Goal: Contribute content: Contribute content

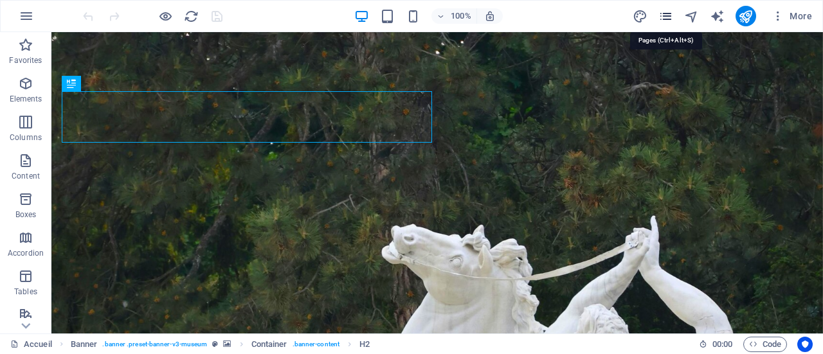
click at [666, 14] on icon "pages" at bounding box center [665, 16] width 15 height 15
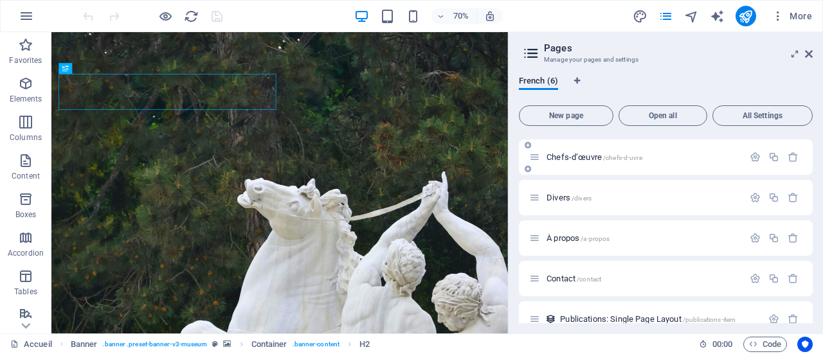
scroll to position [55, 0]
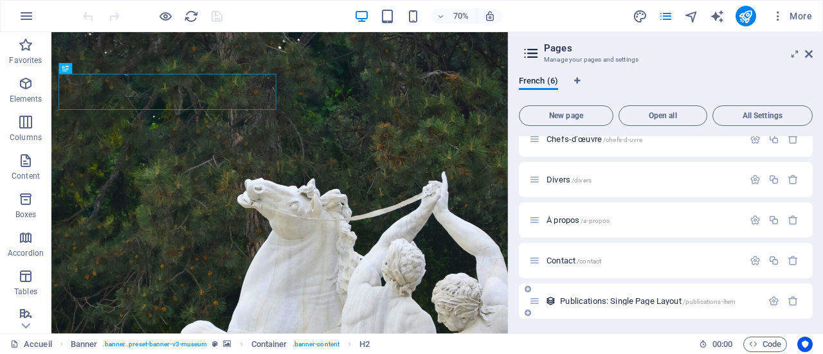
click at [616, 296] on div "Publications: Single Page Layout /publications-item" at bounding box center [645, 301] width 233 height 15
click at [606, 305] on div "Publications: Single Page Layout /publications-item" at bounding box center [645, 301] width 233 height 15
click at [595, 299] on span "Publications: Single Page Layout /publications-item" at bounding box center [648, 301] width 176 height 10
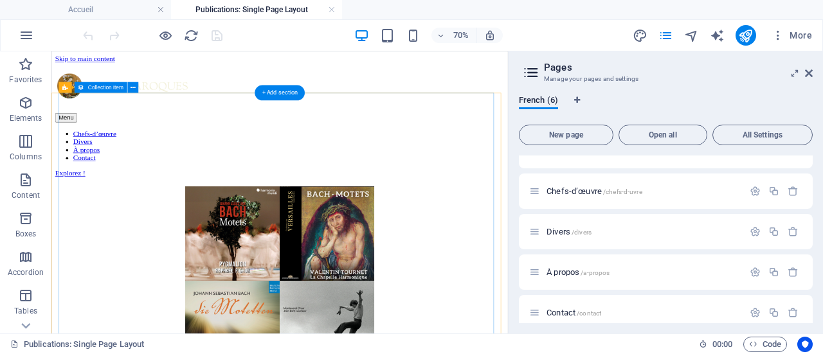
scroll to position [0, 0]
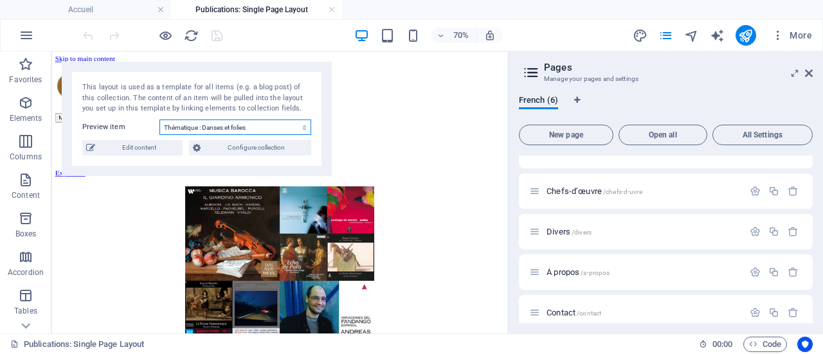
click at [239, 129] on select "Thématique : Danses et folies d'Espagne Le Messie de Haendel (partie II) Motet …" at bounding box center [235, 127] width 152 height 15
select select "68d81da3afe58cc3c00b3f1d"
click at [159, 120] on select "Thématique : Danses et folies d'Espagne Le Messie de Haendel (partie II) Motet …" at bounding box center [235, 127] width 152 height 15
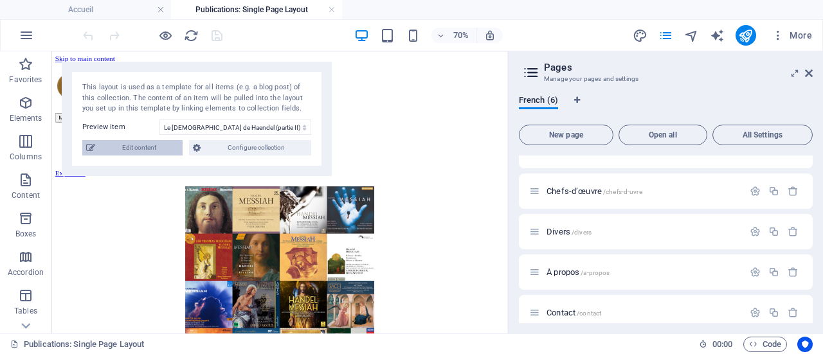
click at [144, 151] on span "Edit content" at bounding box center [139, 147] width 80 height 15
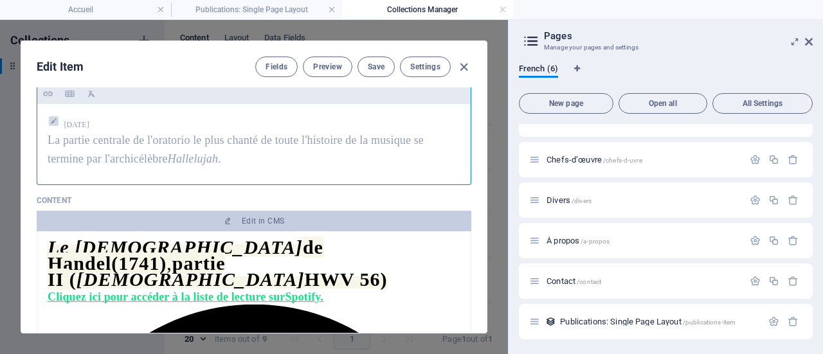
scroll to position [193, 0]
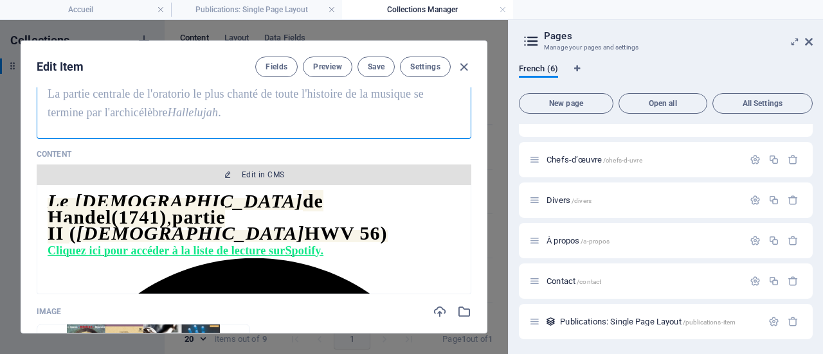
click at [264, 172] on span "Edit in CMS" at bounding box center [263, 175] width 42 height 10
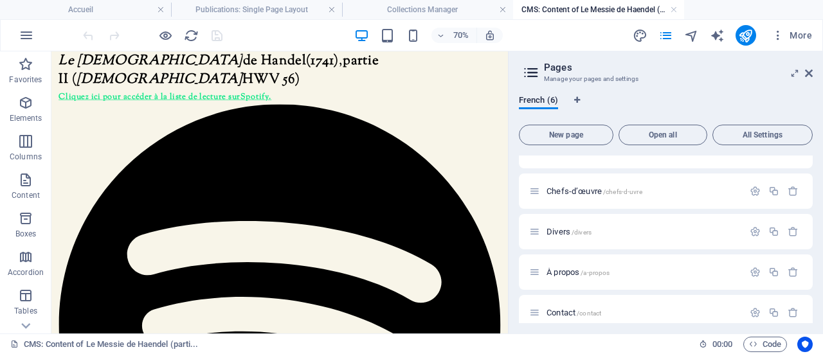
scroll to position [0, 0]
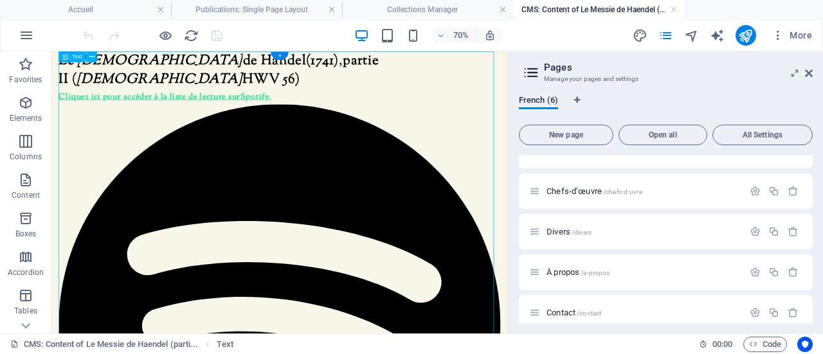
drag, startPoint x: 482, startPoint y: 190, endPoint x: 359, endPoint y: 197, distance: 123.1
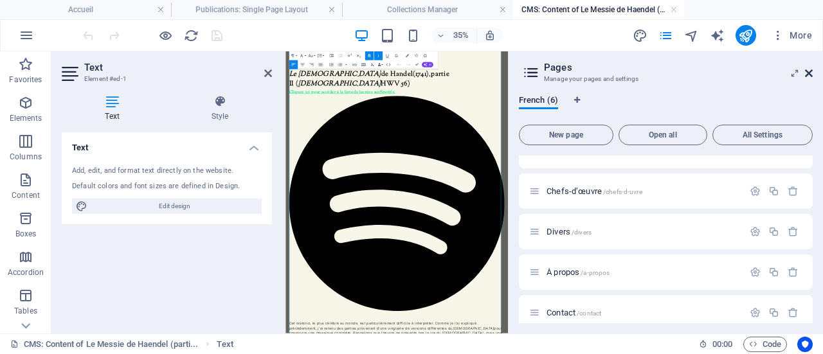
click at [810, 74] on icon at bounding box center [809, 73] width 8 height 10
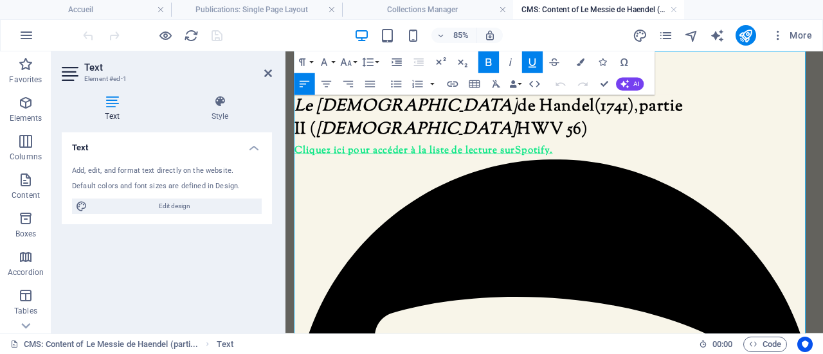
drag, startPoint x: 702, startPoint y: 248, endPoint x: 296, endPoint y: 255, distance: 405.8
click at [377, 62] on button "Line Height" at bounding box center [370, 62] width 21 height 22
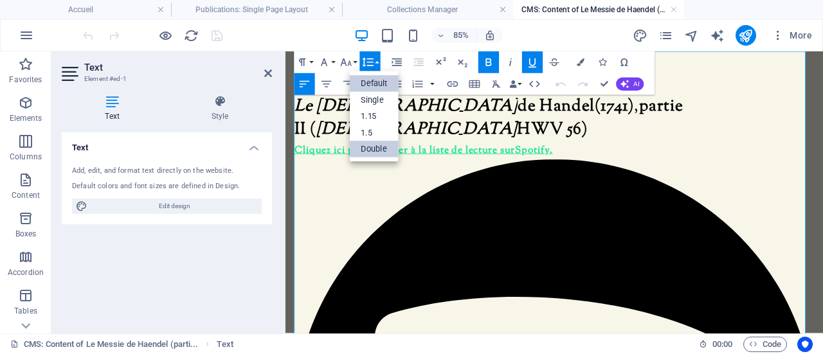
click at [376, 82] on link "Default" at bounding box center [374, 83] width 49 height 17
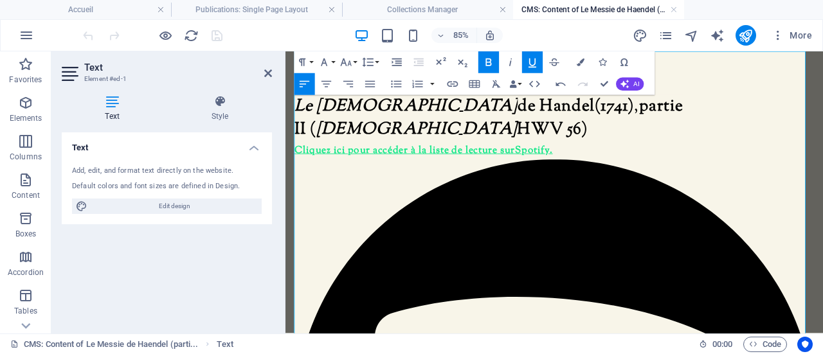
drag, startPoint x: 296, startPoint y: 240, endPoint x: 332, endPoint y: 242, distance: 36.7
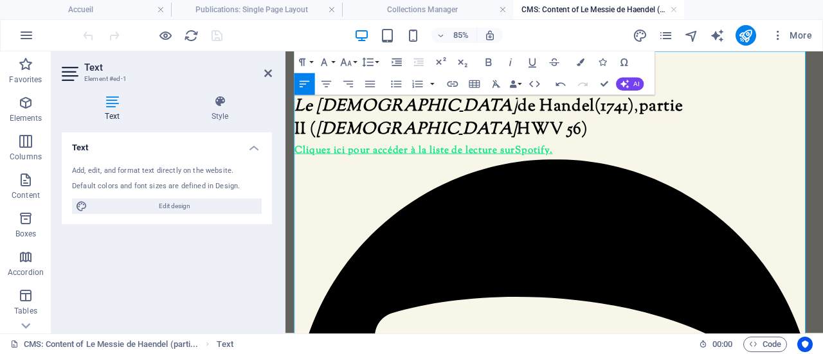
drag, startPoint x: 297, startPoint y: 255, endPoint x: 303, endPoint y: 242, distance: 14.1
click at [346, 62] on icon "button" at bounding box center [346, 62] width 13 height 13
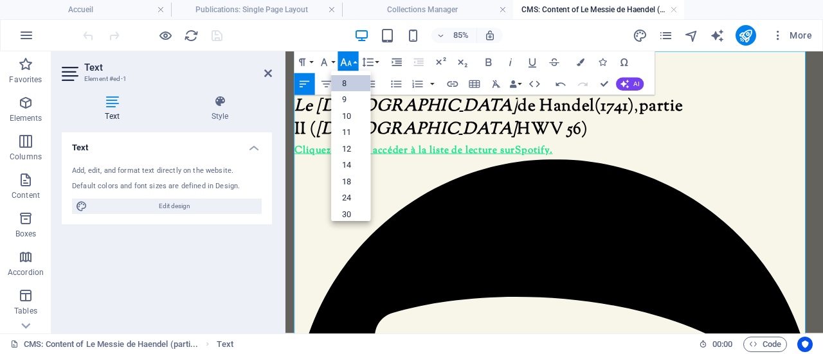
click at [350, 84] on link "8" at bounding box center [350, 83] width 39 height 17
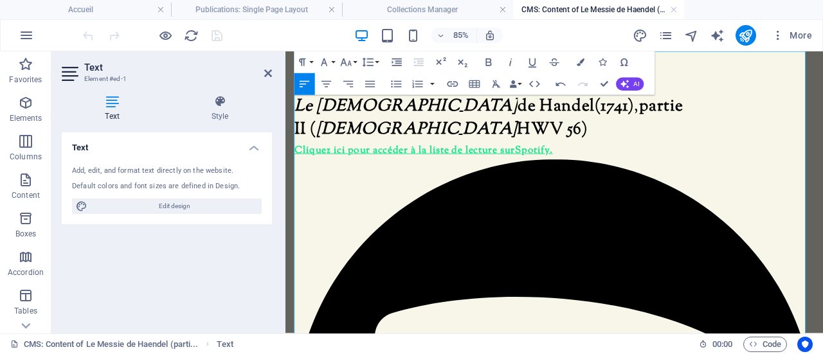
drag, startPoint x: 580, startPoint y: 225, endPoint x: 298, endPoint y: 257, distance: 284.0
click at [350, 64] on icon "button" at bounding box center [346, 62] width 13 height 13
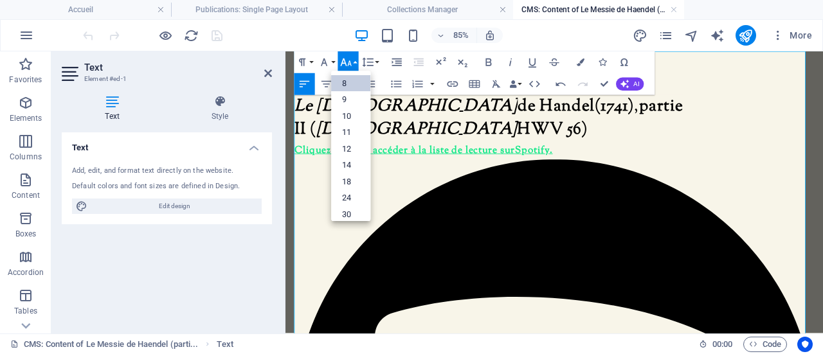
click at [347, 82] on link "8" at bounding box center [350, 83] width 39 height 17
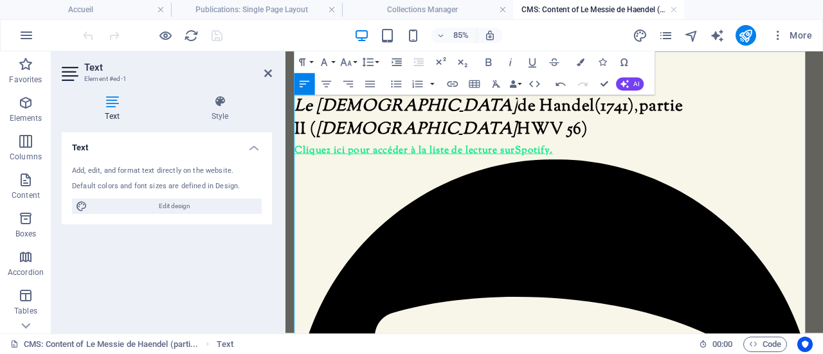
click at [297, 160] on u "Cliquez ici pour accéder à la liste de lecture" at bounding box center [415, 168] width 239 height 17
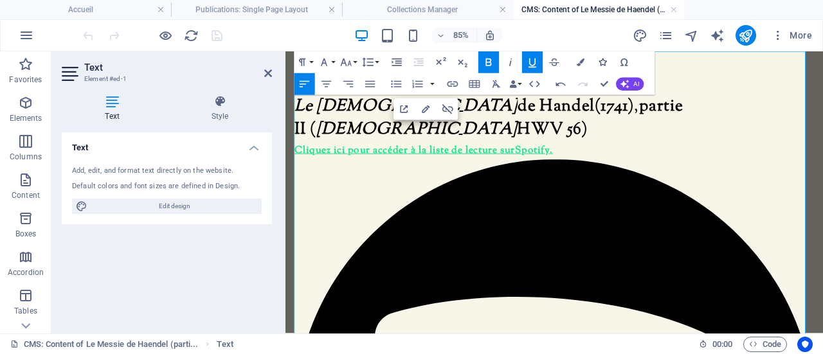
click at [604, 62] on icon "button" at bounding box center [603, 63] width 8 height 8
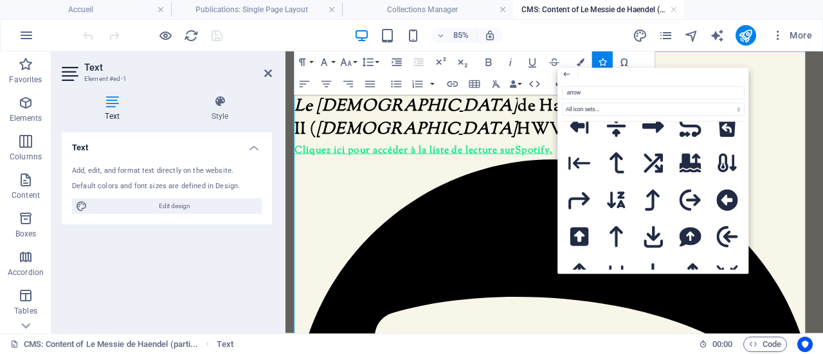
scroll to position [2935, 0]
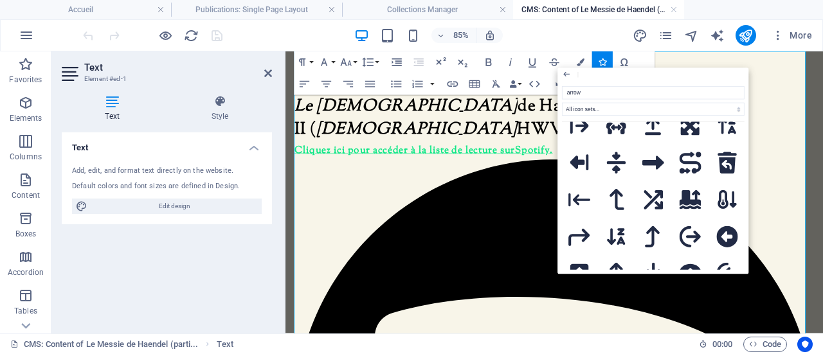
type input "arrow"
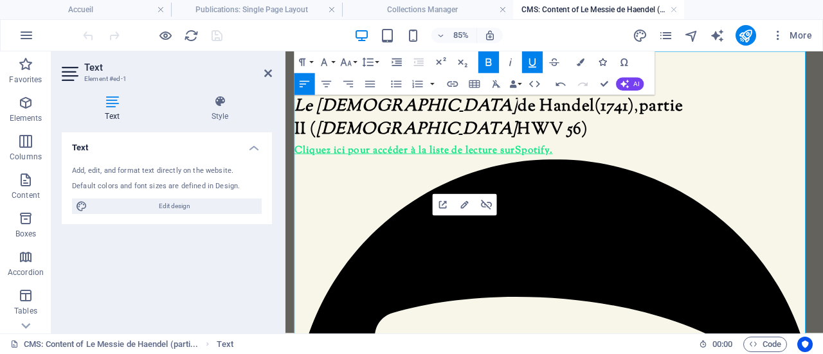
click at [601, 59] on icon "button" at bounding box center [603, 63] width 8 height 8
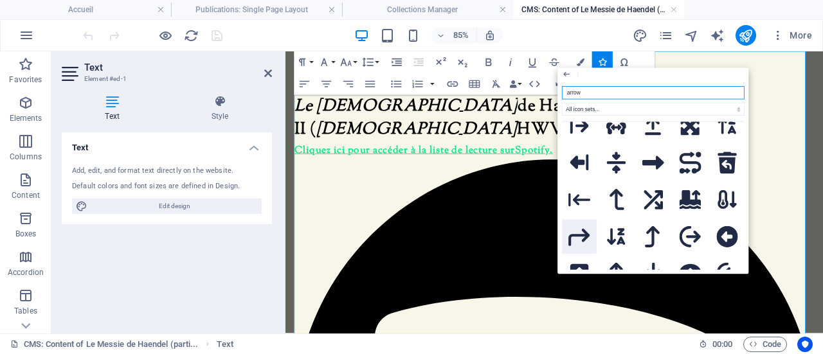
click at [581, 226] on icon at bounding box center [580, 237] width 22 height 22
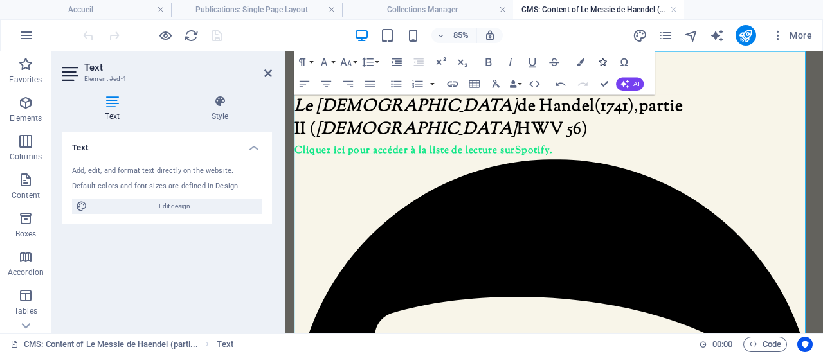
click at [603, 60] on icon "button" at bounding box center [603, 63] width 8 height 8
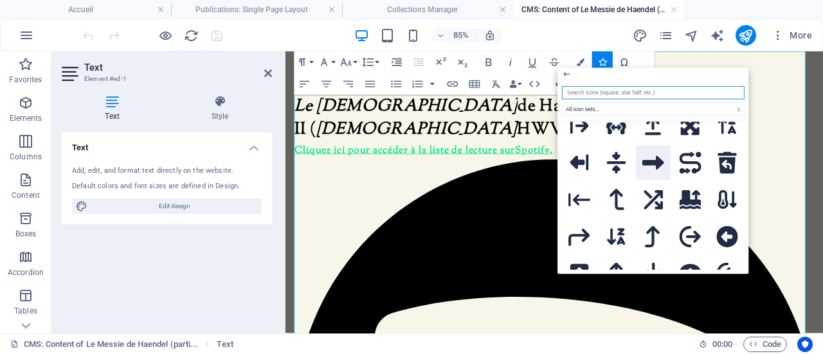
click at [642, 156] on icon at bounding box center [653, 163] width 22 height 14
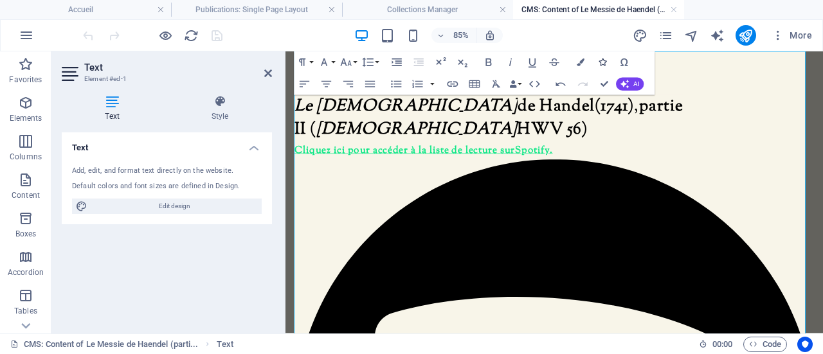
click at [603, 60] on icon "button" at bounding box center [603, 63] width 8 height 8
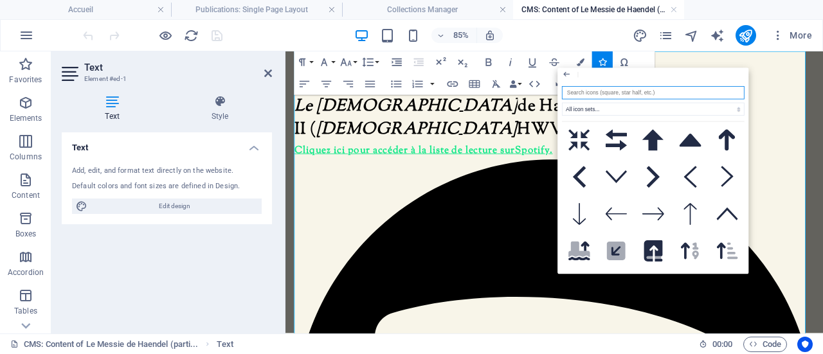
scroll to position [234, 0]
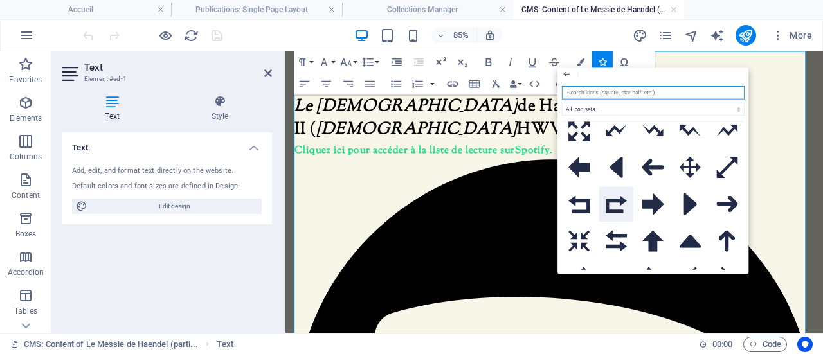
click at [618, 202] on icon at bounding box center [617, 204] width 22 height 18
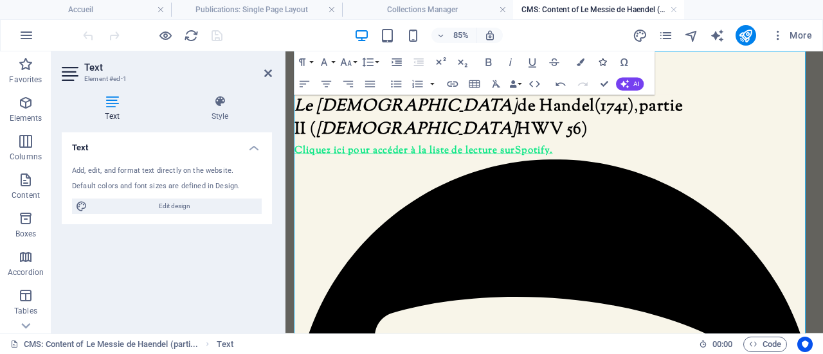
click at [604, 62] on icon "button" at bounding box center [603, 63] width 8 height 8
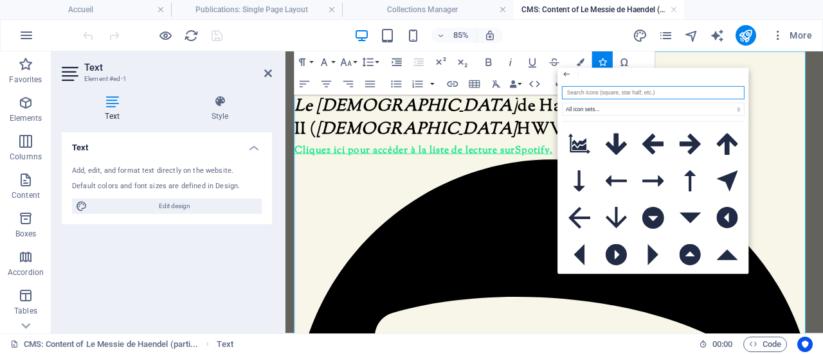
scroll to position [0, 0]
click at [652, 177] on icon at bounding box center [653, 182] width 22 height 12
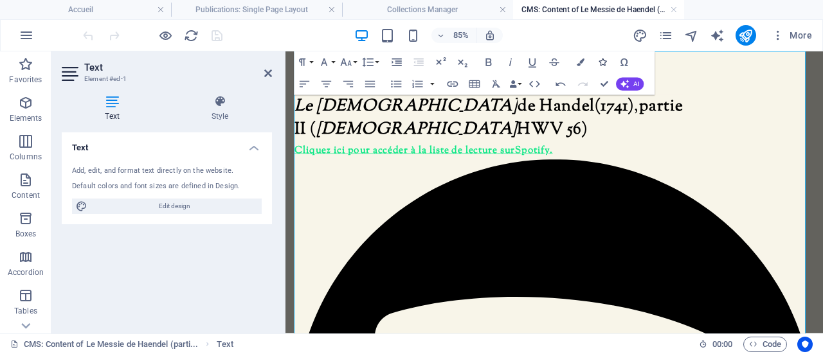
click at [603, 64] on icon "button" at bounding box center [603, 63] width 8 height 8
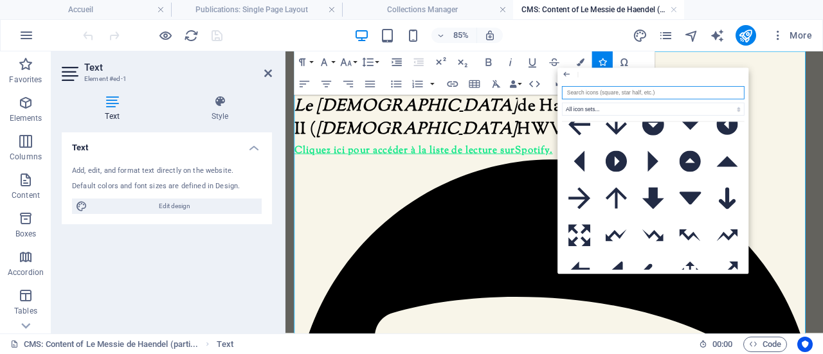
scroll to position [129, 0]
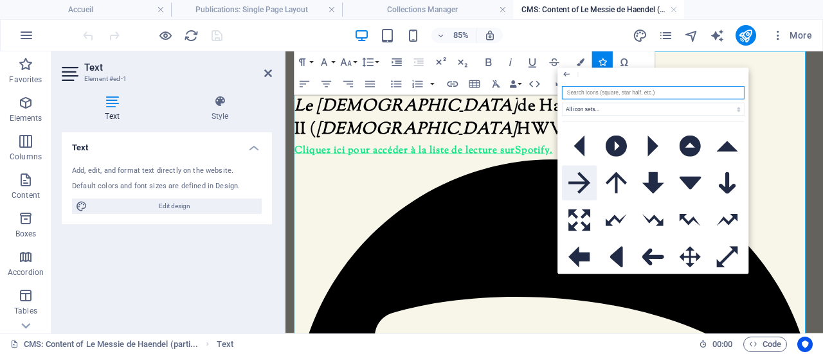
click at [584, 179] on icon at bounding box center [580, 183] width 22 height 22
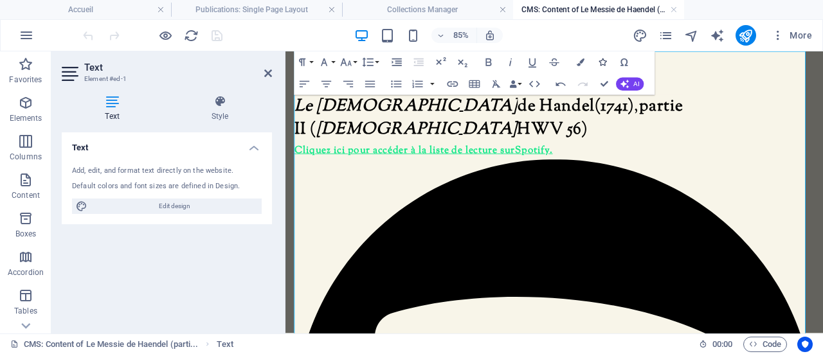
click at [602, 60] on icon "button" at bounding box center [603, 63] width 8 height 8
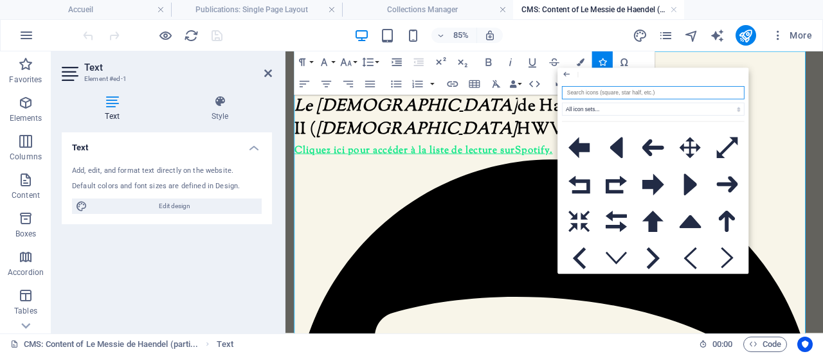
scroll to position [322, 0]
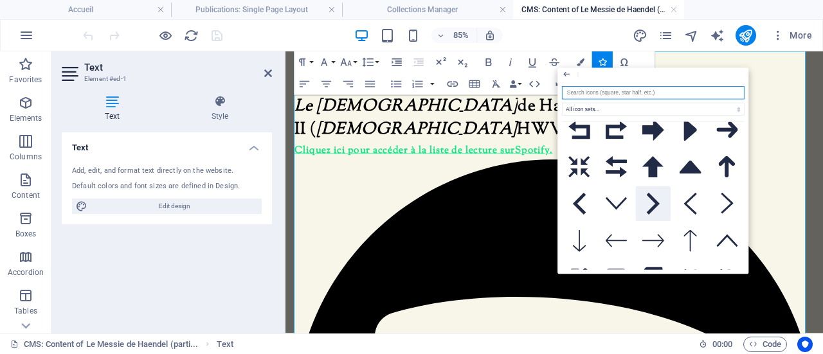
click at [654, 208] on icon at bounding box center [653, 205] width 13 height 22
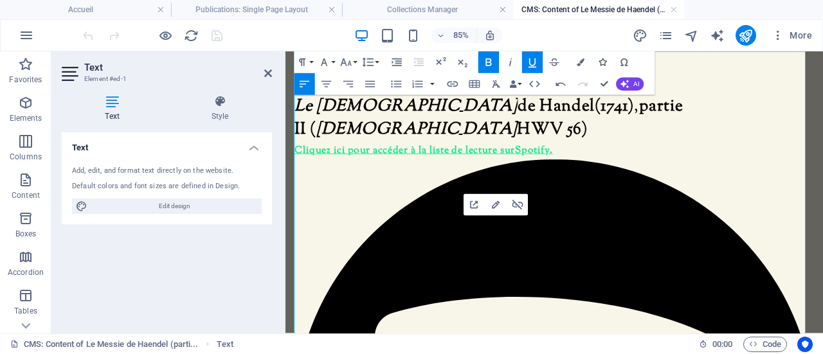
click at [601, 59] on icon "button" at bounding box center [603, 63] width 8 height 8
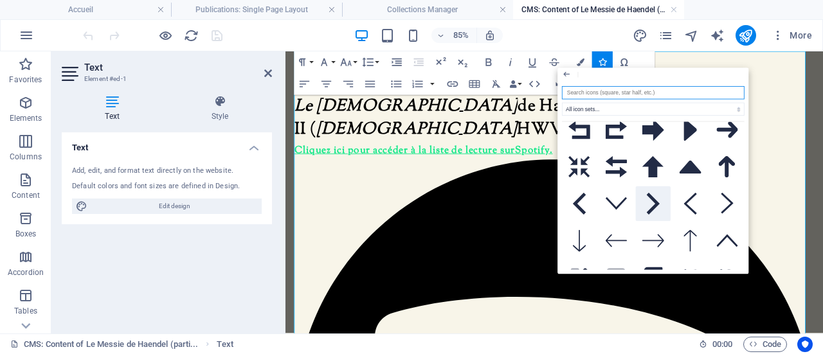
click at [650, 200] on icon at bounding box center [653, 205] width 13 height 22
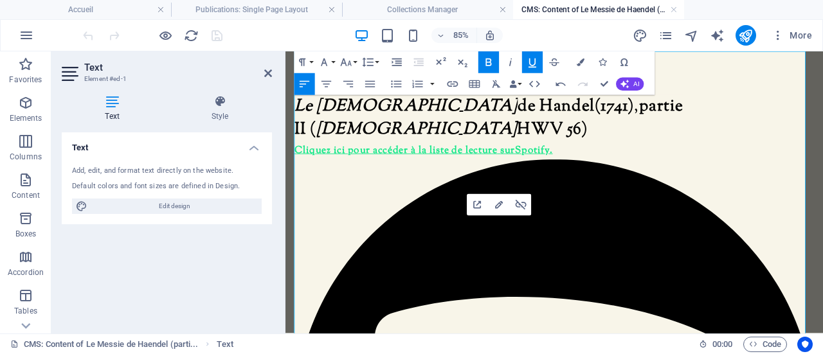
click at [604, 65] on icon "button" at bounding box center [603, 63] width 8 height 8
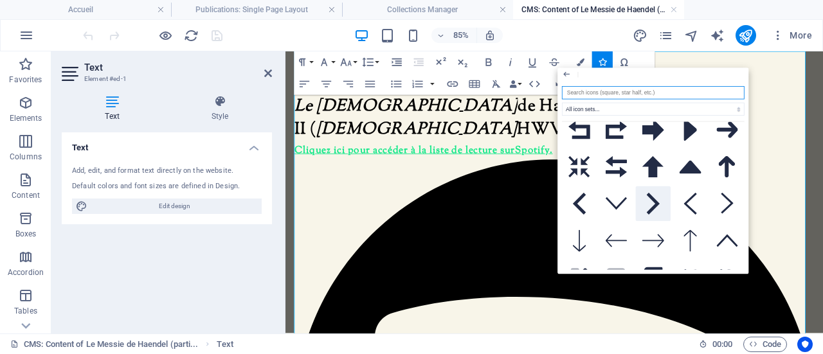
click at [648, 197] on icon at bounding box center [653, 205] width 13 height 22
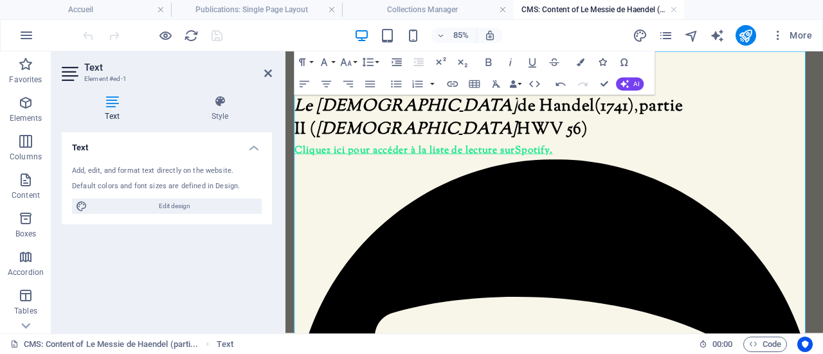
click at [604, 59] on icon "button" at bounding box center [603, 63] width 8 height 8
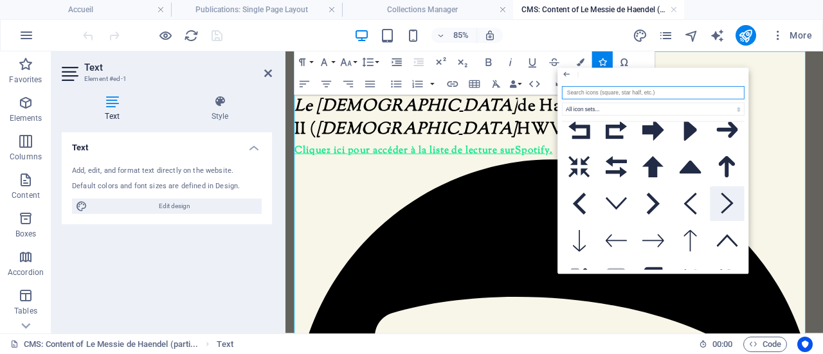
click at [721, 194] on icon at bounding box center [727, 205] width 13 height 22
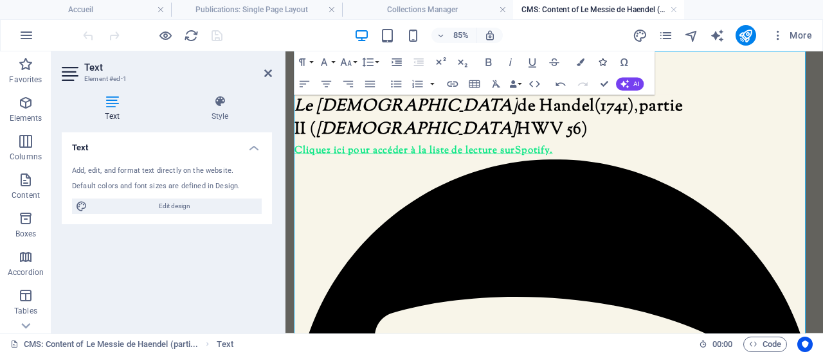
click at [601, 59] on icon "button" at bounding box center [603, 63] width 8 height 8
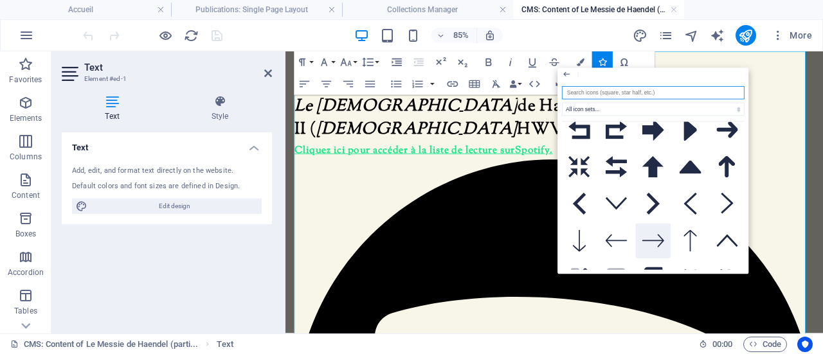
click at [651, 235] on icon at bounding box center [653, 241] width 22 height 13
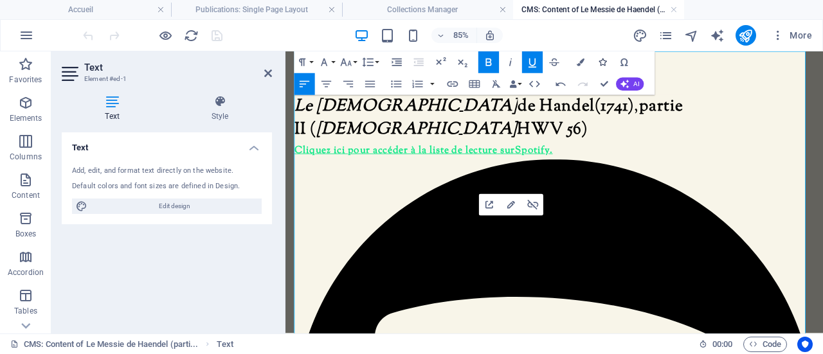
click at [604, 63] on icon "button" at bounding box center [603, 63] width 8 height 8
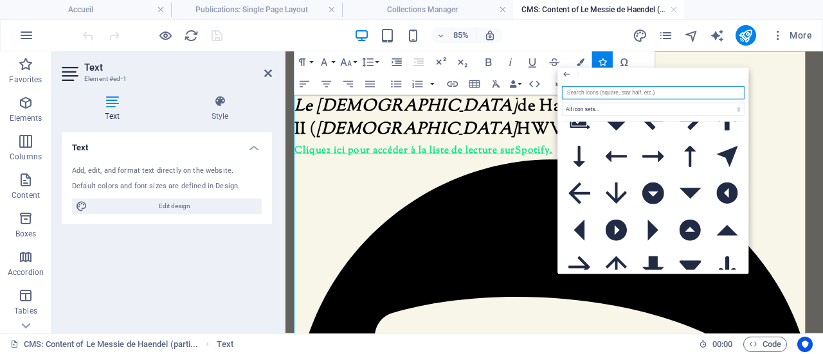
scroll to position [0, 0]
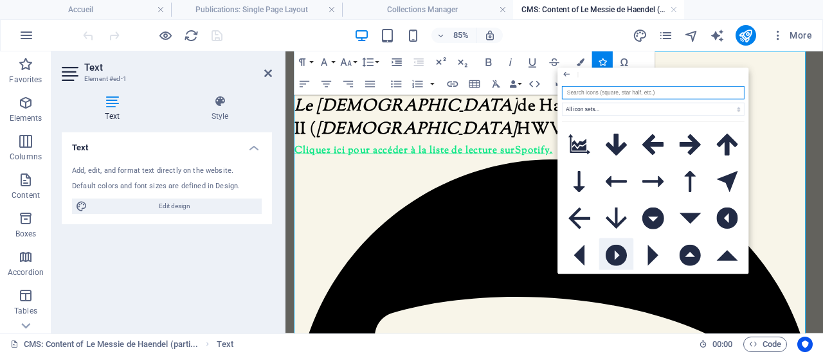
click at [615, 255] on icon at bounding box center [617, 256] width 22 height 22
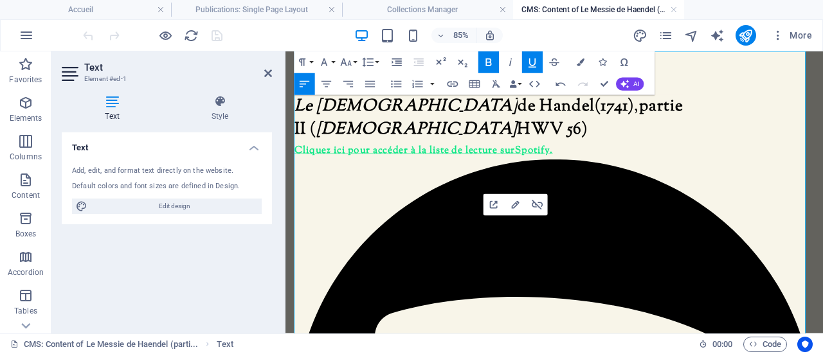
click at [601, 62] on icon "button" at bounding box center [603, 63] width 8 height 8
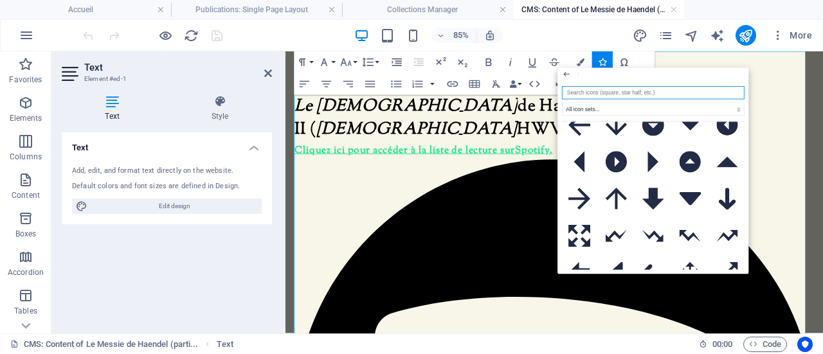
scroll to position [129, 0]
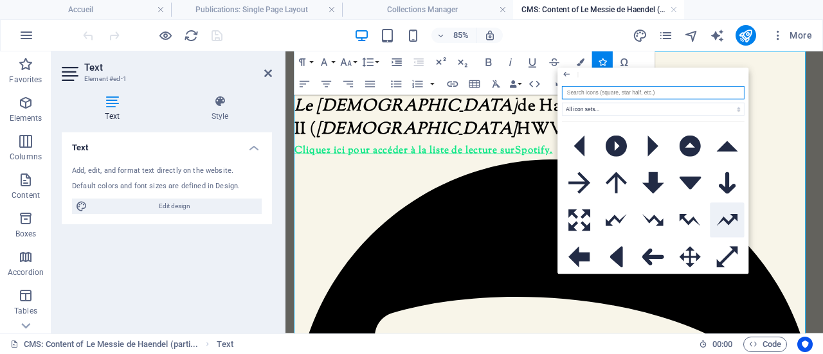
click at [730, 218] on icon at bounding box center [727, 220] width 22 height 12
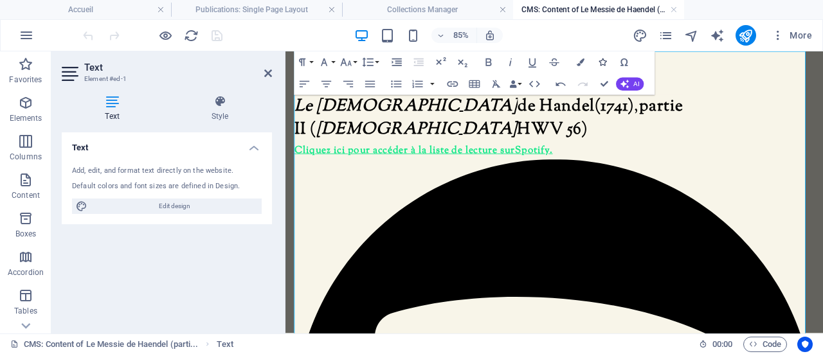
click at [602, 65] on icon "button" at bounding box center [603, 63] width 8 height 8
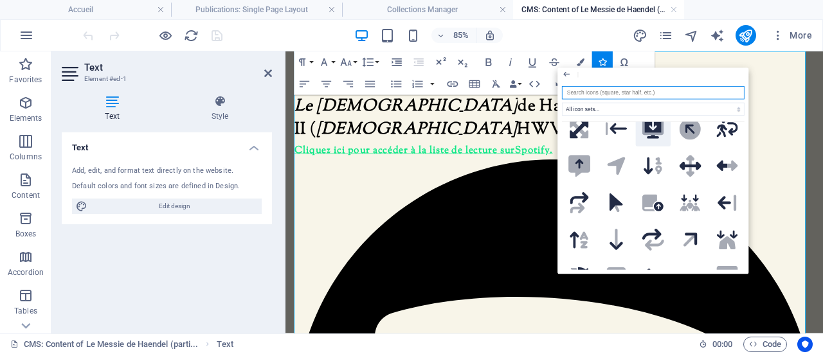
scroll to position [643, 0]
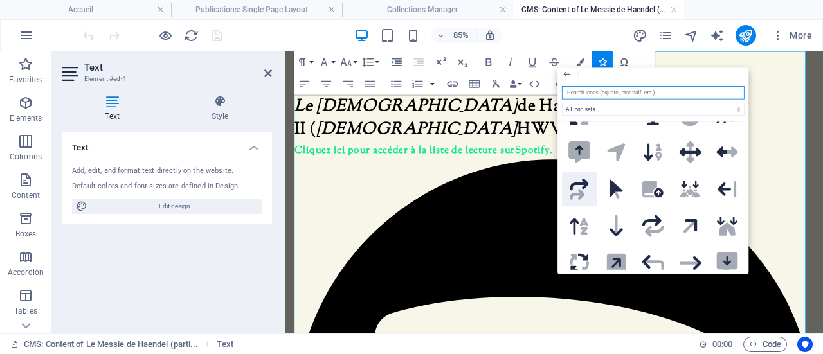
click at [583, 180] on icon at bounding box center [579, 185] width 19 height 12
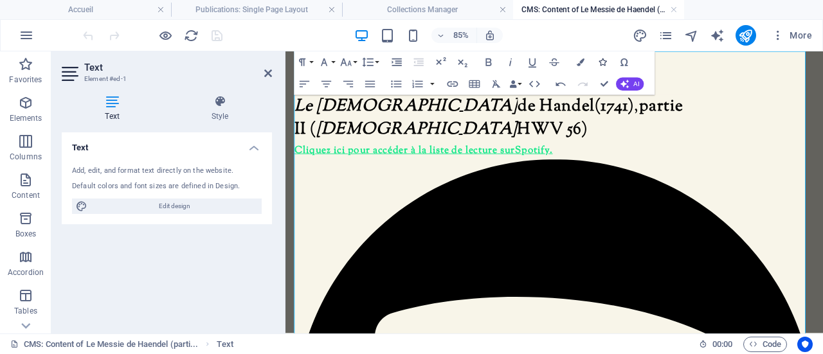
click at [605, 64] on icon "button" at bounding box center [603, 63] width 8 height 8
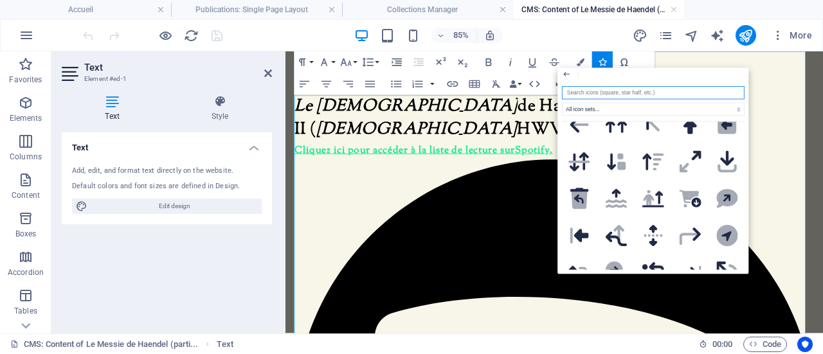
scroll to position [965, 0]
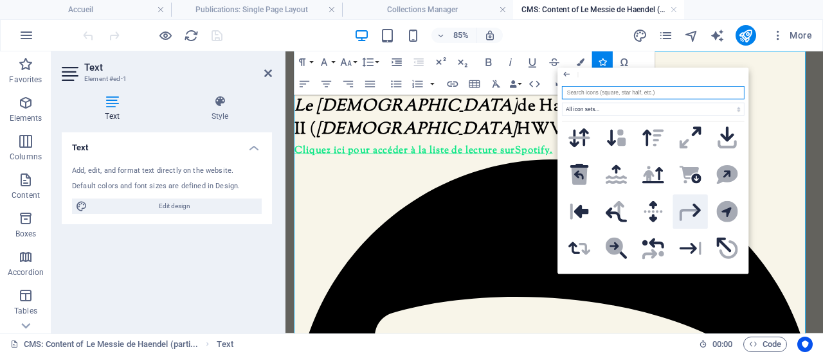
click at [697, 204] on icon at bounding box center [697, 211] width 8 height 14
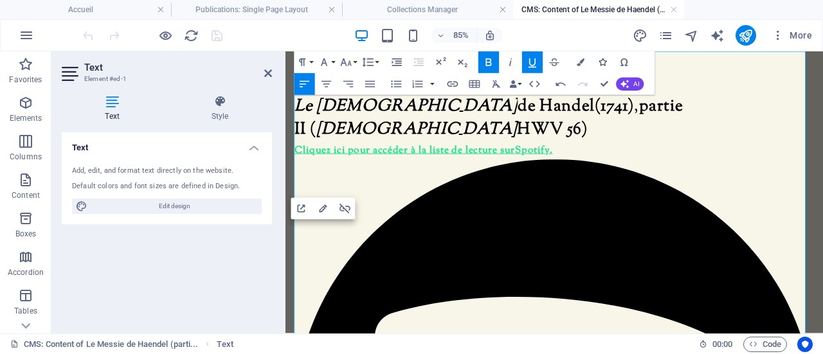
click at [603, 60] on icon "button" at bounding box center [603, 63] width 8 height 8
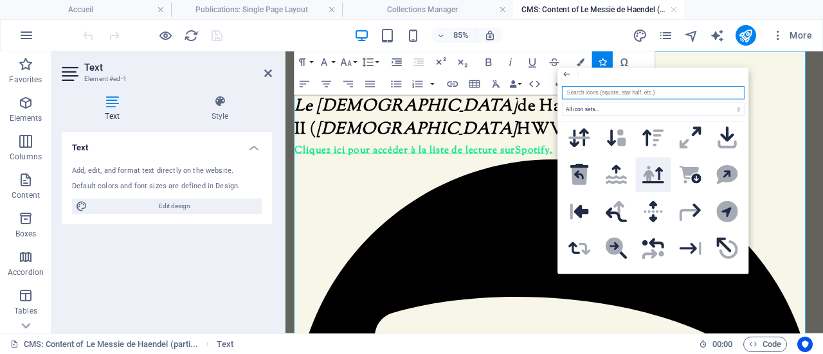
scroll to position [1029, 0]
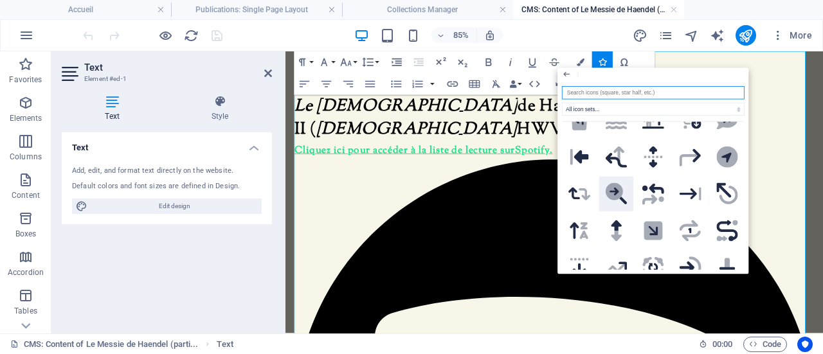
click at [617, 188] on icon at bounding box center [618, 196] width 17 height 17
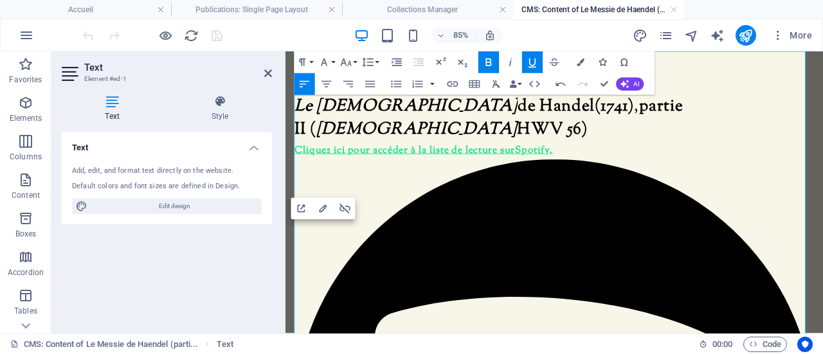
click at [606, 61] on icon "button" at bounding box center [603, 63] width 8 height 8
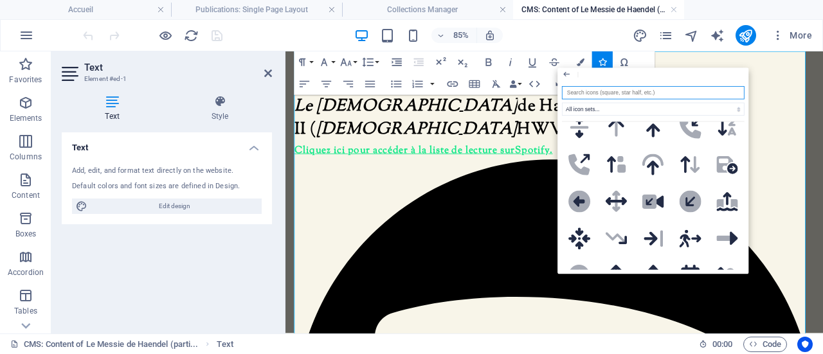
scroll to position [1736, 0]
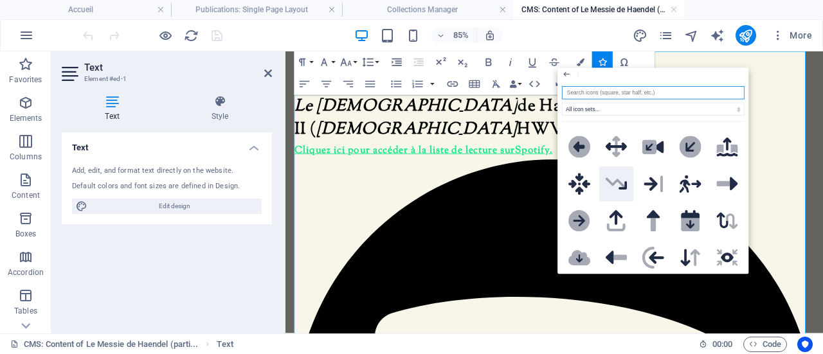
click at [612, 178] on icon at bounding box center [615, 183] width 19 height 10
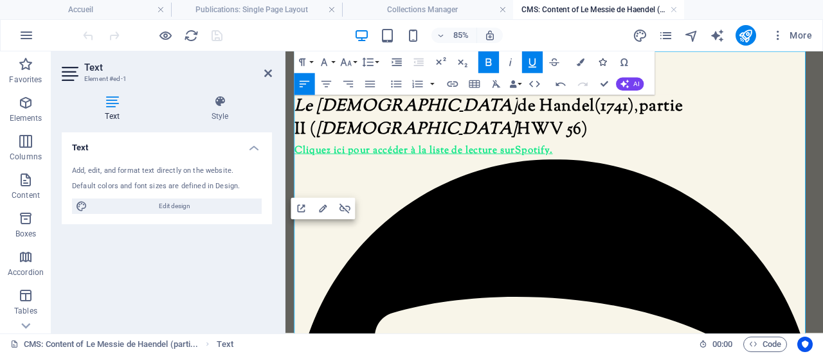
click at [605, 64] on icon "button" at bounding box center [603, 63] width 8 height 8
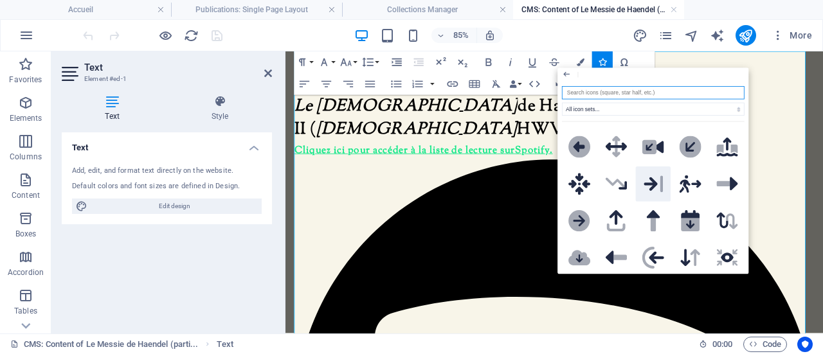
click at [656, 177] on icon at bounding box center [651, 184] width 14 height 14
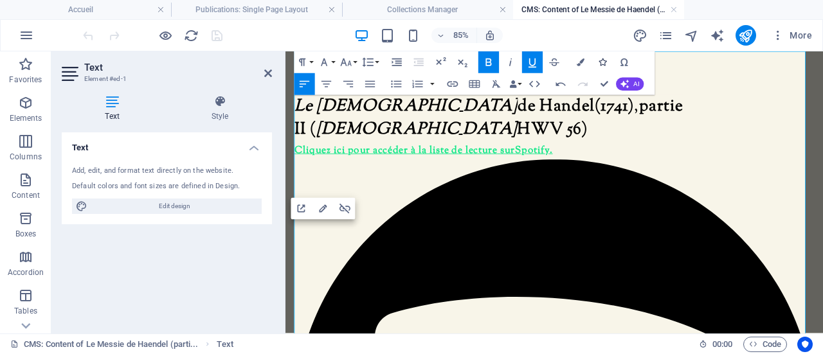
click at [603, 62] on icon "button" at bounding box center [603, 63] width 8 height 8
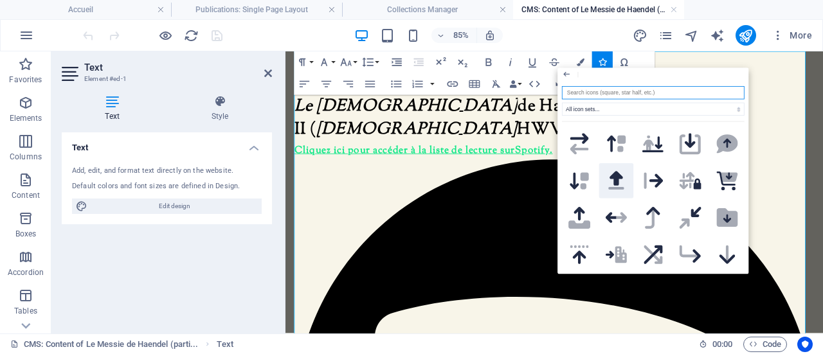
scroll to position [1929, 0]
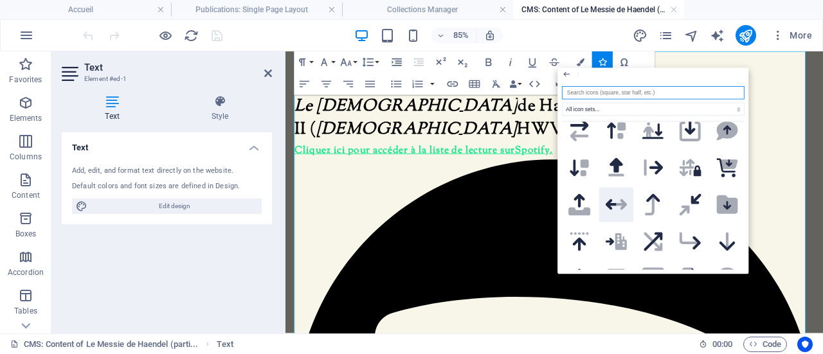
click at [622, 199] on icon at bounding box center [622, 204] width 11 height 11
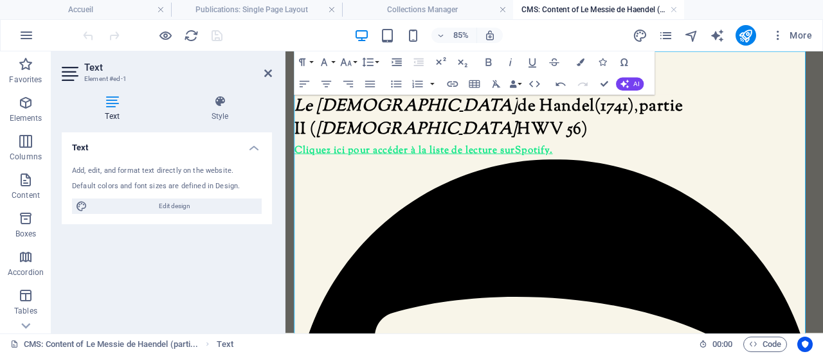
drag, startPoint x: 544, startPoint y: 249, endPoint x: 797, endPoint y: 267, distance: 253.3
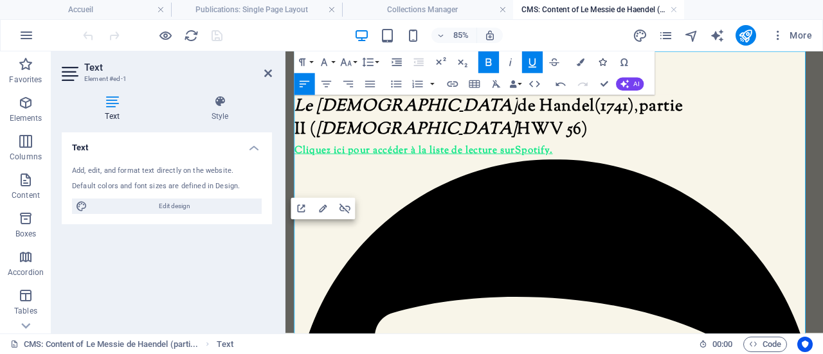
click at [604, 64] on icon "button" at bounding box center [603, 63] width 8 height 8
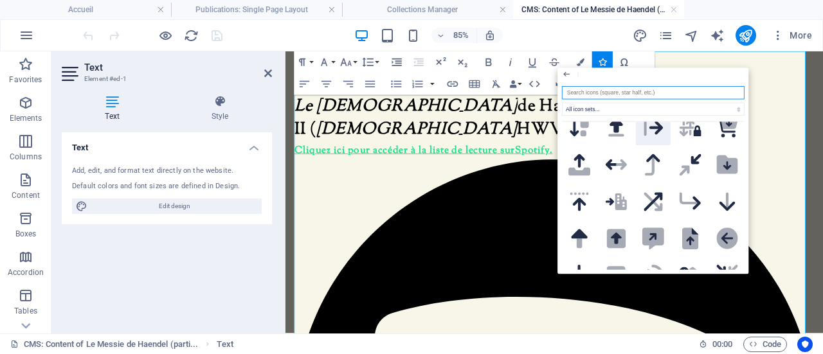
scroll to position [1993, 0]
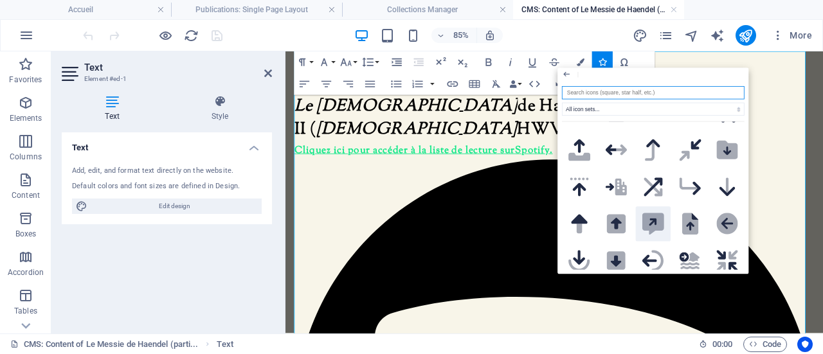
click at [659, 213] on icon at bounding box center [653, 224] width 22 height 22
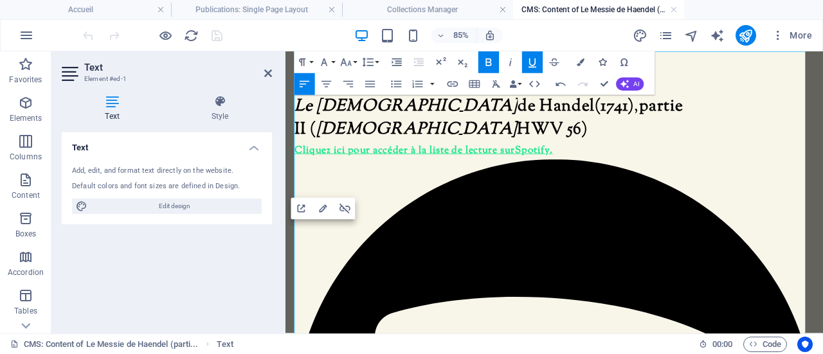
click at [606, 61] on icon "button" at bounding box center [603, 63] width 8 height 8
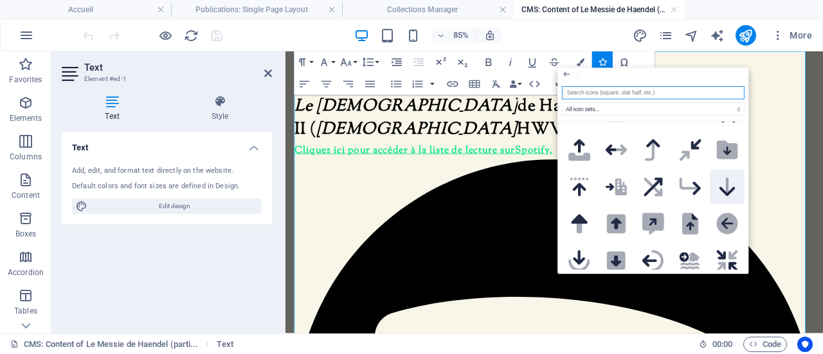
scroll to position [2058, 0]
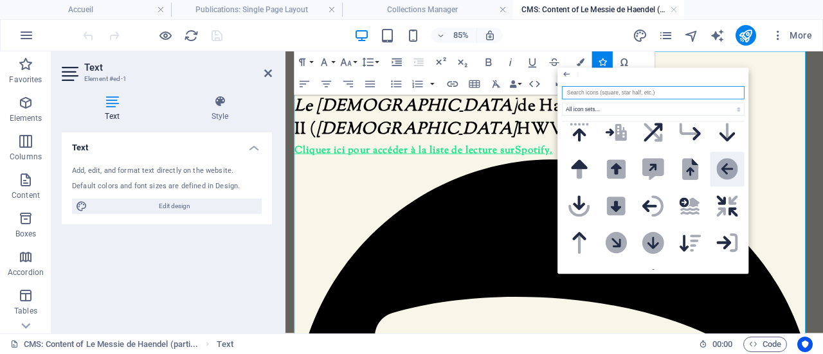
click at [720, 159] on icon ".fa-secondary{opacity:.4}" at bounding box center [727, 170] width 22 height 22
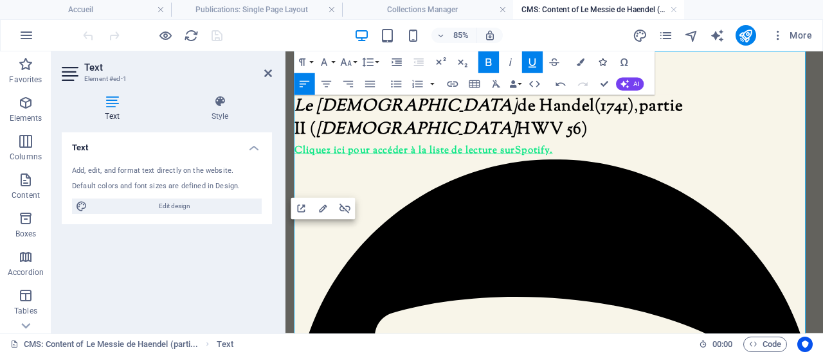
click at [603, 60] on icon "button" at bounding box center [603, 63] width 8 height 8
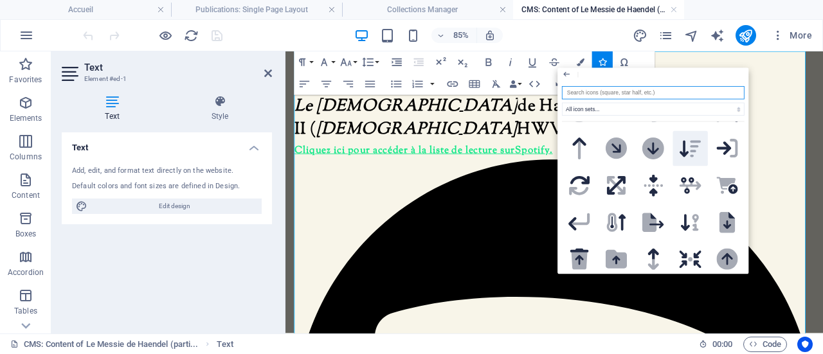
scroll to position [2186, 0]
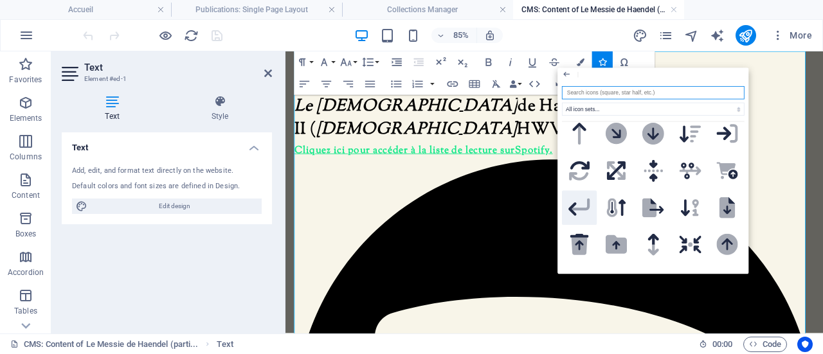
click at [588, 199] on icon at bounding box center [581, 205] width 19 height 12
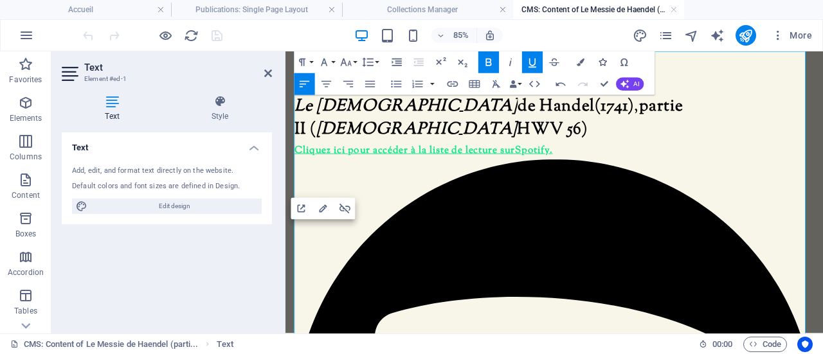
click at [604, 61] on icon "button" at bounding box center [603, 63] width 8 height 8
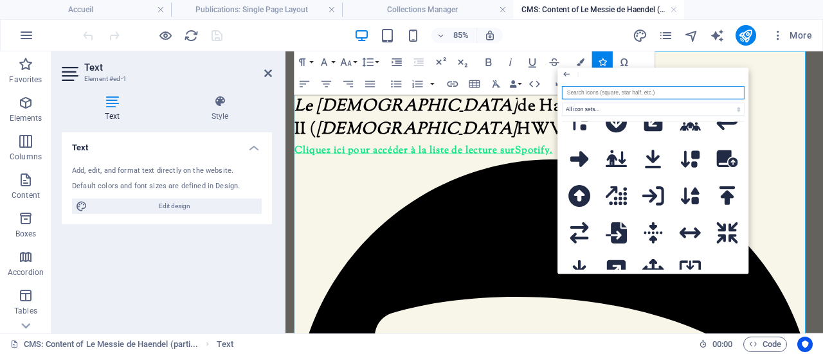
scroll to position [4092, 0]
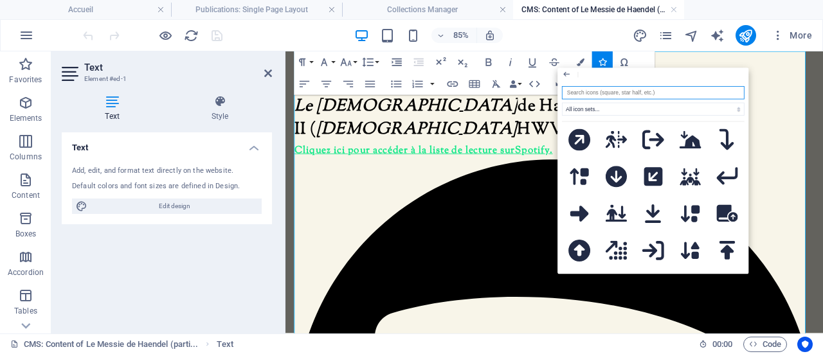
click at [581, 277] on icon at bounding box center [579, 288] width 19 height 22
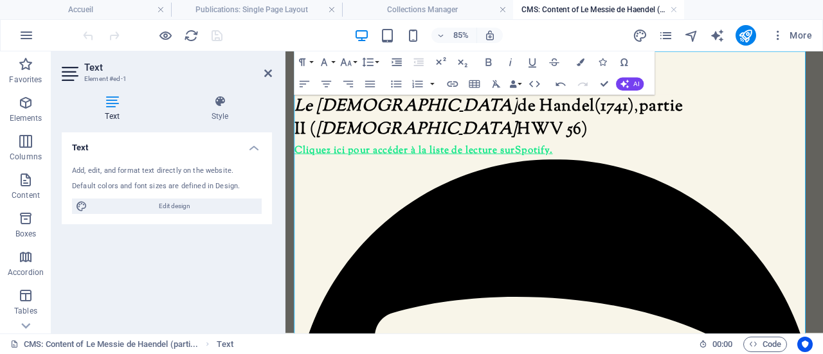
drag, startPoint x: 611, startPoint y: 252, endPoint x: 865, endPoint y: 257, distance: 254.7
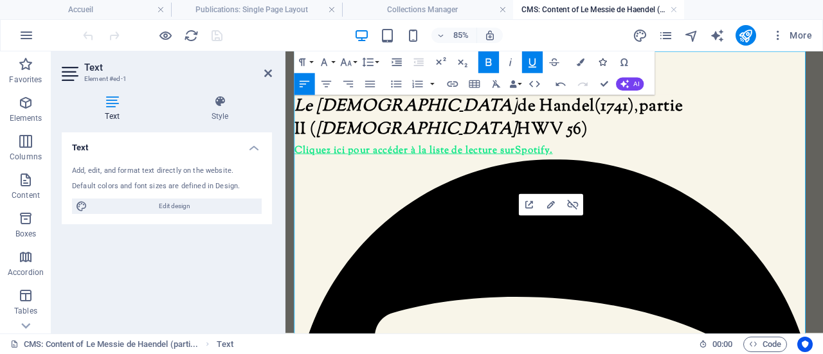
click at [603, 62] on icon "button" at bounding box center [603, 63] width 8 height 8
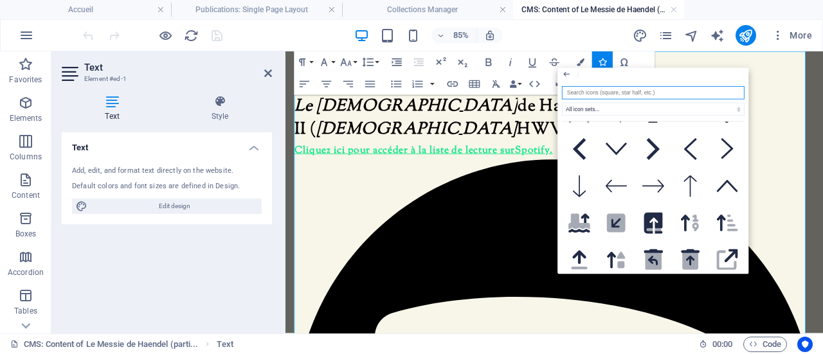
scroll to position [450, 0]
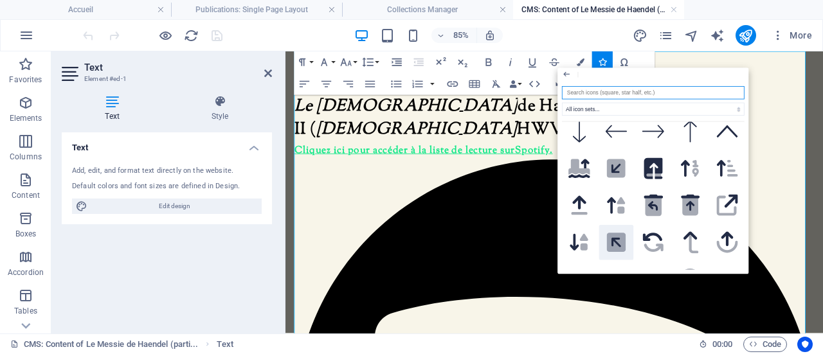
click at [621, 240] on icon at bounding box center [616, 242] width 19 height 19
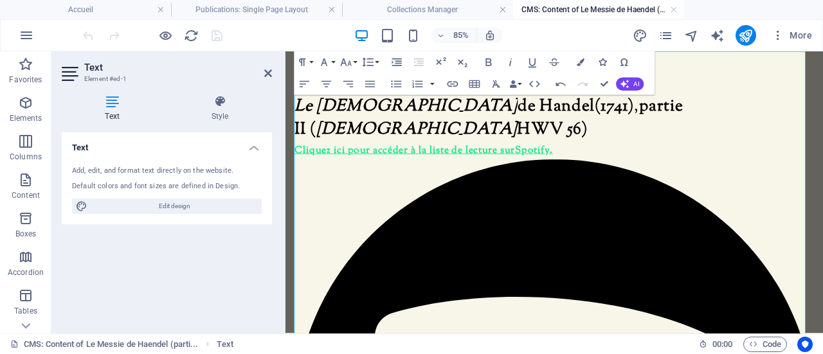
click at [602, 60] on icon "button" at bounding box center [603, 63] width 8 height 8
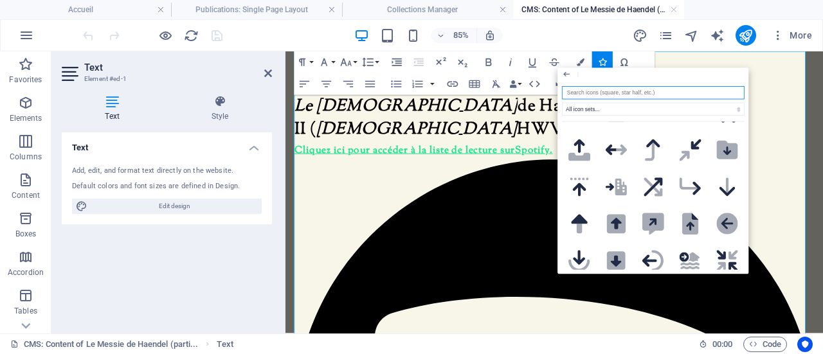
scroll to position [2058, 0]
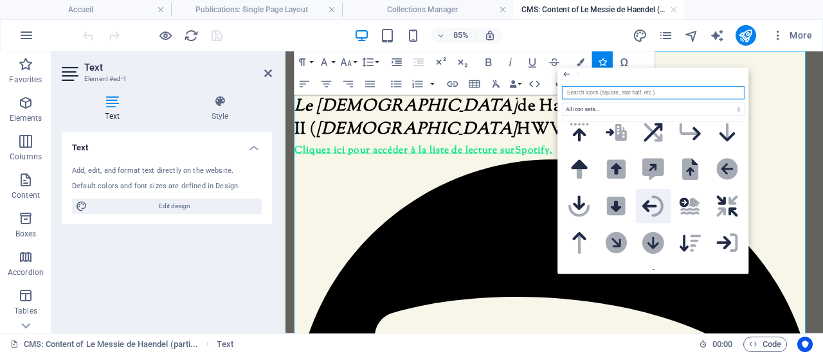
click at [651, 195] on icon ".fa-secondary{opacity:.4}" at bounding box center [653, 206] width 22 height 22
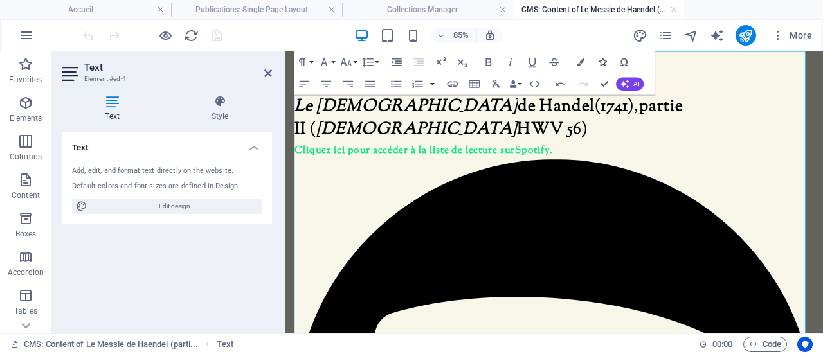
click at [601, 63] on icon "button" at bounding box center [603, 63] width 8 height 8
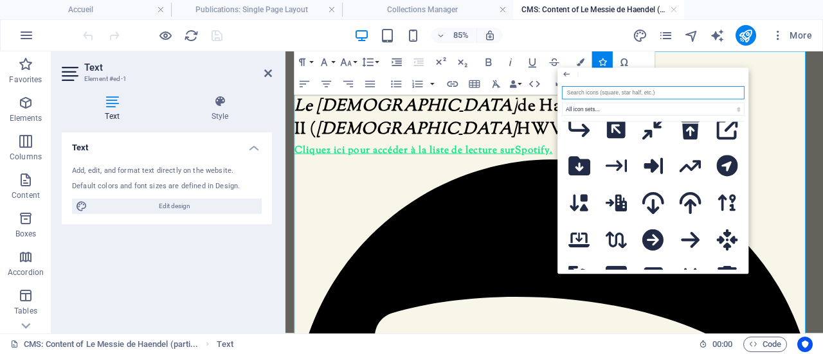
scroll to position [3729, 0]
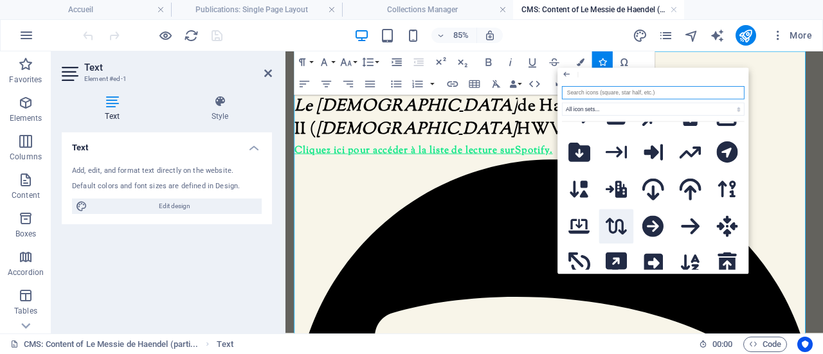
click at [615, 218] on icon at bounding box center [617, 226] width 22 height 17
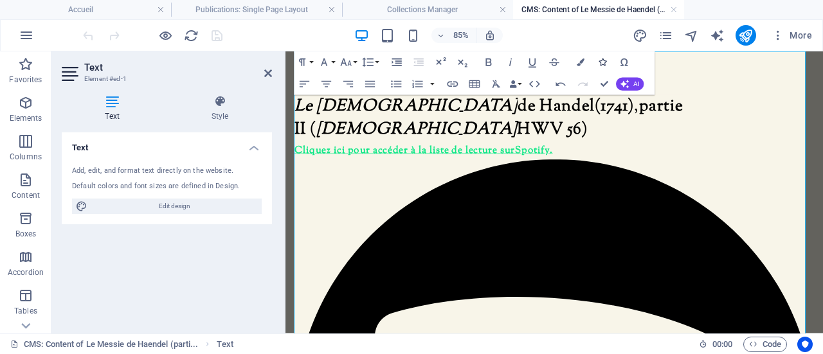
click at [606, 61] on icon "button" at bounding box center [603, 63] width 8 height 8
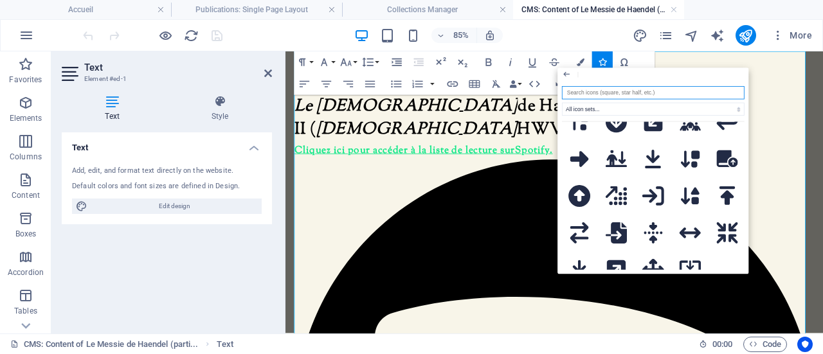
scroll to position [3642, 0]
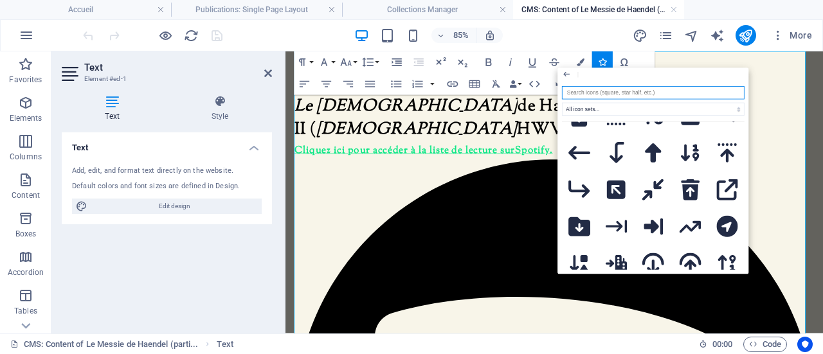
click at [594, 96] on input "search" at bounding box center [653, 92] width 183 height 13
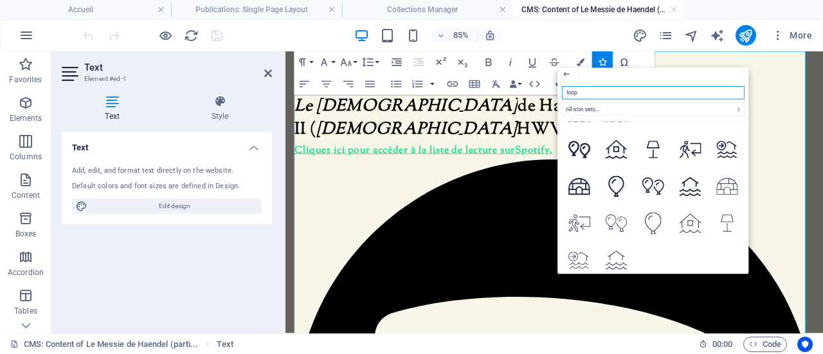
scroll to position [0, 0]
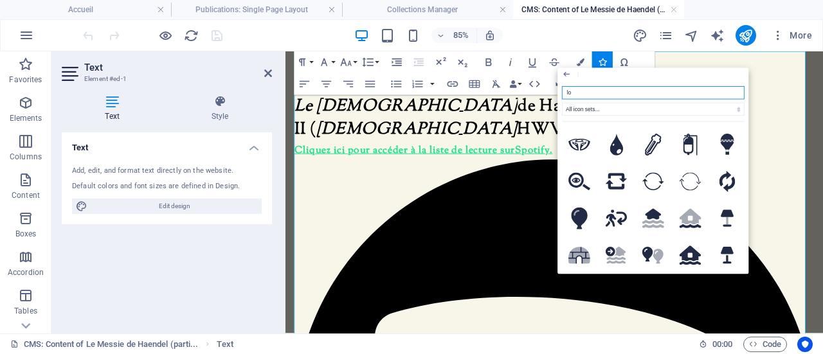
type input "l"
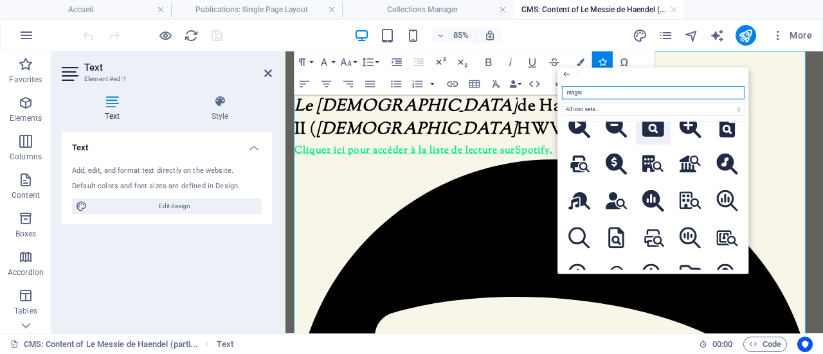
scroll to position [257, 0]
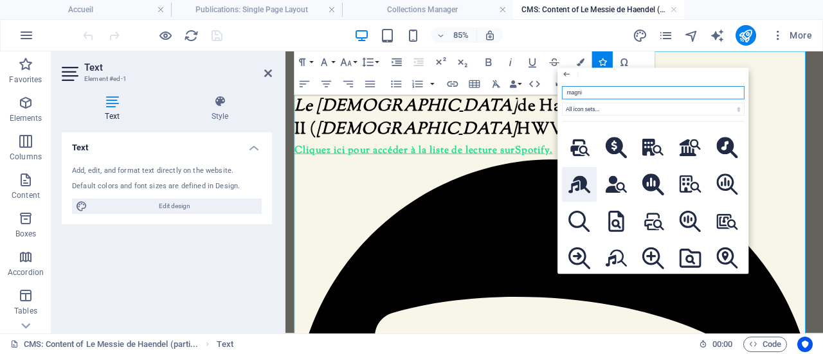
click at [584, 178] on icon at bounding box center [580, 184] width 22 height 17
type input "magni"
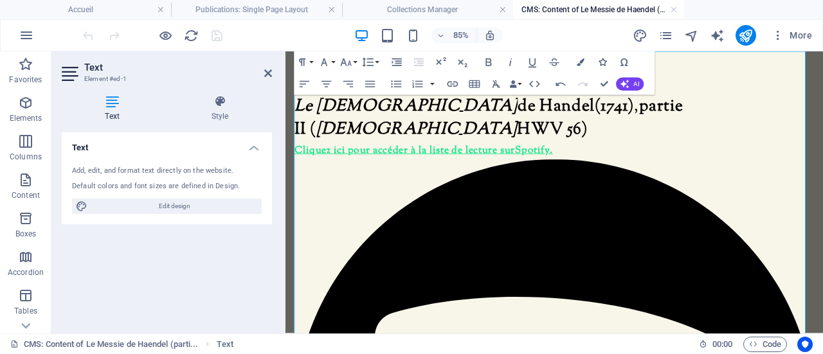
click at [602, 60] on icon "button" at bounding box center [603, 63] width 8 height 8
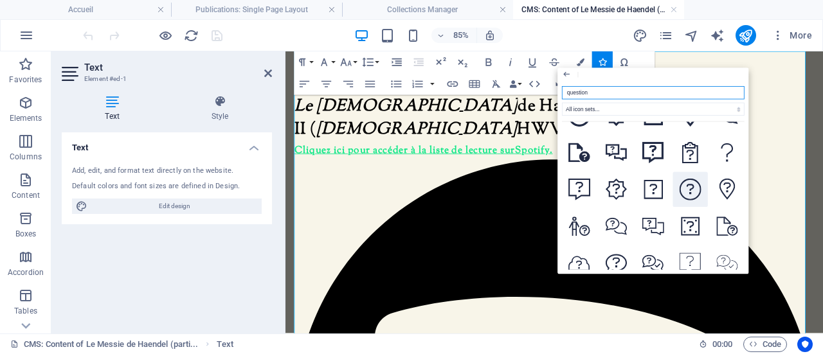
scroll to position [968, 0]
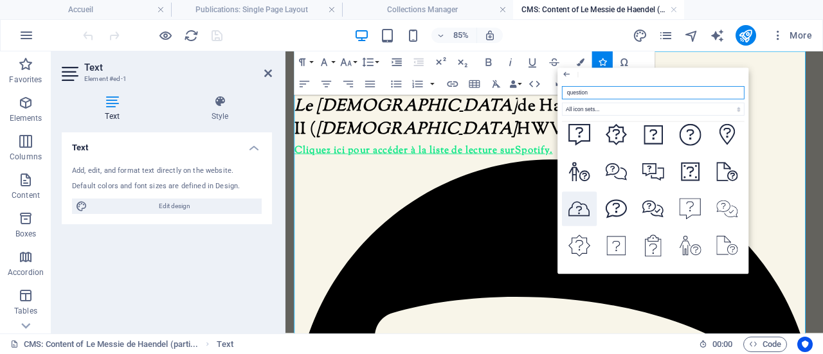
click at [582, 201] on icon at bounding box center [580, 209] width 22 height 17
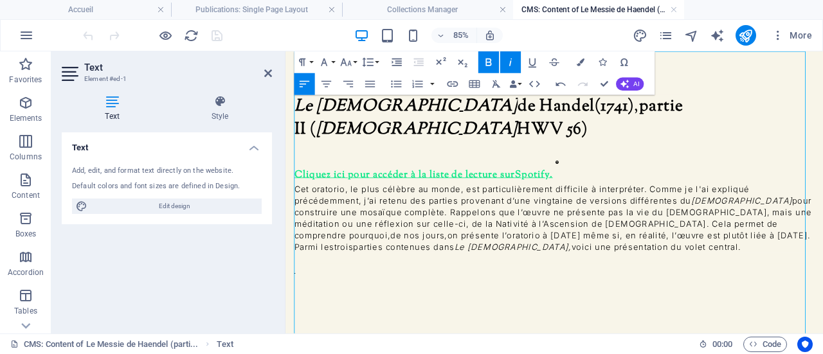
click at [607, 180] on icon at bounding box center [605, 182] width 4 height 4
click at [311, 188] on u "Cliquez ici pour accéder à la liste de lecture" at bounding box center [417, 196] width 243 height 17
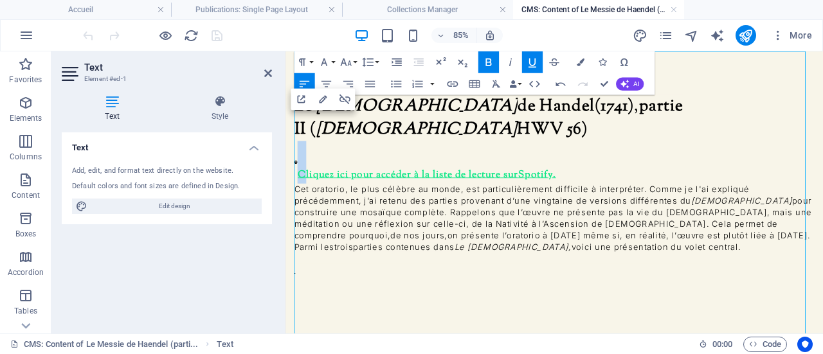
click at [311, 188] on u "Cliquez ici pour accéder à la liste de lecture" at bounding box center [417, 196] width 243 height 17
click at [529, 64] on icon "button" at bounding box center [532, 62] width 13 height 13
click at [673, 157] on p "Cliquez ici pour accéder à la liste de lecture sur Spotif y." at bounding box center [602, 182] width 612 height 50
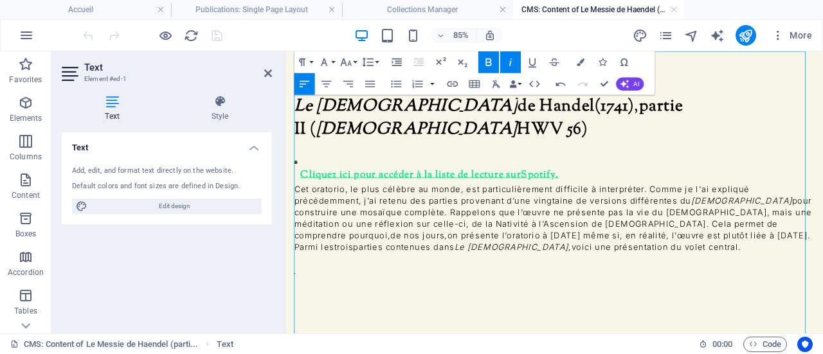
drag, startPoint x: 636, startPoint y: 249, endPoint x: 875, endPoint y: 271, distance: 240.2
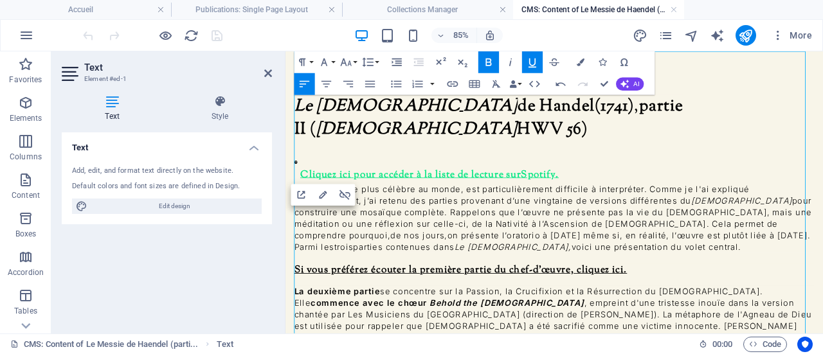
click at [296, 301] on u "Si vous préférez écouter la première partie du chef-d'œuvre, cliquez ici." at bounding box center [492, 309] width 392 height 17
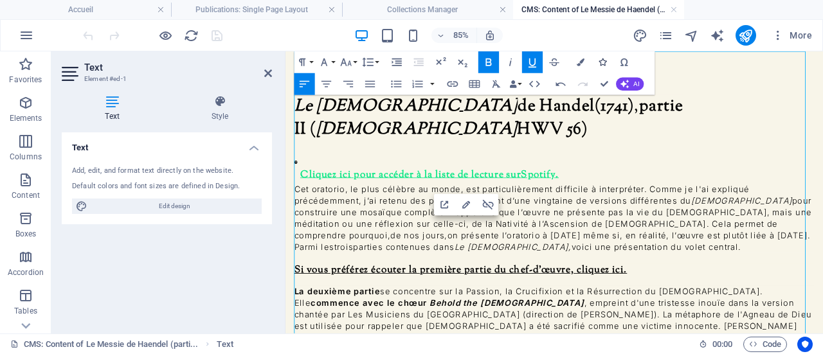
click at [605, 64] on icon "button" at bounding box center [603, 63] width 8 height 8
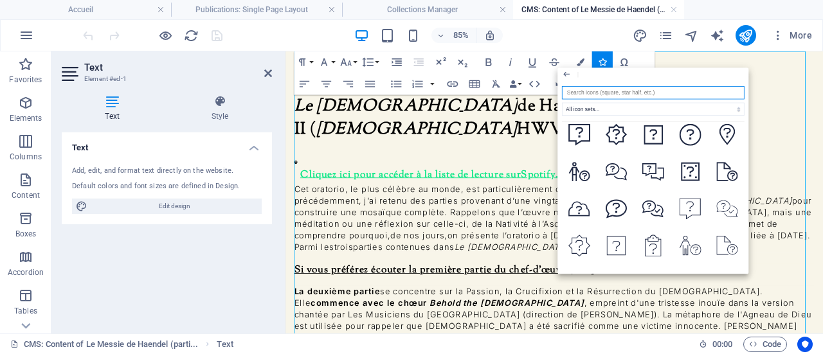
click at [617, 97] on input "search" at bounding box center [653, 92] width 183 height 13
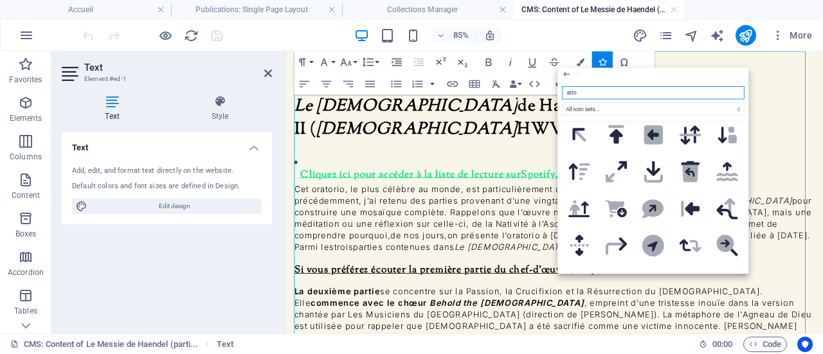
type input "arrow"
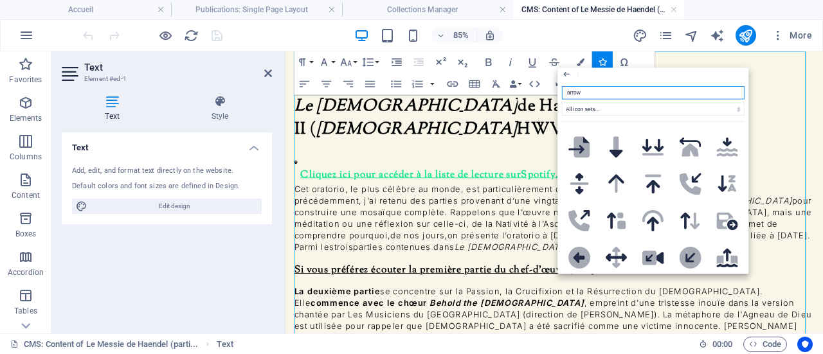
scroll to position [1608, 0]
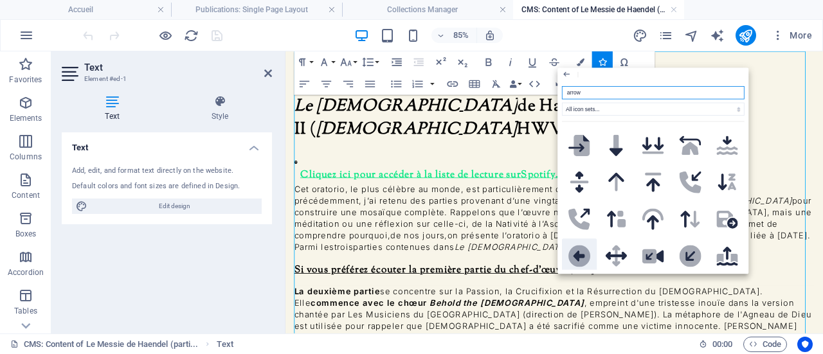
click at [584, 246] on icon at bounding box center [580, 257] width 22 height 22
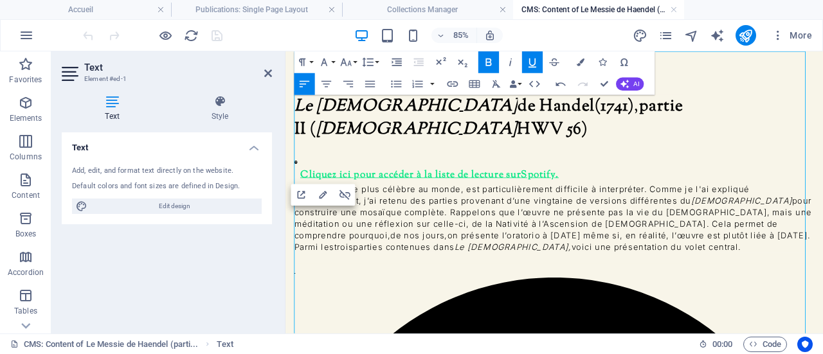
click at [300, 180] on icon at bounding box center [298, 182] width 4 height 4
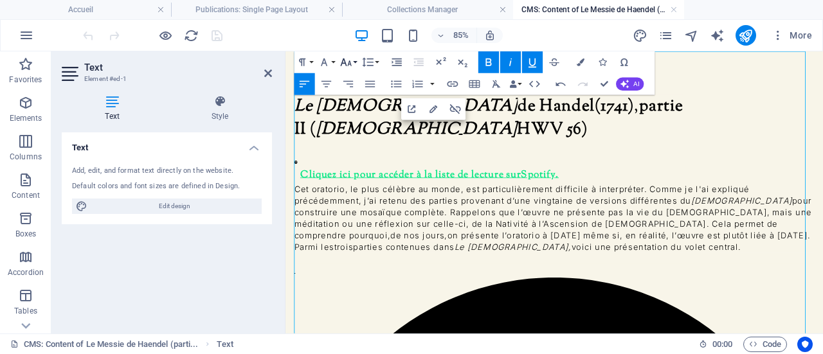
click at [350, 62] on icon "button" at bounding box center [346, 62] width 13 height 13
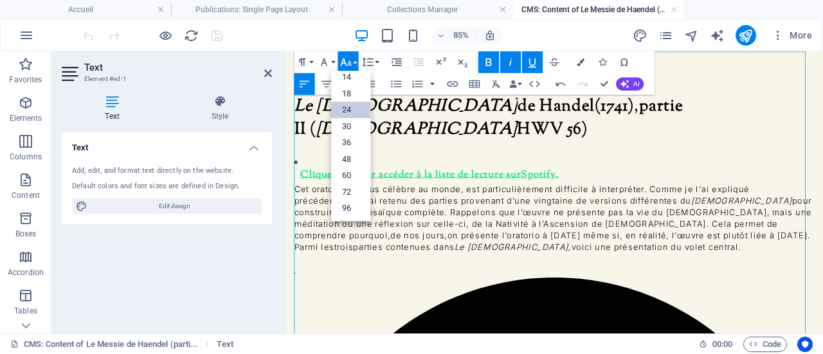
scroll to position [103, 0]
click at [350, 62] on icon "button" at bounding box center [346, 62] width 13 height 13
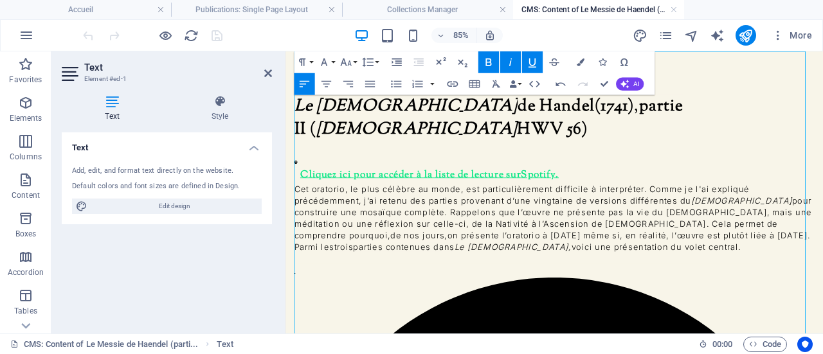
click at [343, 64] on icon "button" at bounding box center [346, 62] width 13 height 13
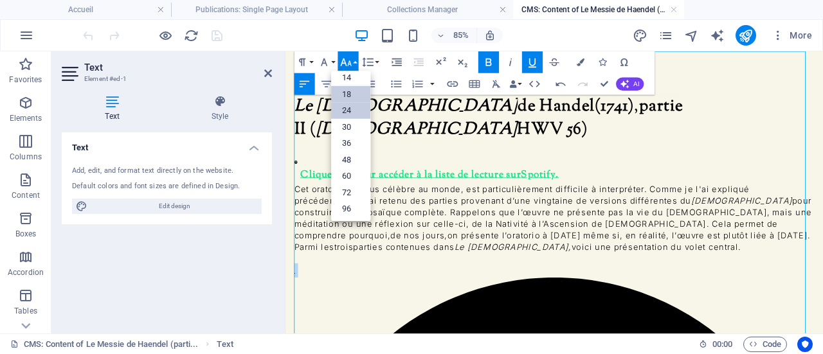
click at [358, 111] on link "24" at bounding box center [350, 111] width 39 height 17
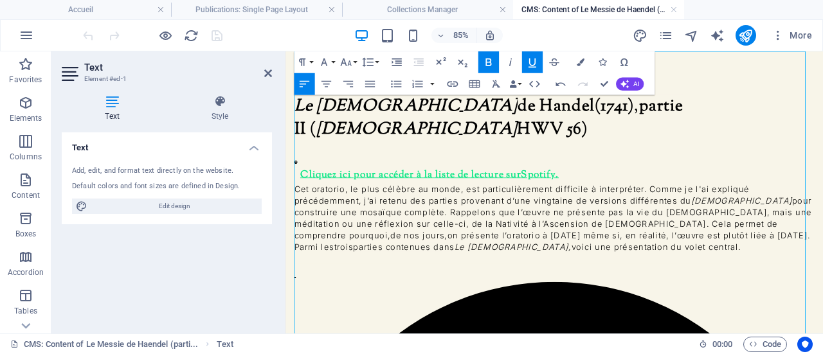
click at [816, 288] on p at bounding box center [602, 295] width 612 height 14
click at [351, 60] on icon "button" at bounding box center [346, 62] width 13 height 13
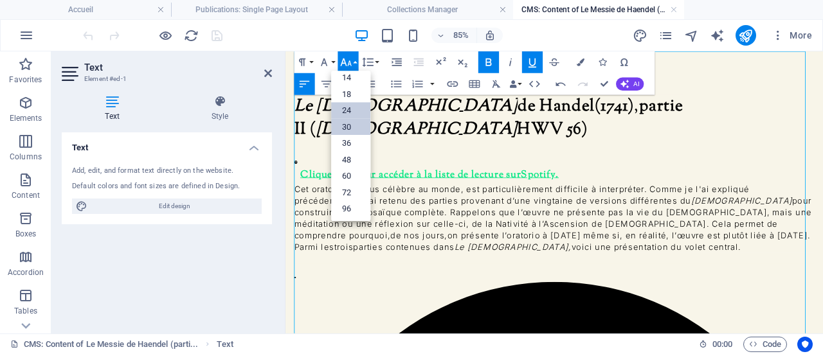
click at [369, 124] on link "30" at bounding box center [350, 127] width 39 height 17
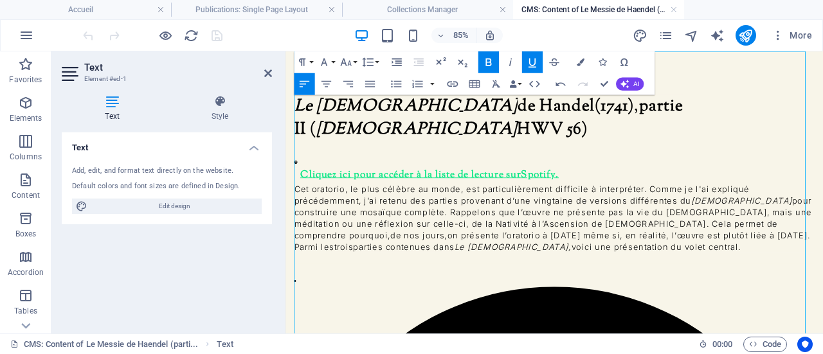
click at [478, 207] on p "Cet oratorio, le plus célèbre au monde, est particulièrement difficile à interp…" at bounding box center [602, 247] width 612 height 81
click at [402, 288] on p at bounding box center [602, 295] width 612 height 14
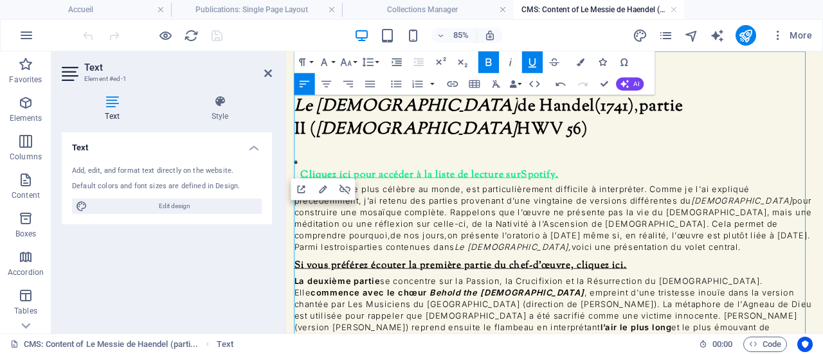
click at [603, 64] on icon "button" at bounding box center [603, 63] width 8 height 8
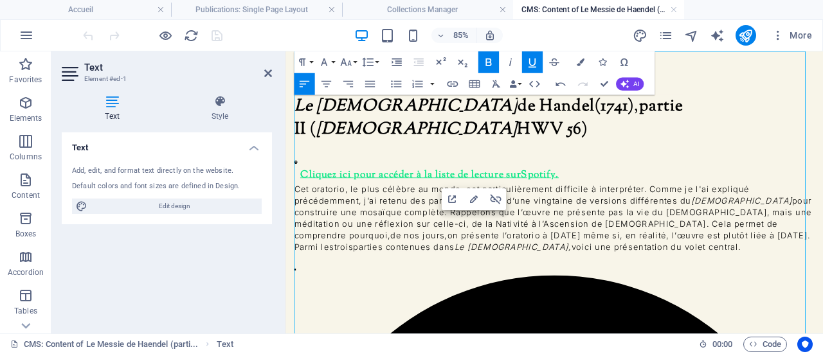
click at [349, 65] on icon "button" at bounding box center [346, 62] width 13 height 13
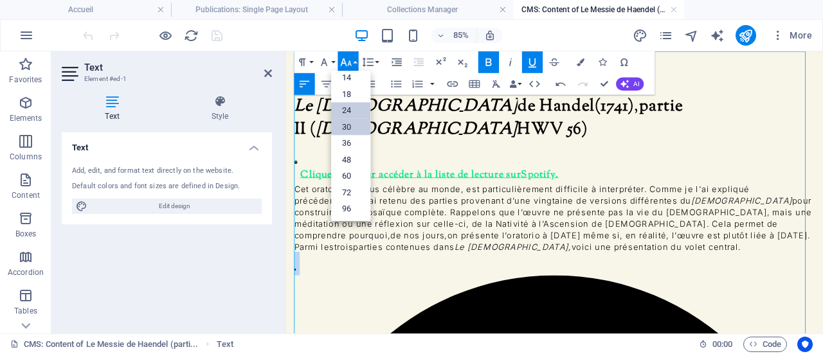
click at [358, 116] on link "24" at bounding box center [350, 111] width 39 height 17
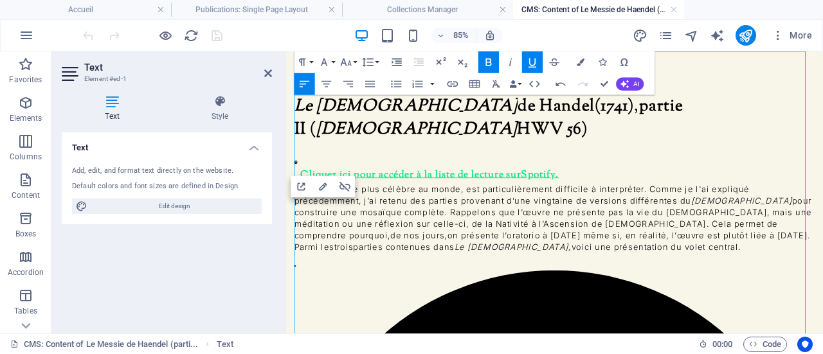
click at [298, 180] on icon at bounding box center [298, 182] width 4 height 4
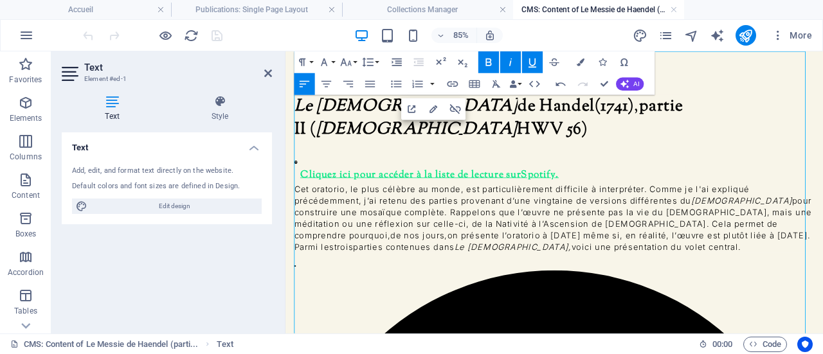
click at [299, 180] on icon at bounding box center [298, 182] width 4 height 4
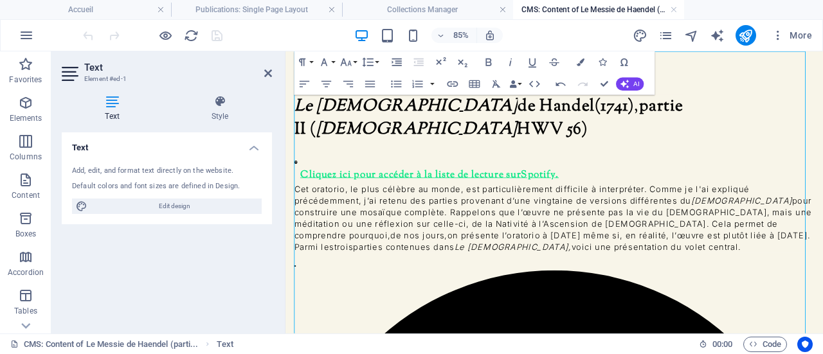
click at [298, 180] on icon at bounding box center [298, 182] width 4 height 4
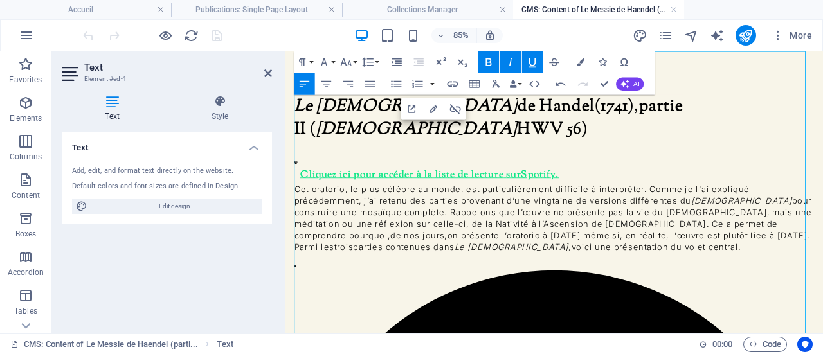
click at [808, 117] on p "Le Messie de Handel (1741) , partie II ( Messiah HWV 56)" at bounding box center [602, 130] width 612 height 54
click at [298, 113] on span "Le [DEMOGRAPHIC_DATA]" at bounding box center [427, 116] width 263 height 28
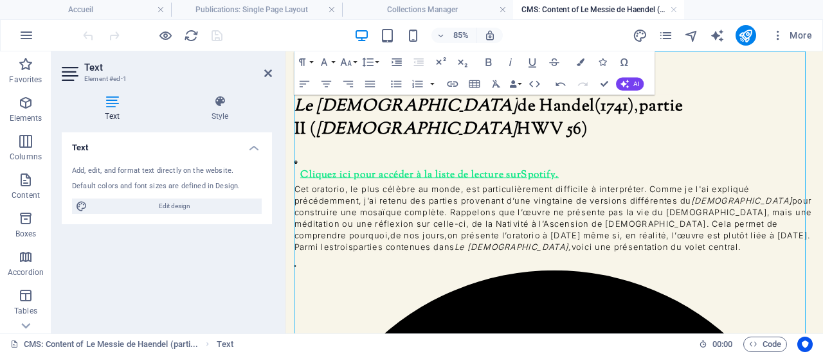
click at [297, 180] on icon at bounding box center [298, 182] width 4 height 4
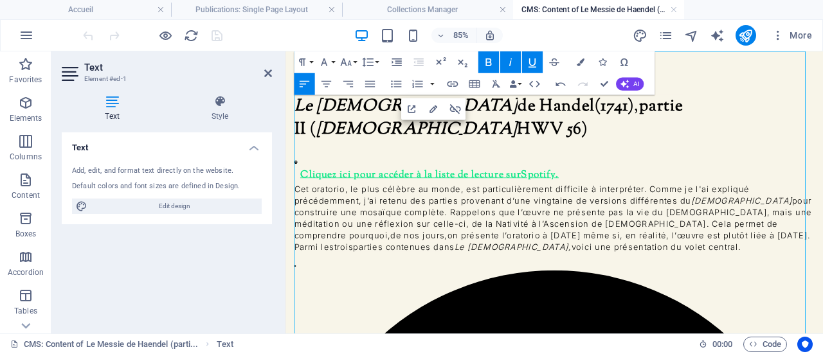
click at [297, 180] on icon at bounding box center [298, 182] width 4 height 4
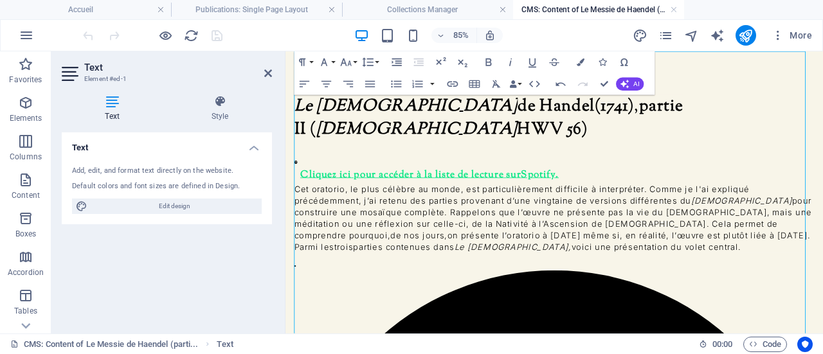
click at [297, 180] on icon at bounding box center [298, 182] width 4 height 4
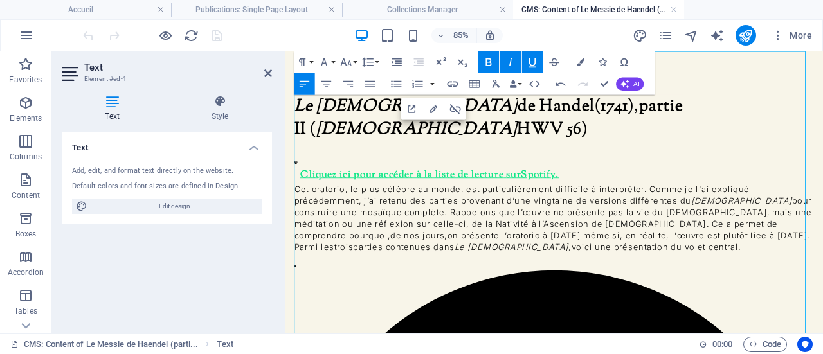
click at [297, 180] on icon at bounding box center [298, 182] width 4 height 4
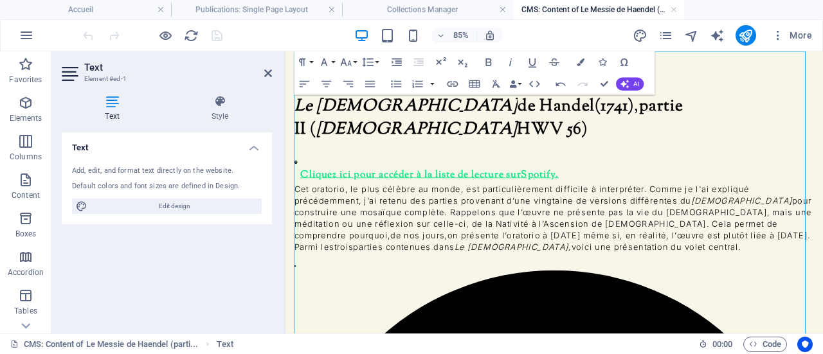
click at [297, 180] on icon at bounding box center [298, 182] width 4 height 4
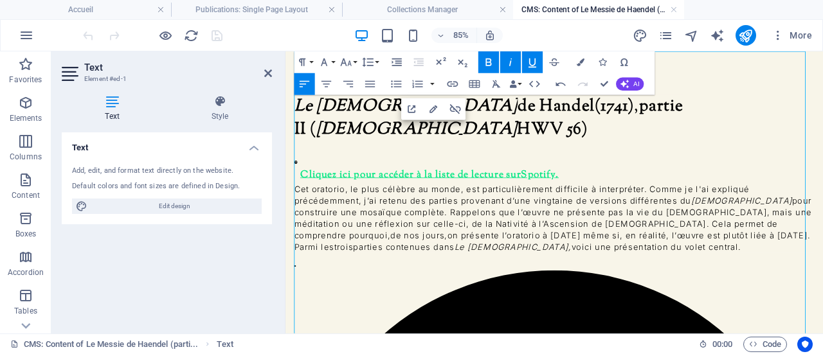
click at [296, 112] on span "Le [DEMOGRAPHIC_DATA]" at bounding box center [427, 116] width 263 height 28
click at [397, 64] on icon "button" at bounding box center [396, 62] width 13 height 13
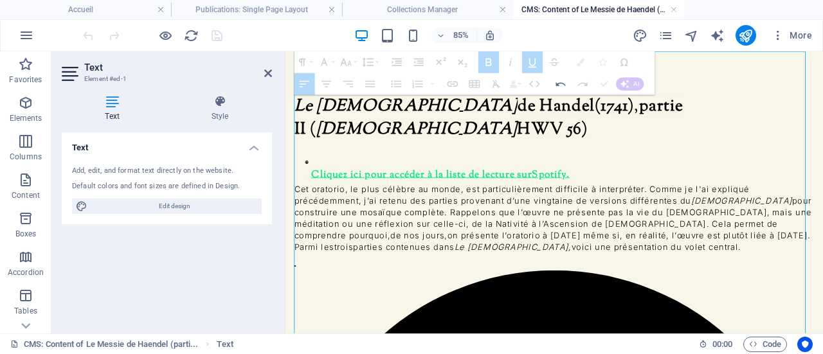
click at [410, 213] on p "Cet oratorio, le plus célèbre au monde, est particulièrement difficile à interp…" at bounding box center [602, 247] width 612 height 81
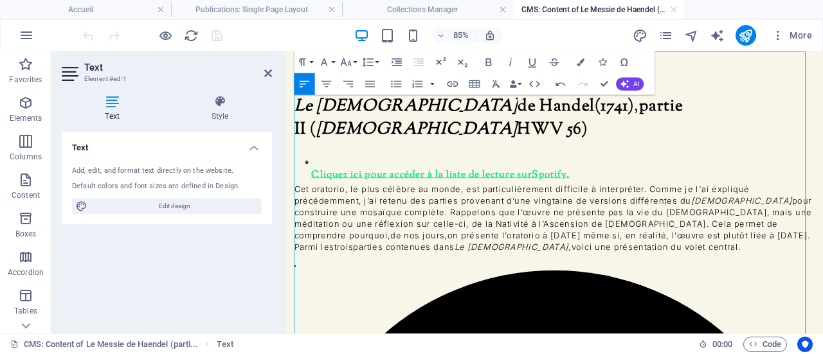
click at [395, 62] on icon "button" at bounding box center [396, 62] width 13 height 13
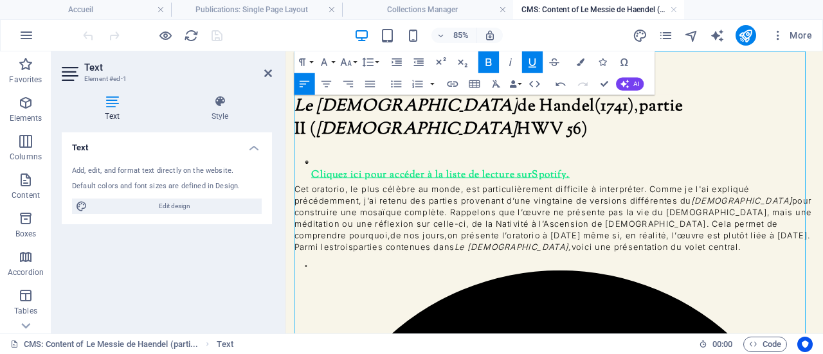
click at [529, 62] on icon "button" at bounding box center [532, 62] width 13 height 13
click at [536, 207] on p "Cet oratorio, le plus célèbre au monde, est particulièrement difficile à interp…" at bounding box center [602, 247] width 612 height 81
click at [619, 222] on p "Cet oratorio, le plus célèbre au monde, est particulièrement difficile à interp…" at bounding box center [602, 247] width 612 height 81
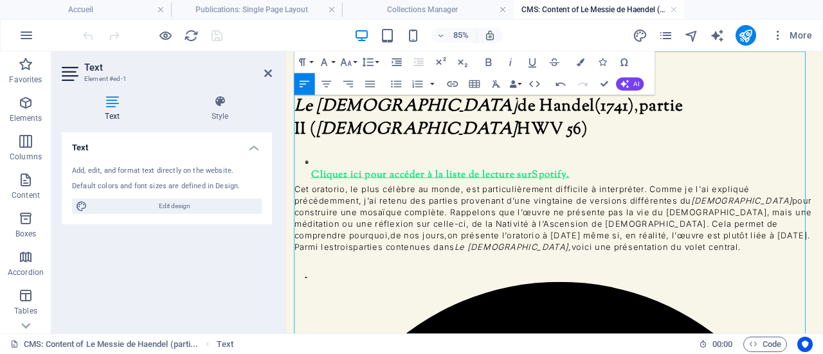
click at [642, 157] on p "Cliquez ici pour accéder à la liste de lecture sur Spotif y." at bounding box center [608, 182] width 599 height 50
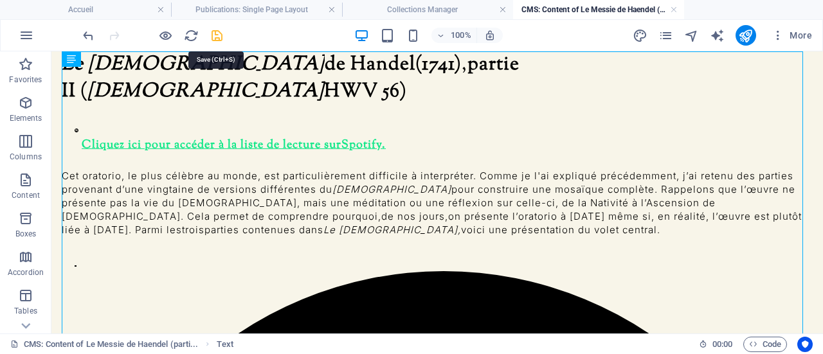
click at [216, 34] on icon "save" at bounding box center [217, 35] width 15 height 15
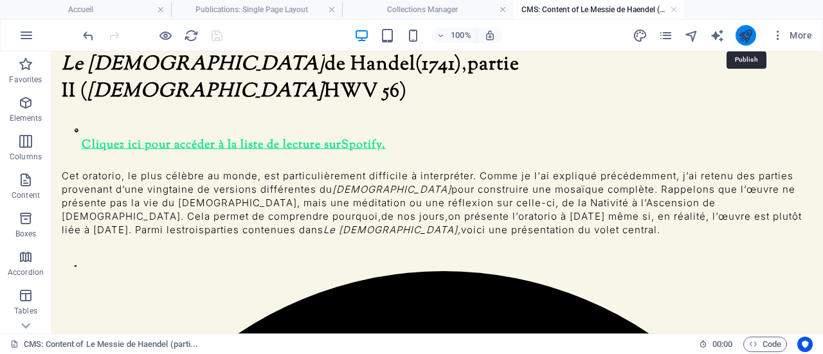
click at [750, 35] on icon "publish" at bounding box center [745, 35] width 15 height 15
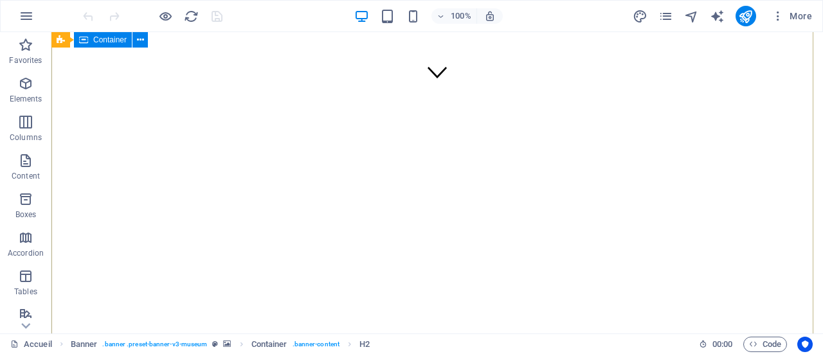
scroll to position [257, 0]
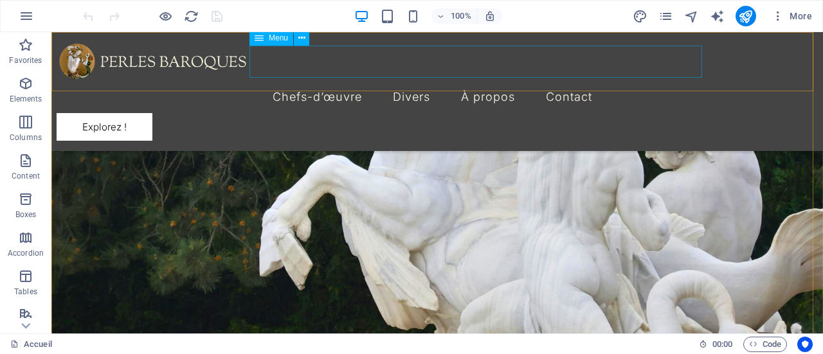
click at [323, 81] on nav "Chefs-d’œuvre Divers À propos Contact" at bounding box center [432, 97] width 751 height 32
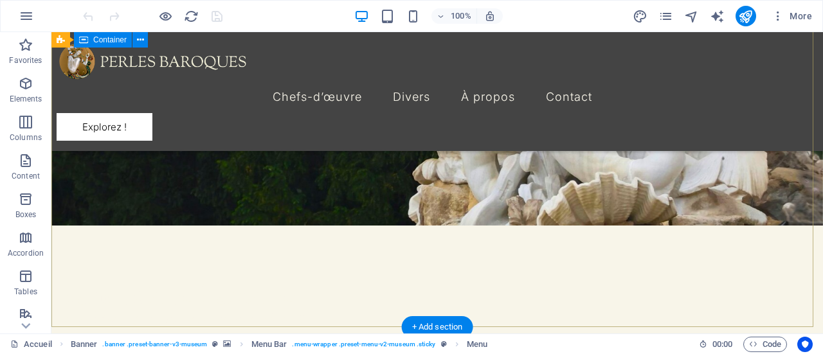
scroll to position [450, 0]
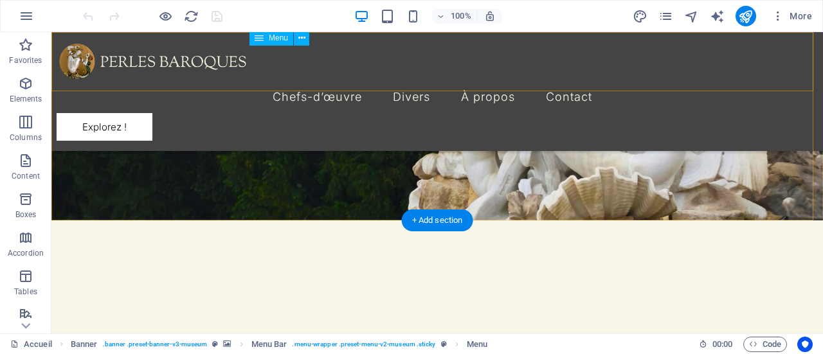
click at [350, 81] on nav "Chefs-d’œuvre Divers À propos Contact" at bounding box center [432, 97] width 751 height 32
click at [675, 19] on div "More" at bounding box center [725, 16] width 185 height 21
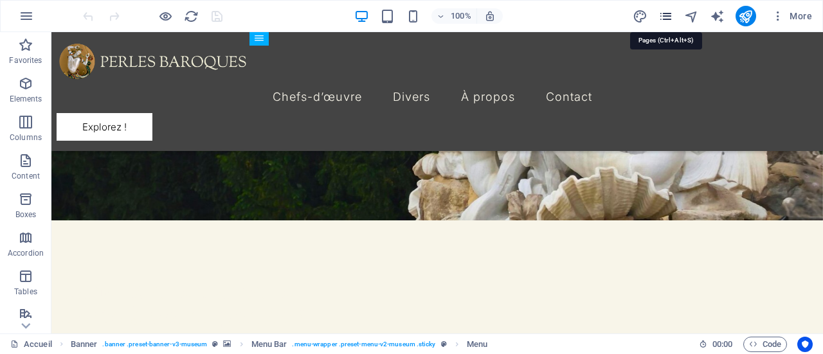
click at [671, 16] on icon "pages" at bounding box center [665, 16] width 15 height 15
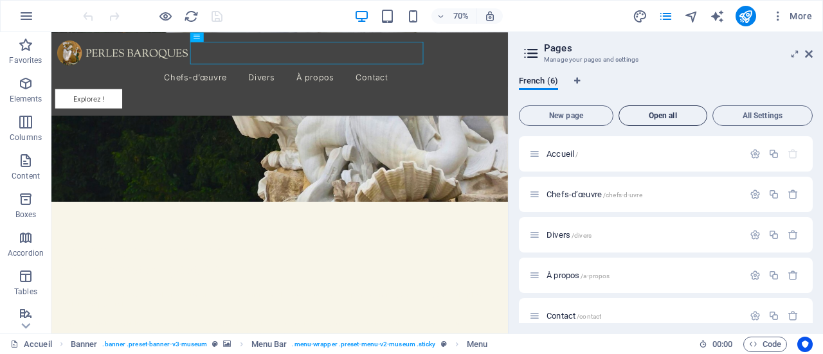
click at [651, 115] on span "Open all" at bounding box center [662, 116] width 77 height 8
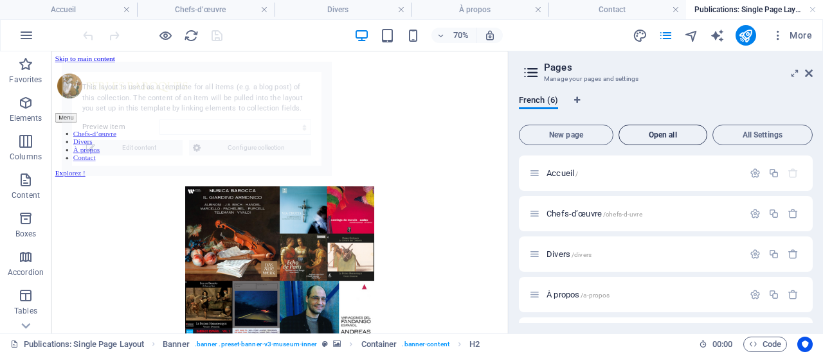
scroll to position [0, 0]
select select "68dc378af8526265190e439e"
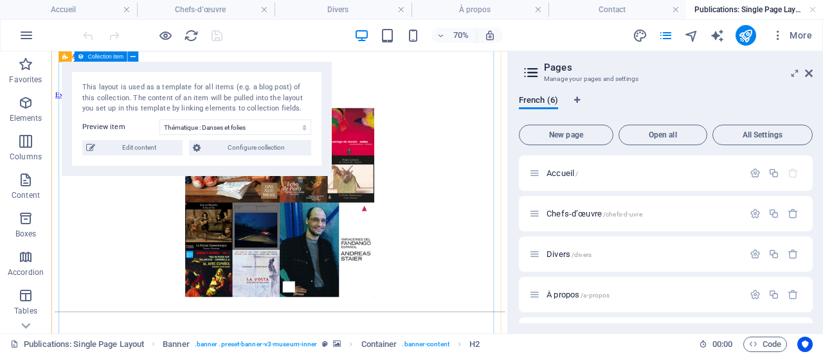
scroll to position [129, 0]
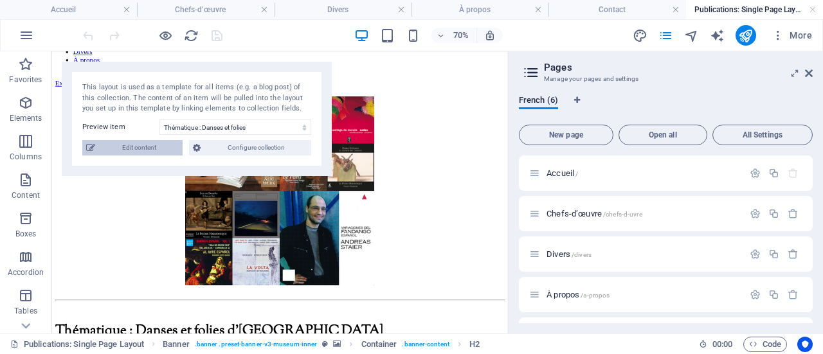
click at [145, 147] on span "Edit content" at bounding box center [139, 147] width 80 height 15
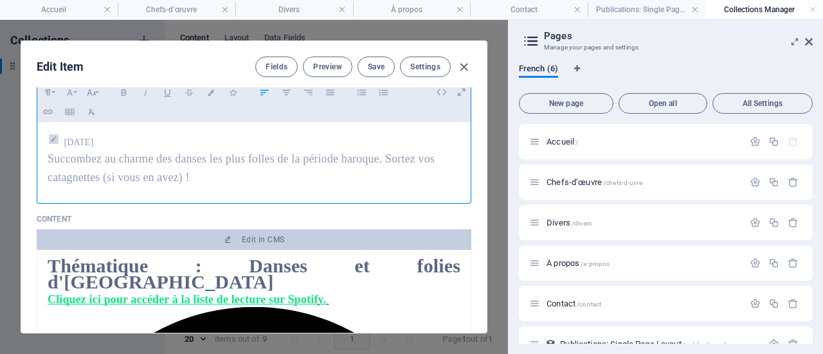
click at [59, 140] on span at bounding box center [56, 139] width 16 height 17
click at [54, 140] on icon at bounding box center [54, 140] width 6 height 6
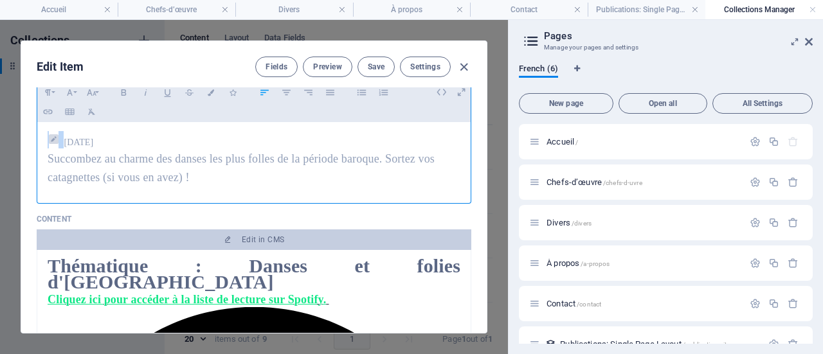
click at [54, 140] on icon at bounding box center [54, 140] width 6 height 6
click at [233, 93] on icon "button" at bounding box center [233, 92] width 11 height 6
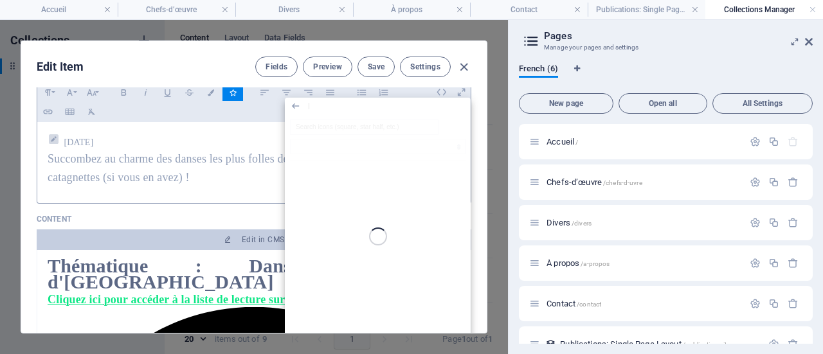
scroll to position [125, 0]
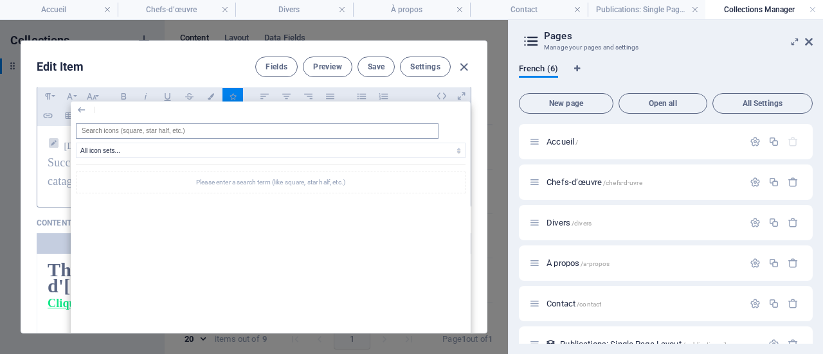
click at [210, 131] on input "search" at bounding box center [257, 130] width 363 height 15
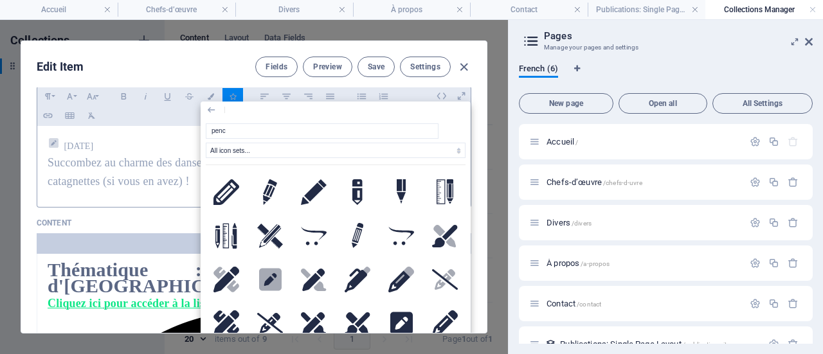
scroll to position [0, 0]
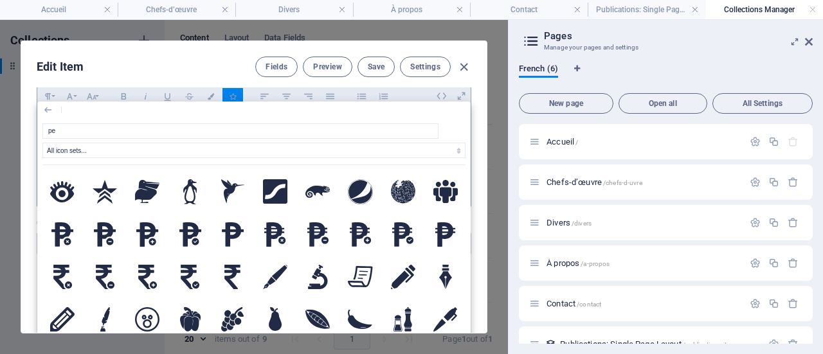
type input "p"
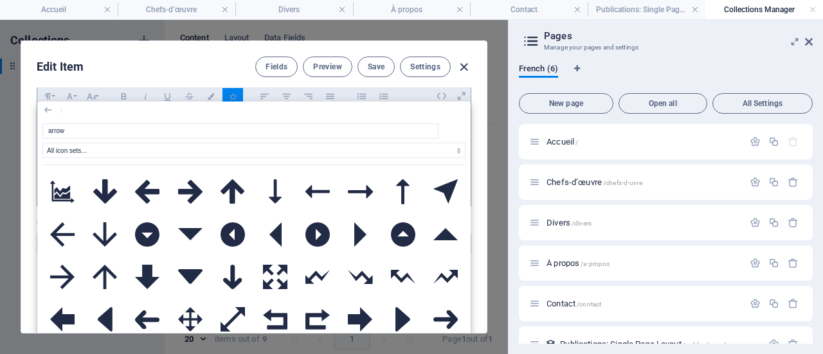
type input "arrow"
click at [464, 68] on icon "button" at bounding box center [464, 67] width 15 height 15
type input "[DATE]"
type input "thematique-danses-et-folies-d-[GEOGRAPHIC_DATA]"
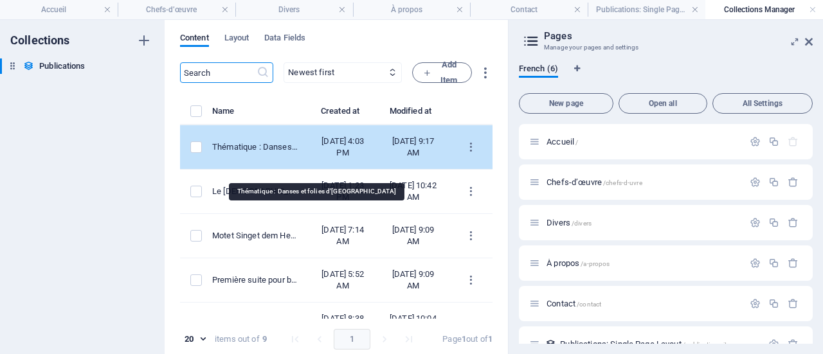
click at [298, 153] on div "Thématique : Danses et folies d'[GEOGRAPHIC_DATA]" at bounding box center [255, 147] width 86 height 12
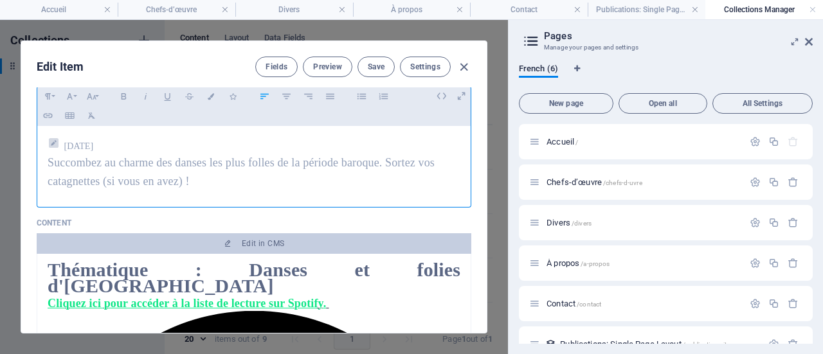
scroll to position [129, 0]
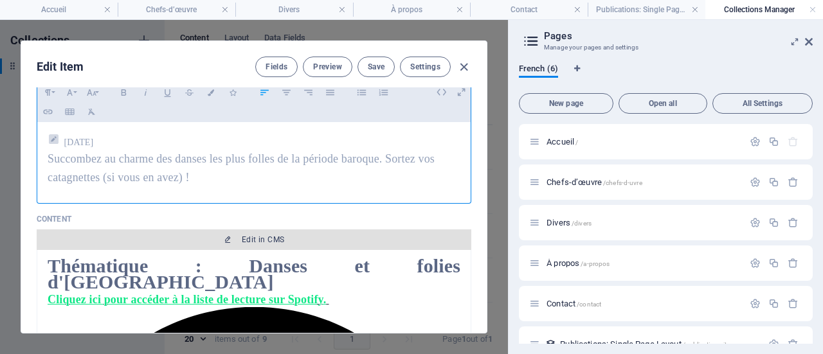
click at [258, 241] on span "Edit in CMS" at bounding box center [263, 240] width 42 height 10
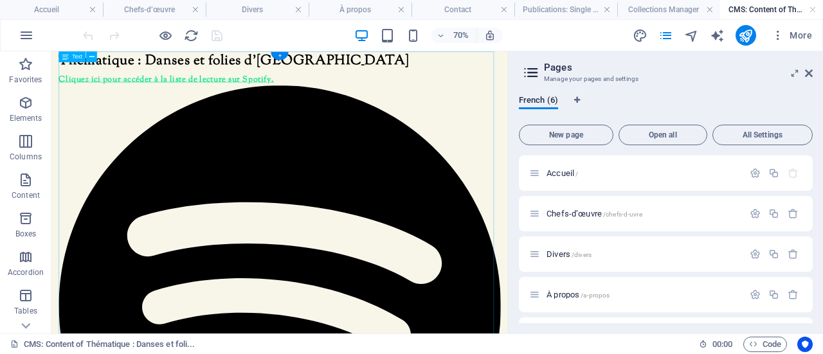
scroll to position [0, 0]
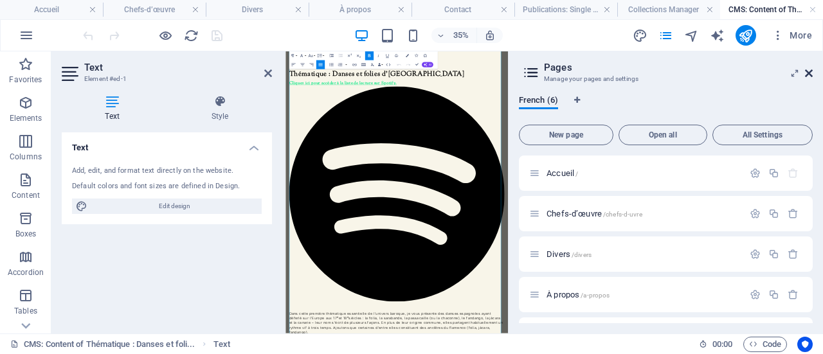
click at [810, 72] on icon at bounding box center [809, 73] width 8 height 10
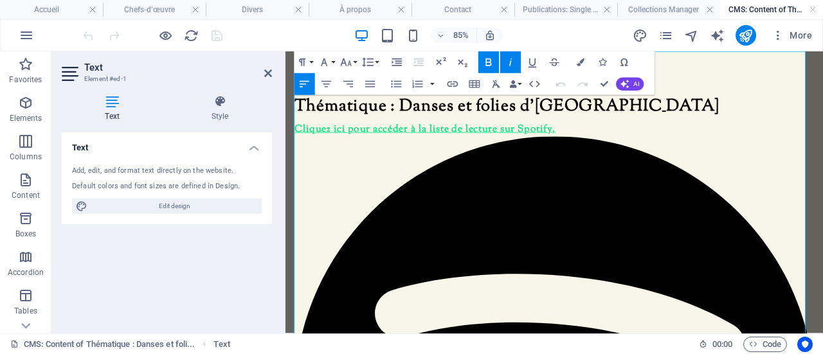
drag, startPoint x: 613, startPoint y: 143, endPoint x: 753, endPoint y: 118, distance: 142.4
click at [753, 118] on p "Thématique : Danses et folies d'[GEOGRAPHIC_DATA]" at bounding box center [602, 116] width 612 height 27
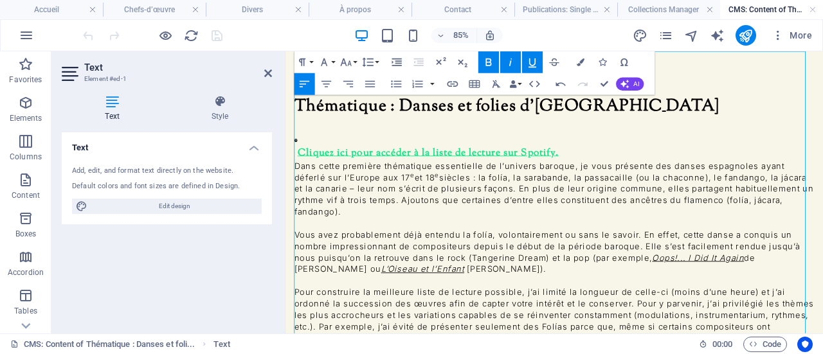
click at [298, 154] on icon at bounding box center [298, 156] width 4 height 4
click at [397, 62] on icon "button" at bounding box center [396, 62] width 13 height 13
click at [644, 141] on p "Cliquez ici pour accéder à la liste de lecture sur Spotify." at bounding box center [608, 155] width 599 height 50
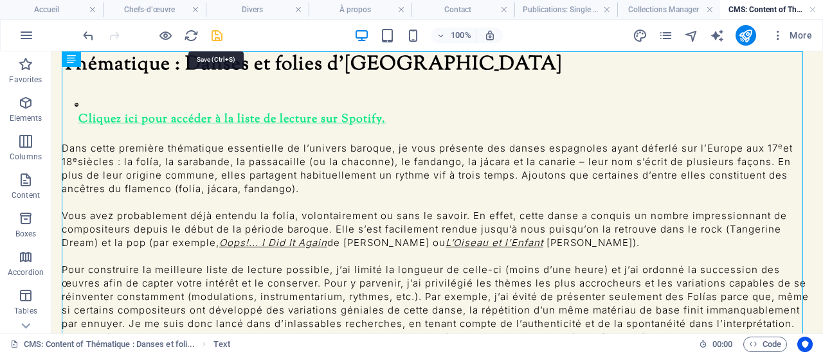
click at [217, 36] on icon "save" at bounding box center [217, 35] width 15 height 15
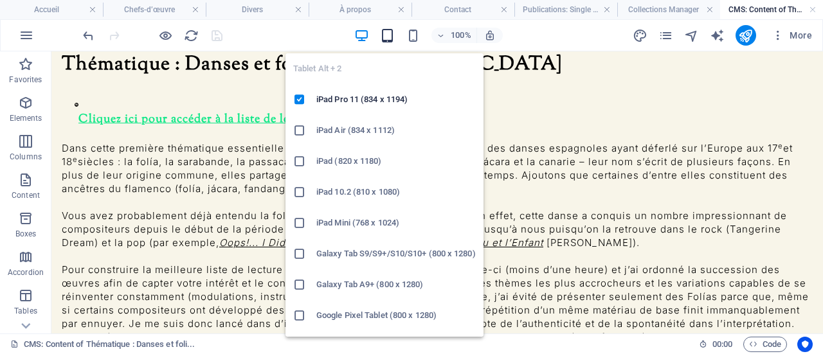
click at [388, 35] on icon "button" at bounding box center [387, 35] width 15 height 15
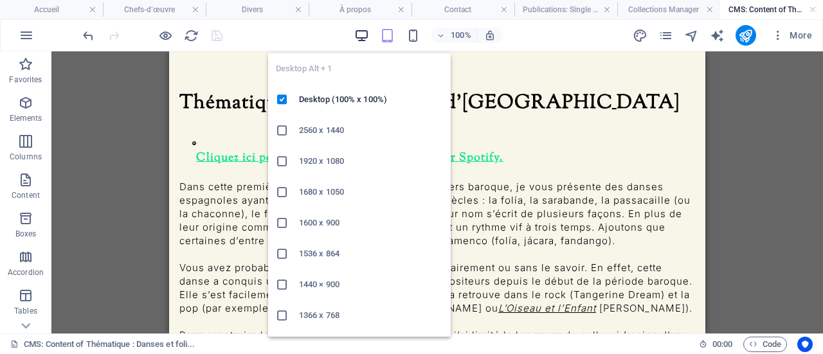
click at [363, 32] on icon "button" at bounding box center [361, 35] width 15 height 15
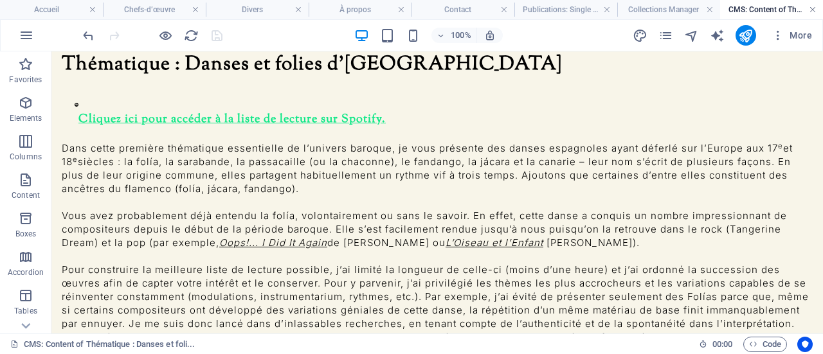
click at [814, 8] on link at bounding box center [813, 10] width 8 height 12
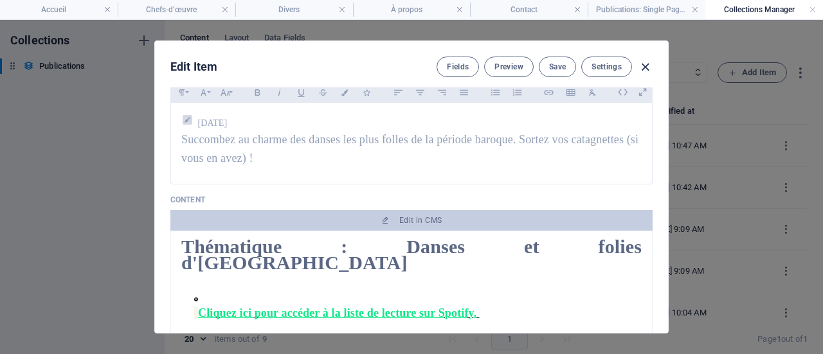
click at [643, 65] on icon "button" at bounding box center [645, 67] width 15 height 15
type input "[DATE]"
type input "thematique-danses-et-folies-d-[GEOGRAPHIC_DATA]"
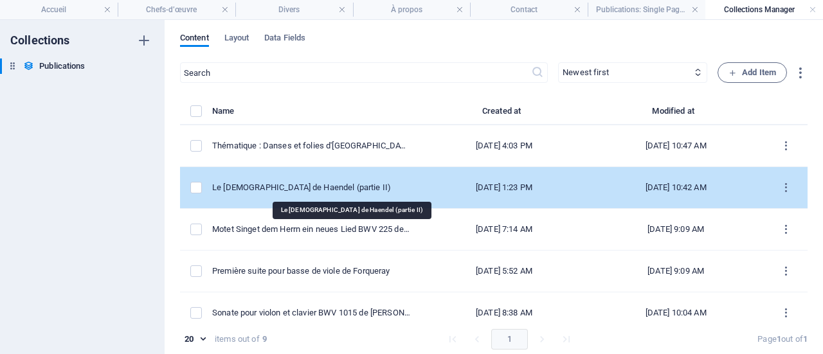
click at [332, 186] on div "Le [DEMOGRAPHIC_DATA] de Haendel (partie II)" at bounding box center [311, 188] width 198 height 12
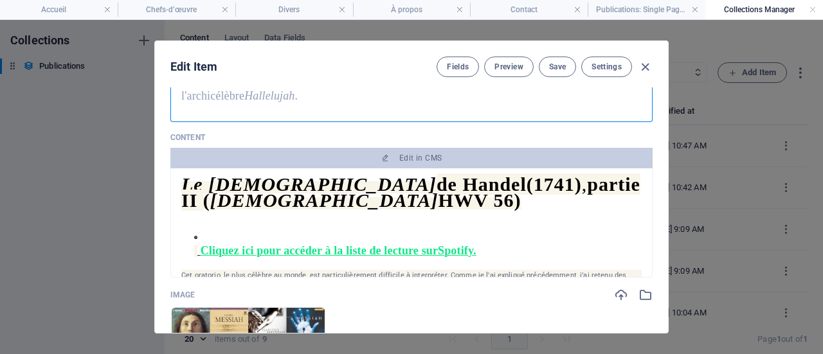
scroll to position [193, 0]
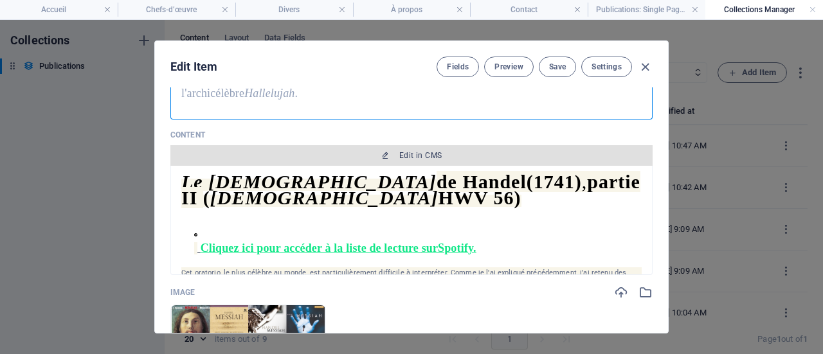
click at [401, 150] on span "Edit in CMS" at bounding box center [420, 155] width 42 height 10
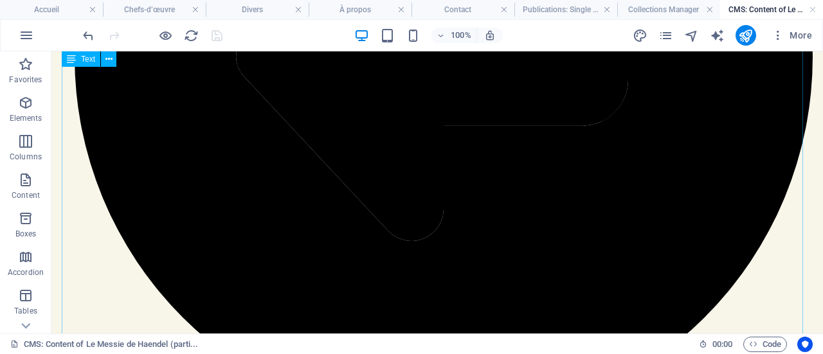
scroll to position [0, 0]
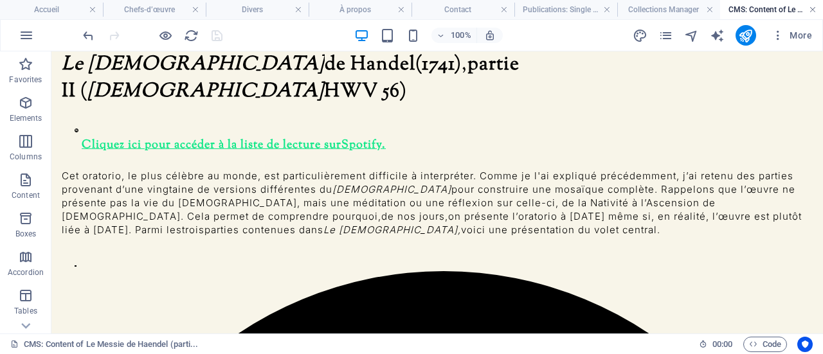
click at [815, 11] on link at bounding box center [813, 10] width 8 height 12
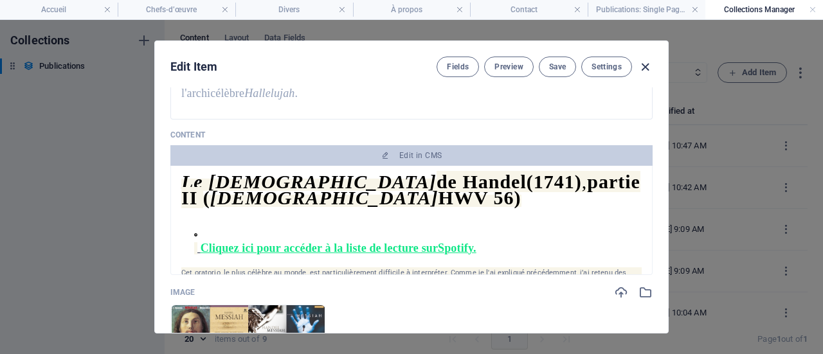
click at [642, 66] on icon "button" at bounding box center [645, 67] width 15 height 15
type input "[DATE]"
type input "le-messie-de-haendel-partie-ii"
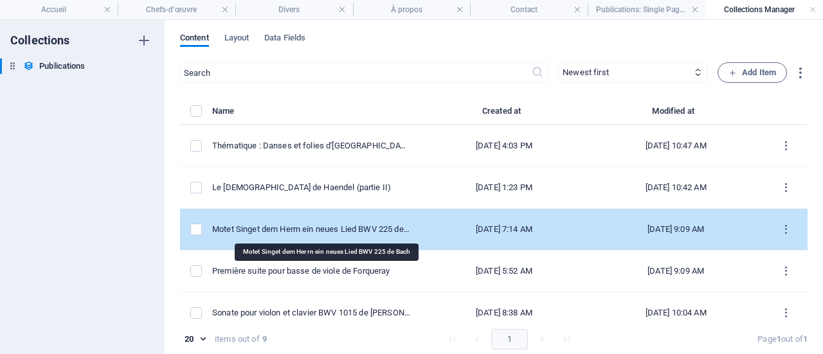
click at [327, 231] on div "Motet Singet dem Herrn ein neues Lied BWV 225 de Bach" at bounding box center [311, 230] width 198 height 12
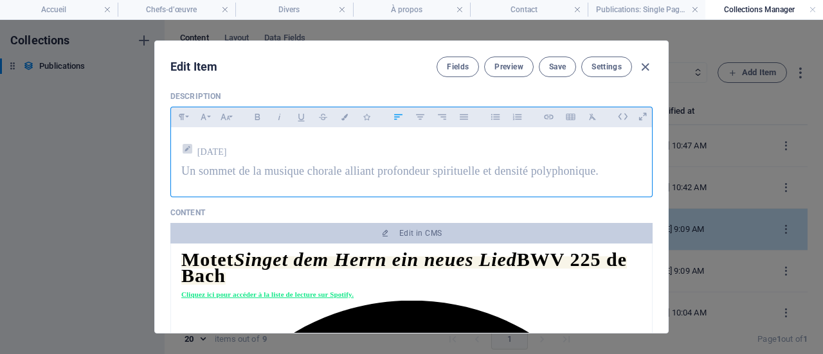
scroll to position [193, 0]
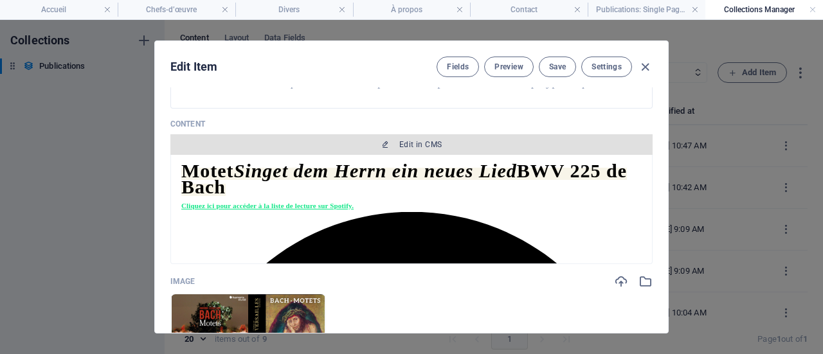
click at [432, 142] on span "Edit in CMS" at bounding box center [420, 145] width 42 height 10
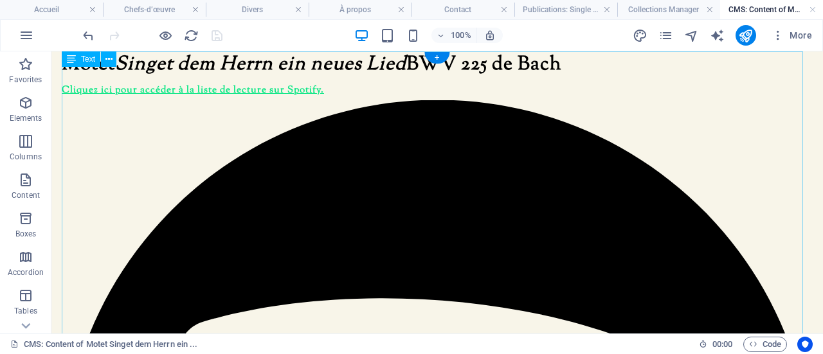
scroll to position [0, 0]
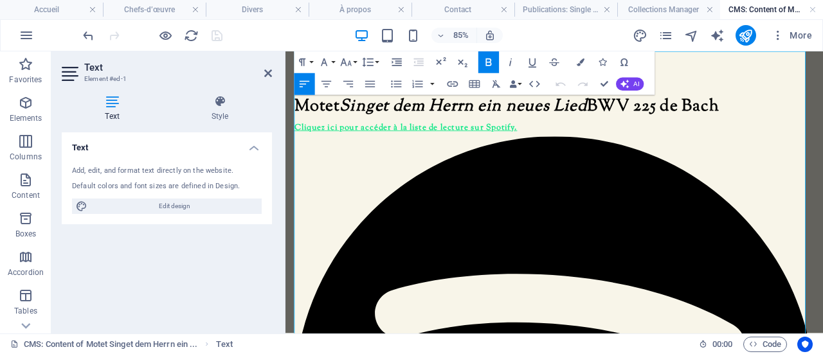
drag, startPoint x: 581, startPoint y: 132, endPoint x: 568, endPoint y: 132, distance: 12.2
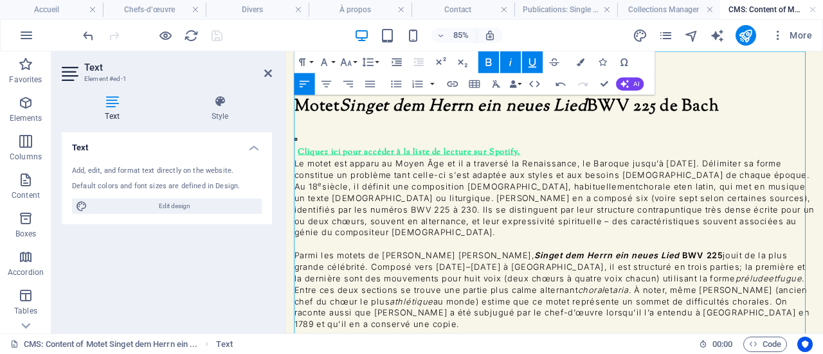
click at [297, 153] on icon at bounding box center [298, 155] width 4 height 4
click at [397, 57] on icon "button" at bounding box center [396, 62] width 13 height 13
click at [603, 141] on p "Cliquez ici pour accéder à la liste de lecture sur Spotify." at bounding box center [608, 153] width 599 height 47
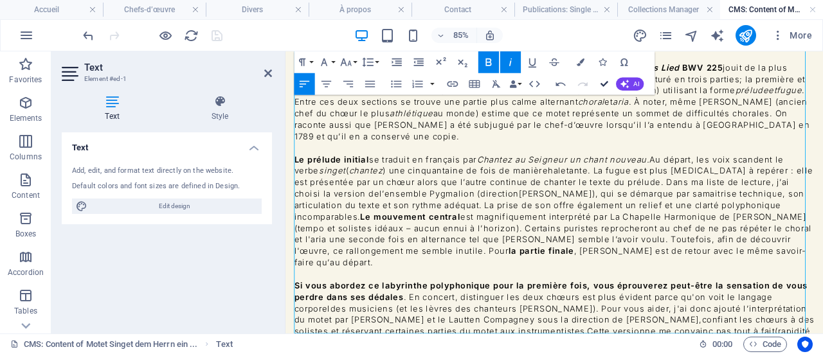
scroll to position [152, 0]
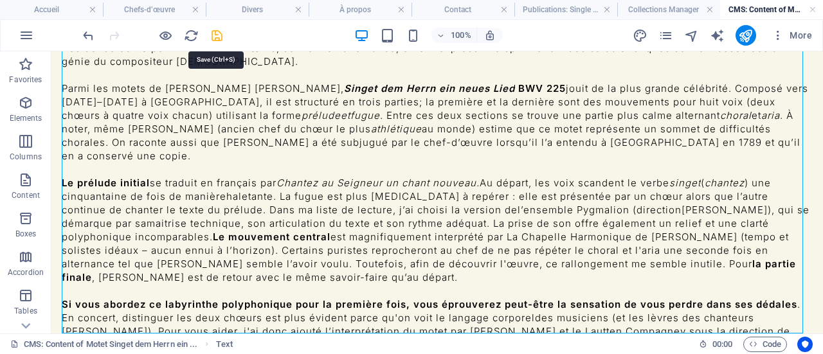
click at [219, 34] on icon "save" at bounding box center [217, 35] width 15 height 15
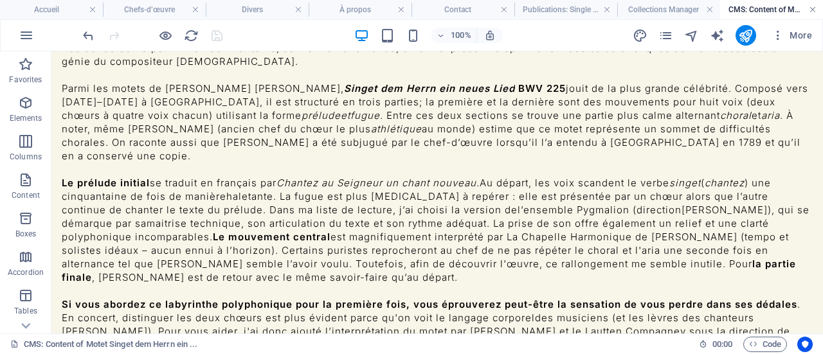
click at [814, 7] on link at bounding box center [813, 10] width 8 height 12
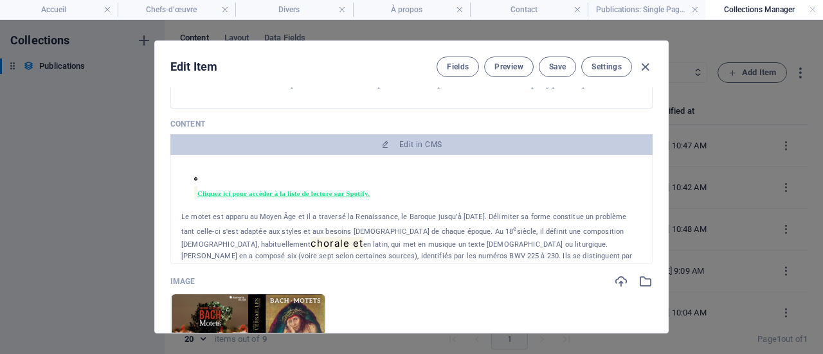
scroll to position [64, 0]
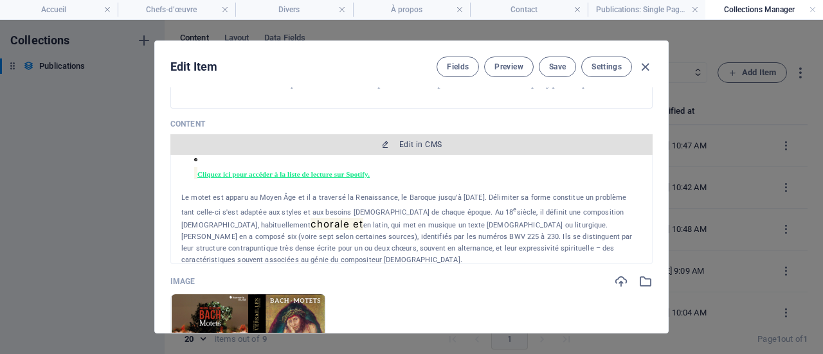
click at [419, 138] on button "Edit in CMS" at bounding box center [411, 144] width 482 height 21
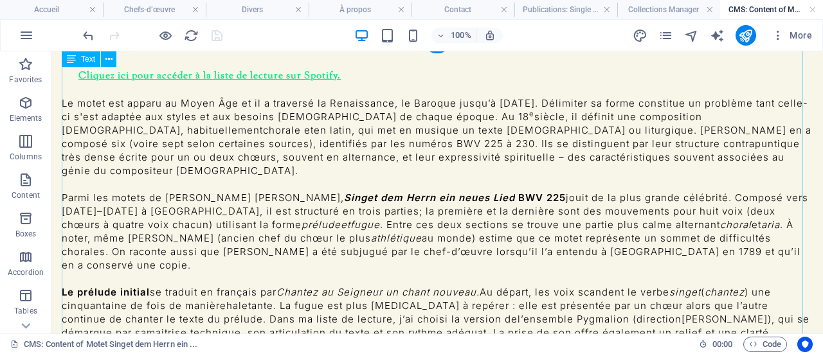
scroll to position [0, 0]
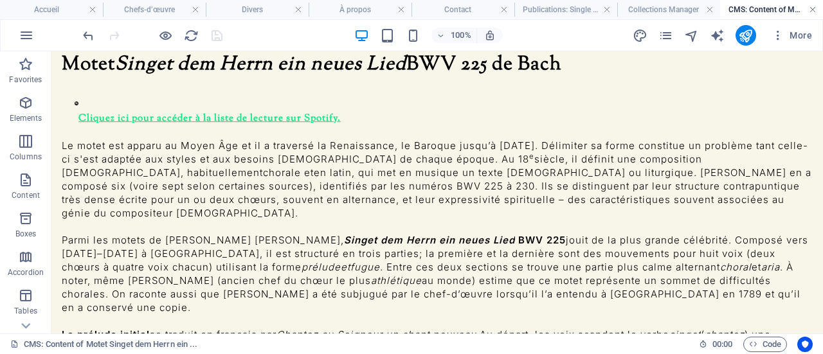
click at [813, 7] on link at bounding box center [813, 10] width 8 height 12
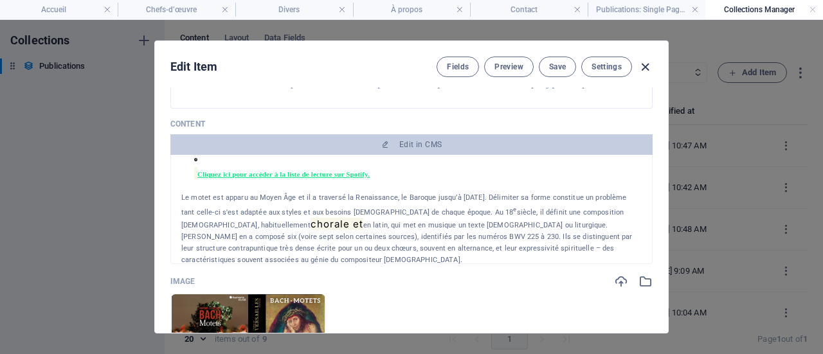
click at [647, 64] on icon "button" at bounding box center [645, 67] width 15 height 15
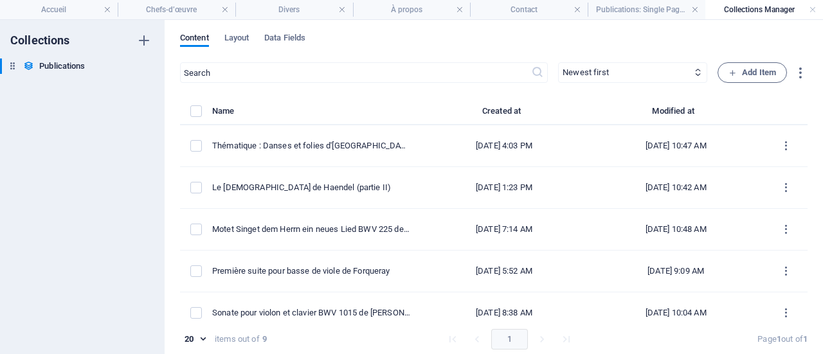
type input "[DATE]"
type input "motet-singet-dem-herrn-ein-neues-lied-bwv-225-de-[PERSON_NAME]"
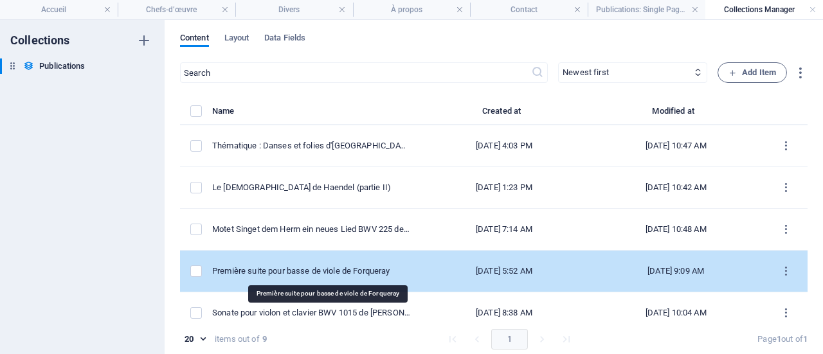
click at [328, 271] on div "Première suite pour basse de viole de Forqueray" at bounding box center [311, 272] width 198 height 12
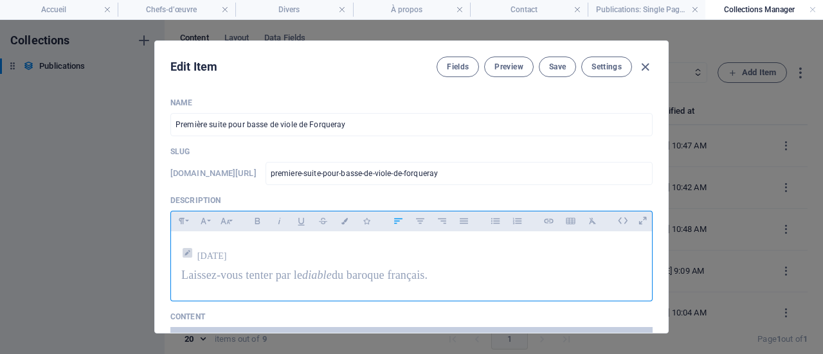
scroll to position [64, 0]
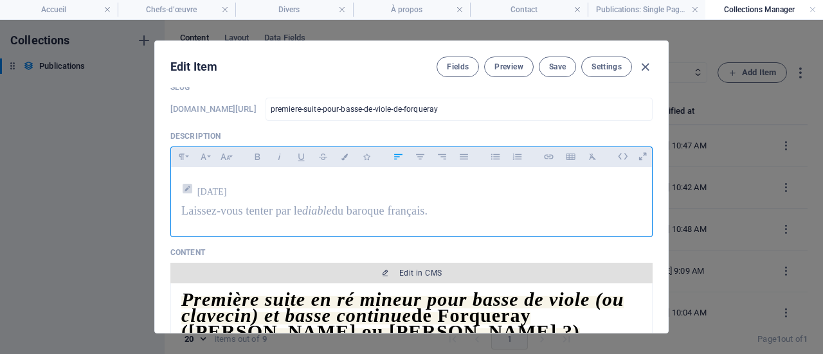
click at [409, 271] on span "Edit in CMS" at bounding box center [420, 273] width 42 height 10
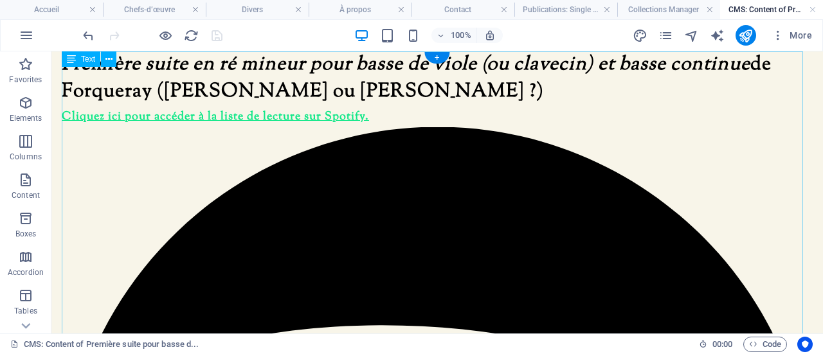
scroll to position [0, 0]
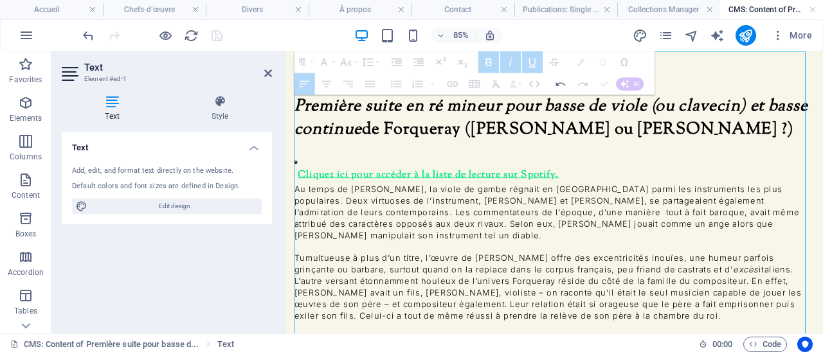
click at [296, 165] on icon at bounding box center [298, 180] width 4 height 46
click at [299, 180] on icon at bounding box center [298, 182] width 4 height 4
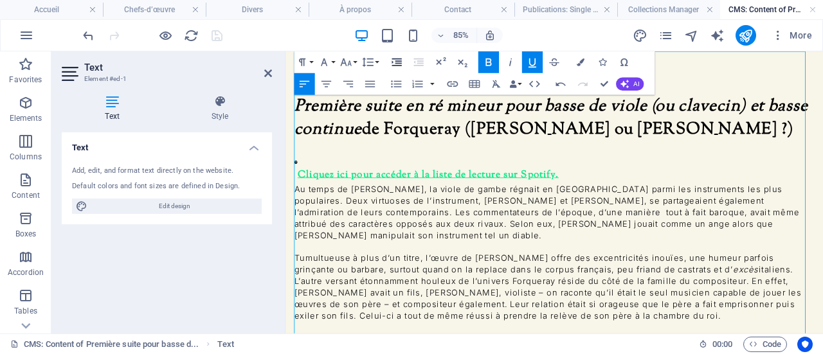
click at [396, 58] on icon "button" at bounding box center [396, 62] width 13 height 13
click at [323, 188] on u "Cliquez ici pour accéder à la liste de lecture sur Spotify." at bounding box center [464, 196] width 311 height 17
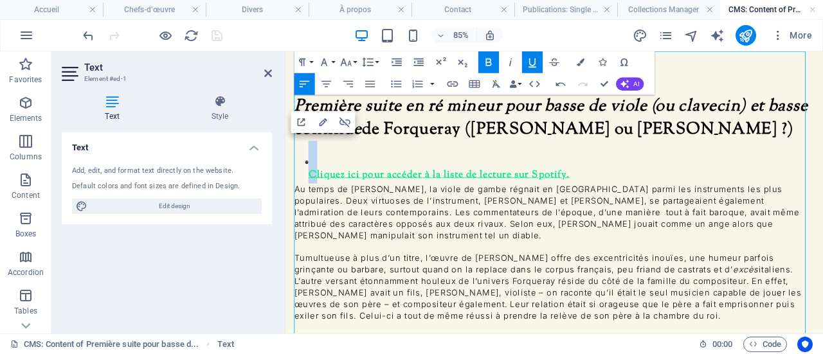
click at [323, 188] on u "Cliquez ici pour accéder à la liste de lecture sur Spotify." at bounding box center [464, 196] width 311 height 17
click at [528, 61] on icon "button" at bounding box center [532, 62] width 13 height 13
click at [653, 165] on p "Cliquez ici pour accéder à la liste de lecture sur Spotify." at bounding box center [608, 182] width 599 height 50
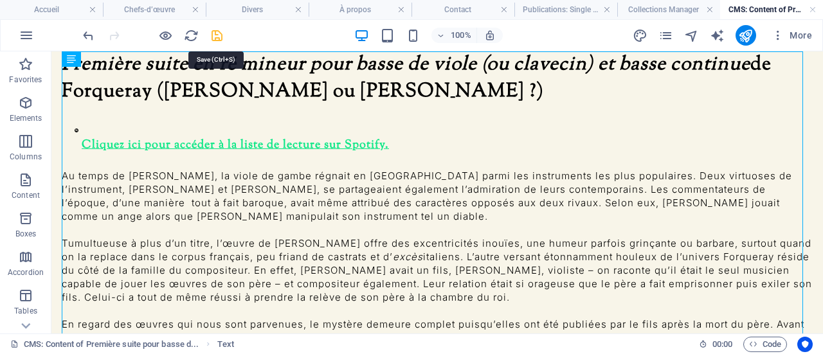
click at [215, 37] on icon "save" at bounding box center [217, 35] width 15 height 15
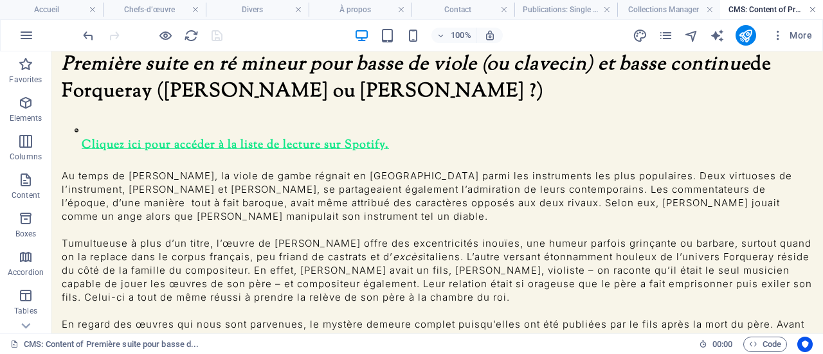
click at [814, 11] on link at bounding box center [813, 10] width 8 height 12
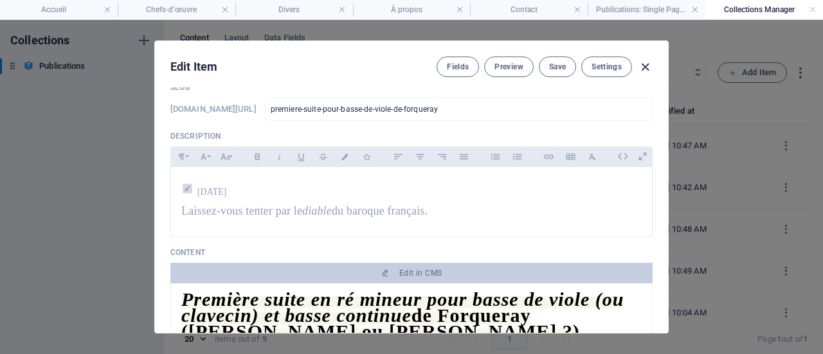
click at [646, 64] on icon "button" at bounding box center [645, 67] width 15 height 15
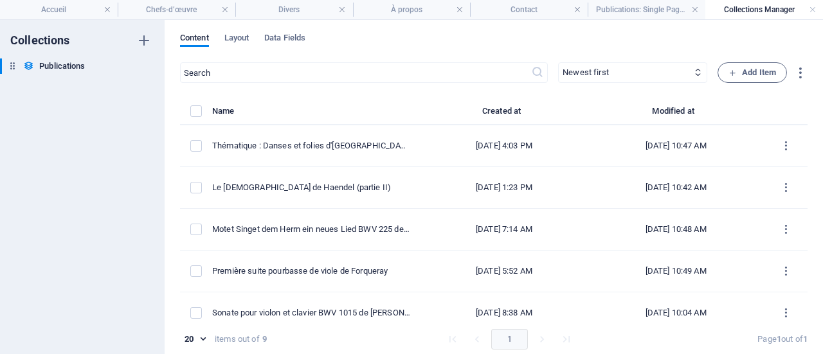
type input "[DATE]"
type input "premiere-suite-pour-basse-de-viole-de-forqueray"
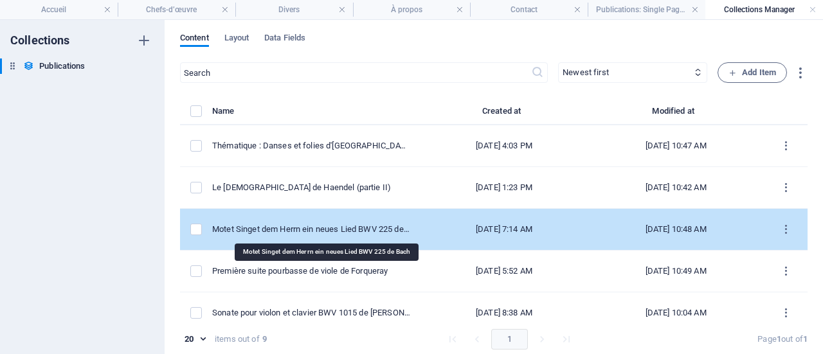
click at [340, 227] on div "Motet Singet dem H errn ein neues Lied BWV 225 de Bach" at bounding box center [311, 230] width 198 height 12
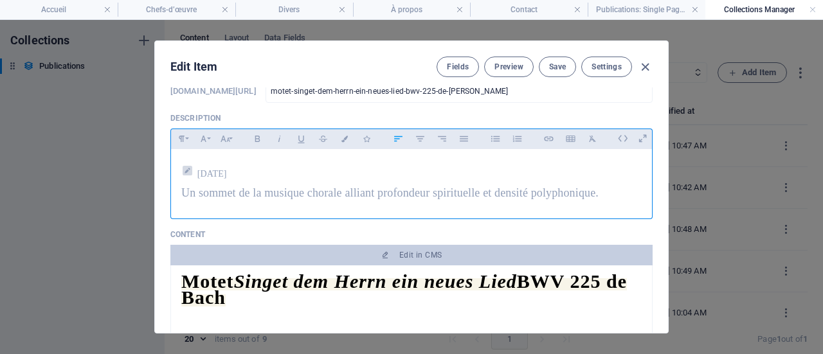
scroll to position [129, 0]
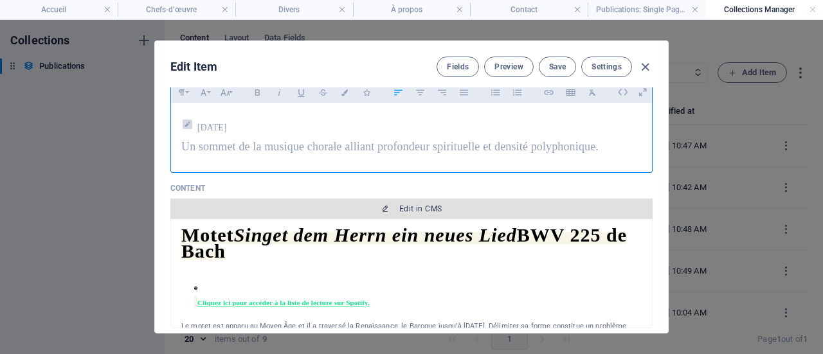
click at [408, 206] on span "Edit in CMS" at bounding box center [420, 209] width 42 height 10
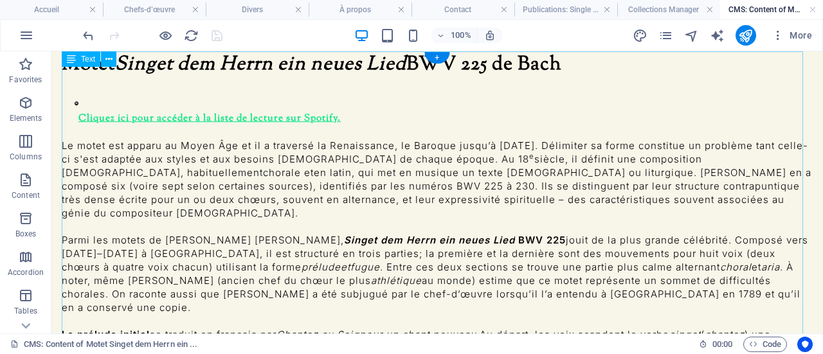
scroll to position [0, 0]
click at [89, 84] on div "Motet Singet dem Herrn ein neues Lied BWV 225 de Bach     Cliquez ici pour accé…" at bounding box center [437, 297] width 751 height 493
click at [91, 85] on div "Motet Singet dem Herrn ein neues Lied BWV 225 de Bach     Cliquez ici pour accé…" at bounding box center [437, 297] width 751 height 493
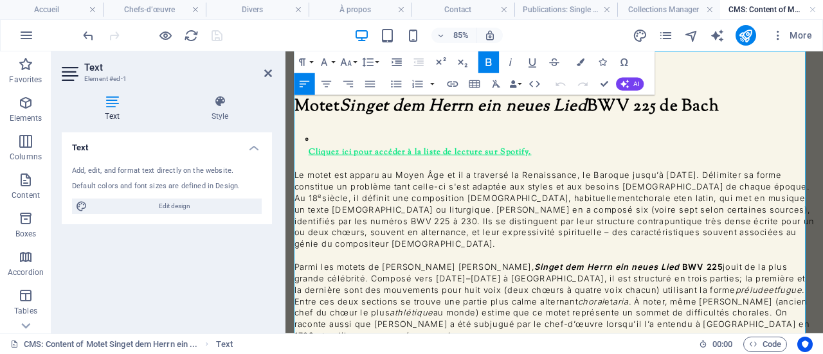
click at [325, 163] on u "Cliquez ici pour accéder à la liste de lecture sur Spotify." at bounding box center [442, 170] width 266 height 14
click at [529, 64] on icon "button" at bounding box center [533, 63] width 8 height 9
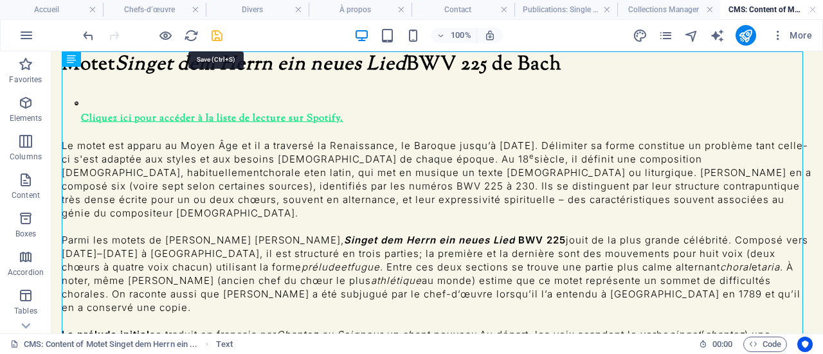
click at [215, 38] on icon "save" at bounding box center [217, 35] width 15 height 15
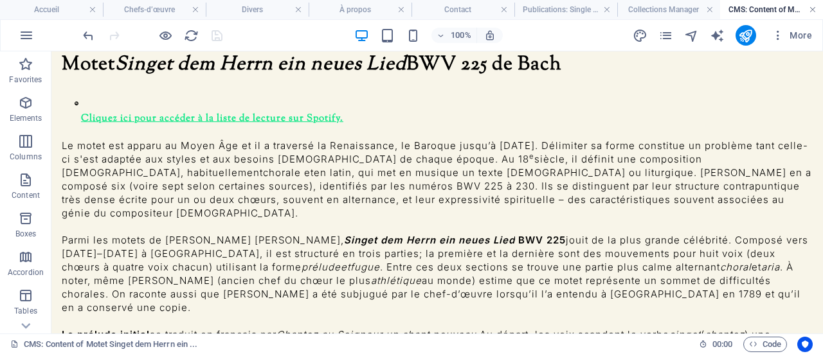
click at [814, 10] on link at bounding box center [813, 10] width 8 height 12
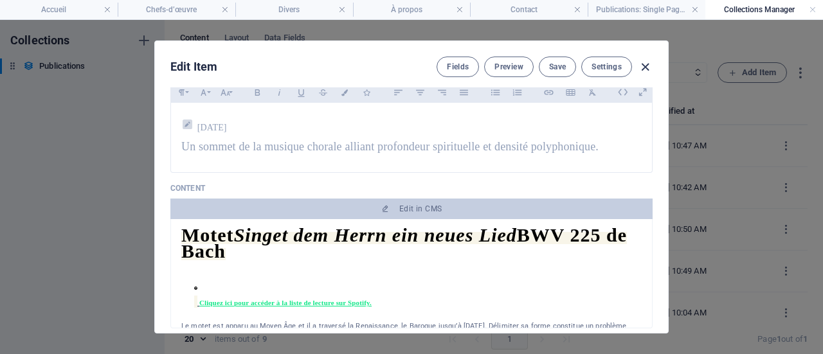
click at [645, 66] on icon "button" at bounding box center [645, 67] width 15 height 15
type input "[DATE]"
type input "motet-singet-dem-herrn-ein-neues-lied-bwv-225-de-[PERSON_NAME]"
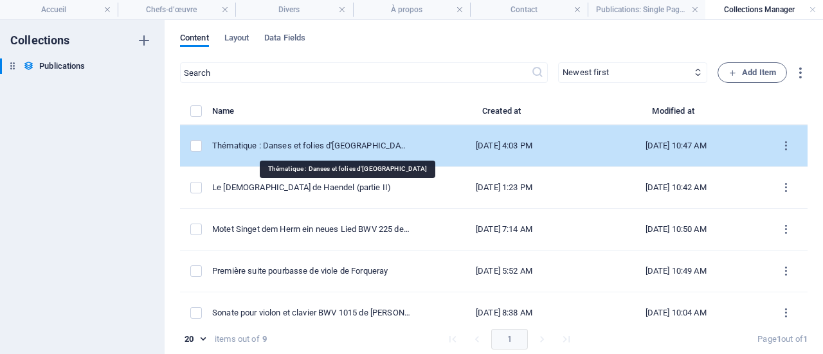
click at [316, 146] on div "Thématique : D anses et folies d'Espagne" at bounding box center [311, 146] width 198 height 12
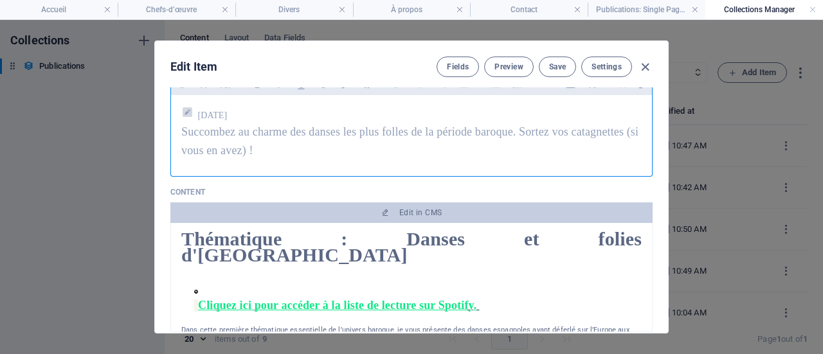
scroll to position [193, 0]
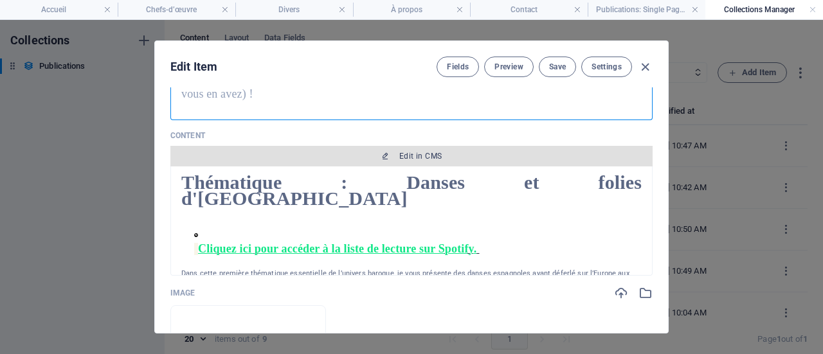
click at [406, 151] on span "Edit in CMS" at bounding box center [420, 156] width 42 height 10
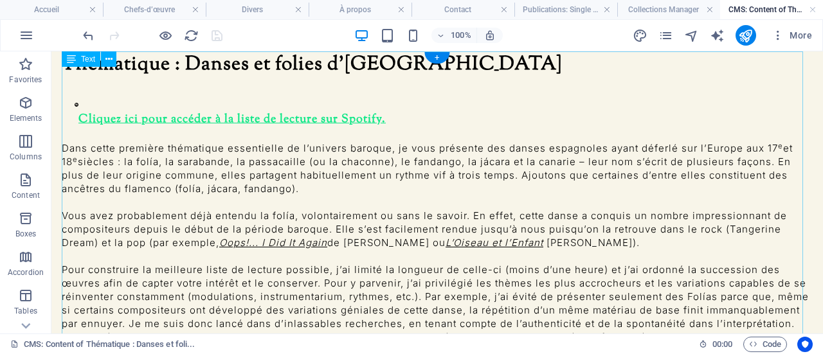
scroll to position [0, 0]
click at [78, 89] on icon at bounding box center [77, 101] width 4 height 46
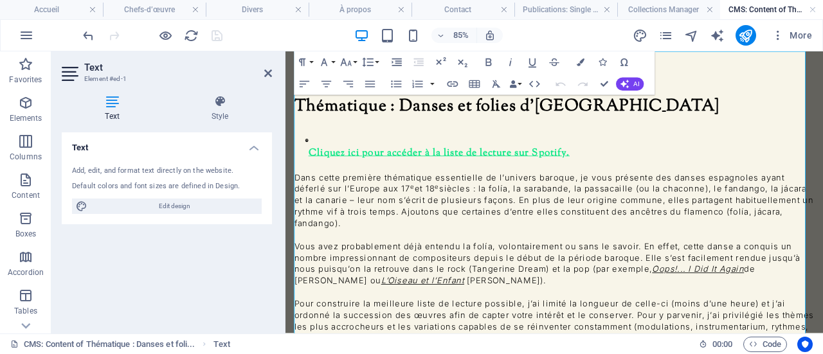
click at [325, 163] on u "Cliquez ici pour accéder à la liste de lecture sur Spotify." at bounding box center [464, 171] width 311 height 17
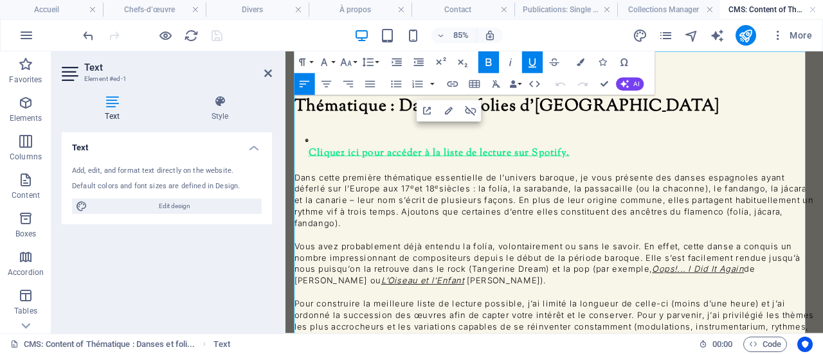
click at [534, 58] on icon "button" at bounding box center [532, 62] width 13 height 13
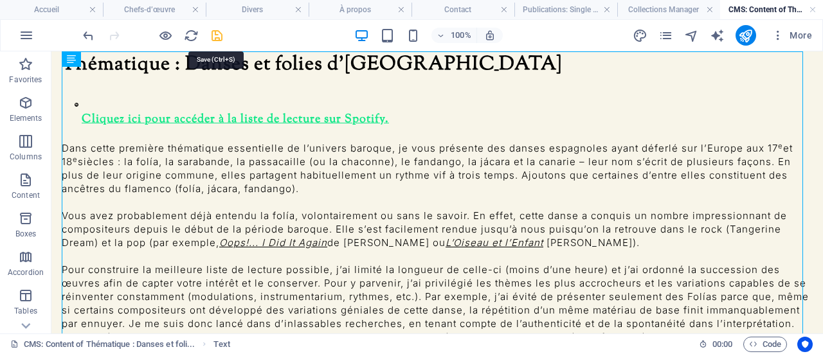
click at [218, 32] on icon "save" at bounding box center [217, 35] width 15 height 15
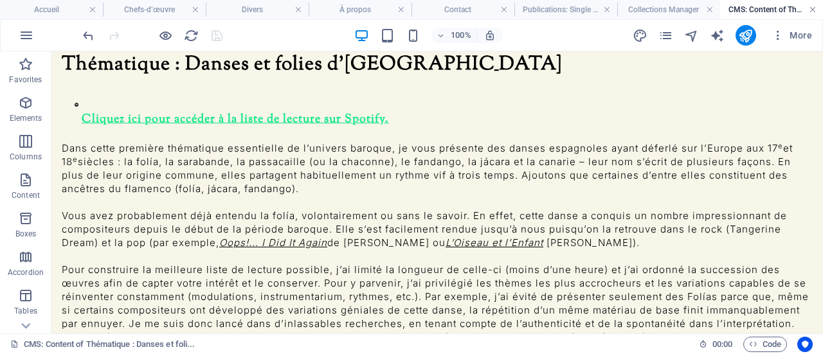
click at [814, 11] on link at bounding box center [813, 10] width 8 height 12
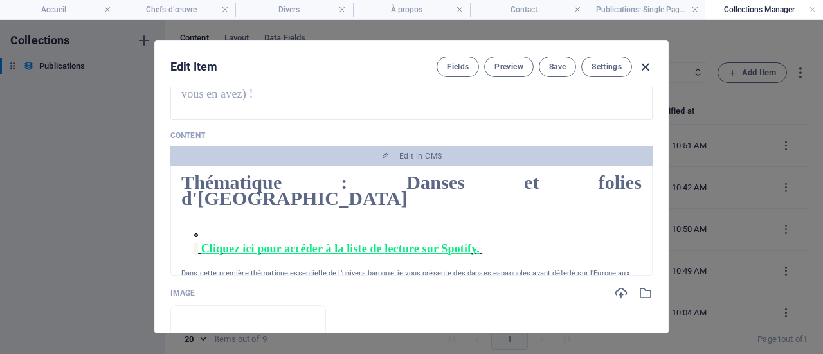
click at [643, 62] on icon "button" at bounding box center [645, 67] width 15 height 15
type input "[DATE]"
type input "thematique-danses-et-folies-d-[GEOGRAPHIC_DATA]"
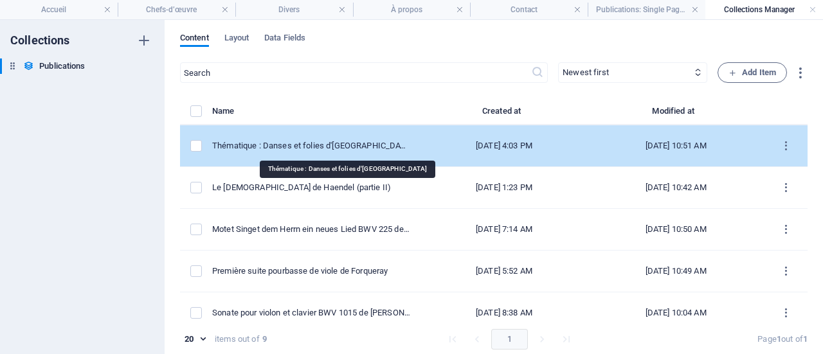
click at [334, 142] on div "Thématique : D a nses et folies d'Espagne" at bounding box center [311, 146] width 198 height 12
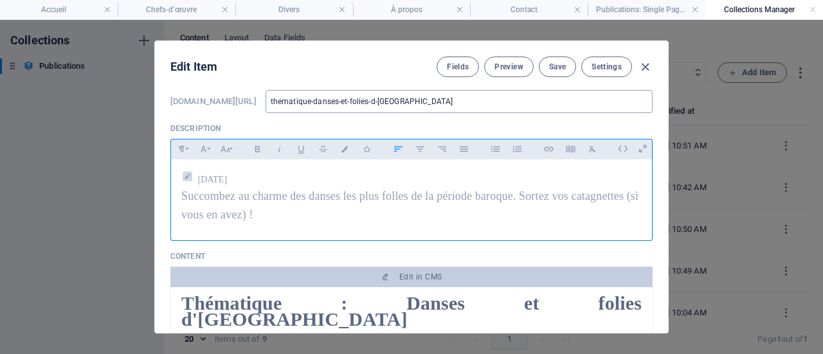
scroll to position [193, 0]
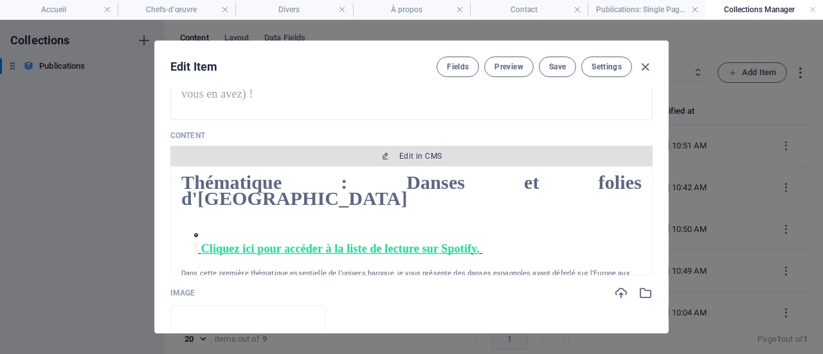
click at [408, 153] on span "Edit in CMS" at bounding box center [420, 156] width 42 height 10
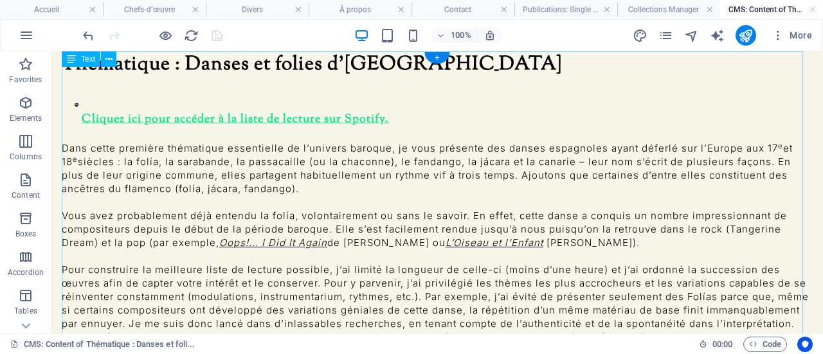
scroll to position [0, 0]
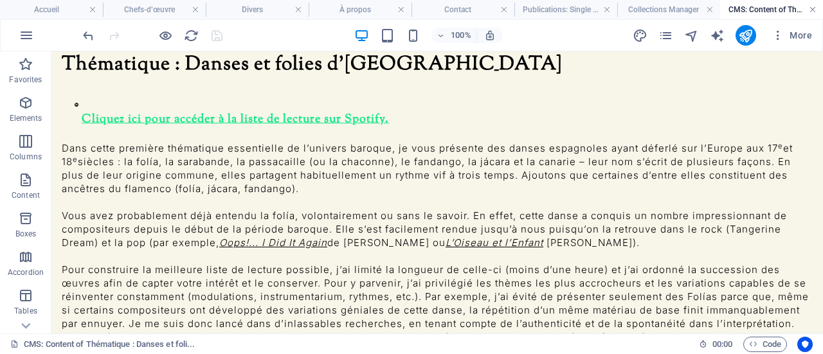
click at [815, 10] on link at bounding box center [813, 10] width 8 height 12
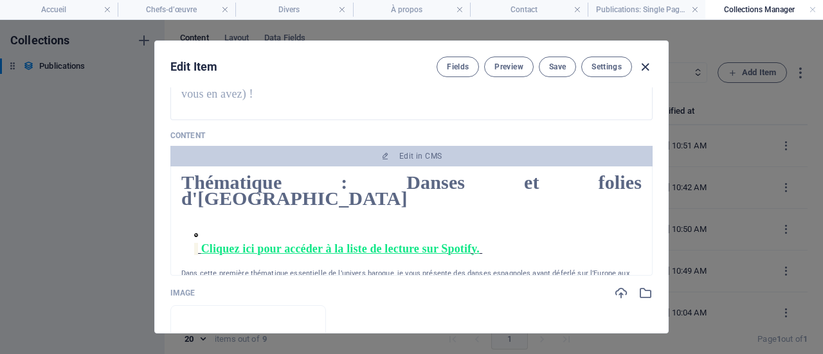
click at [644, 62] on icon "button" at bounding box center [645, 67] width 15 height 15
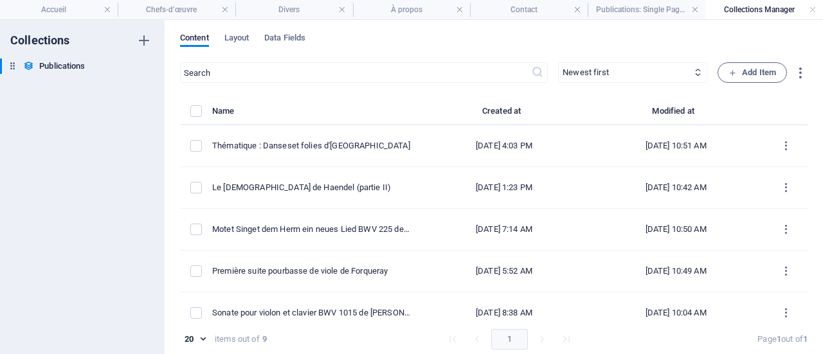
type input "[DATE]"
type input "thematique-danses-et-folies-d-[GEOGRAPHIC_DATA]"
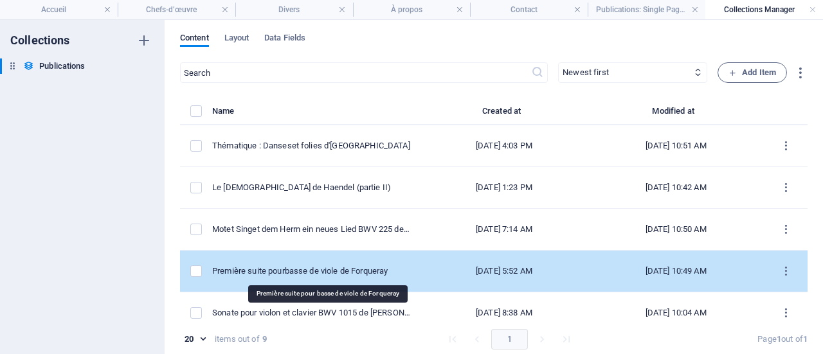
click at [336, 269] on div "Première suite pour basse de viole de Forqueray" at bounding box center [311, 272] width 198 height 12
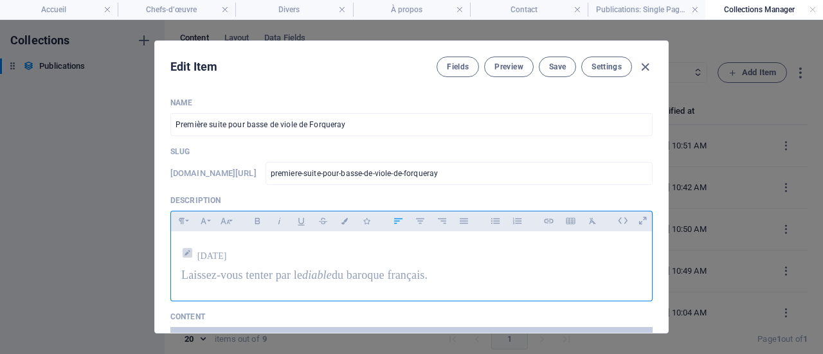
scroll to position [129, 0]
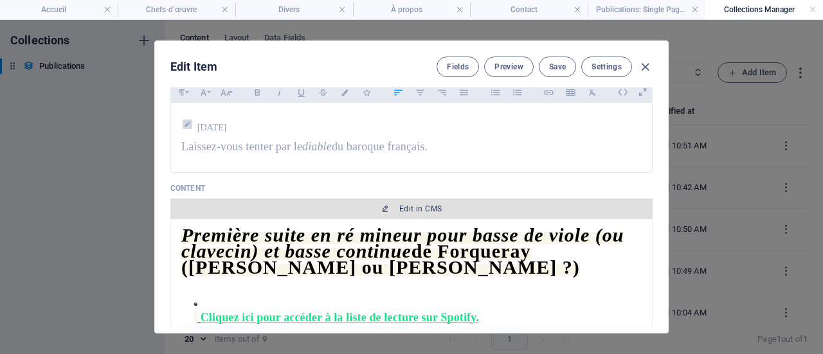
click at [431, 208] on span "Edit in CMS" at bounding box center [420, 209] width 42 height 10
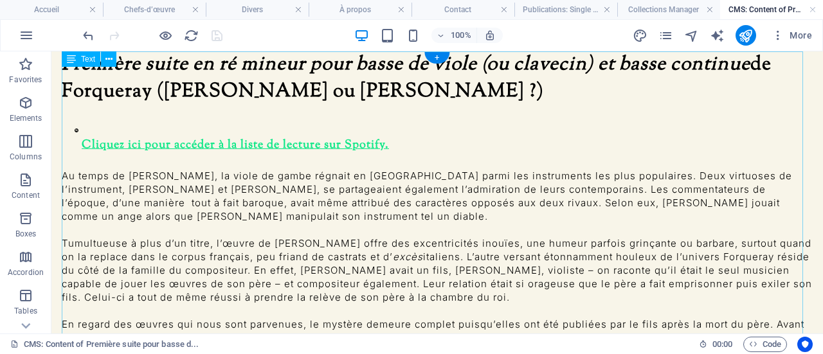
scroll to position [0, 0]
click at [815, 10] on link at bounding box center [813, 10] width 8 height 12
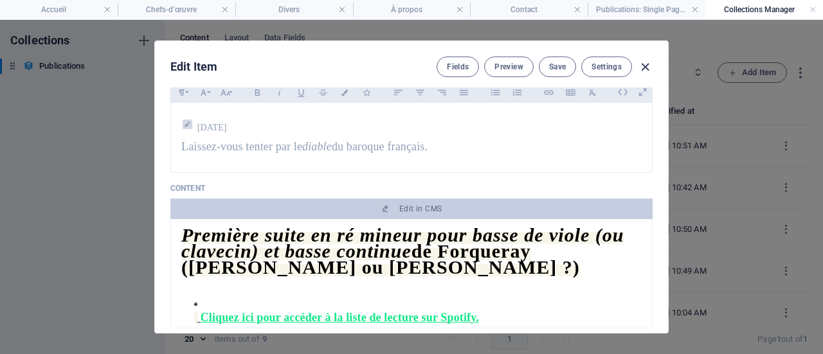
click at [647, 65] on icon "button" at bounding box center [645, 67] width 15 height 15
type input "[DATE]"
type input "premiere-suite-pour-basse-de-viole-de-forqueray"
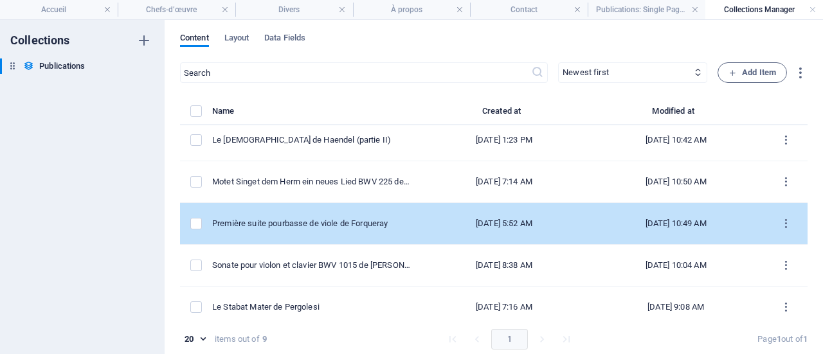
scroll to position [64, 0]
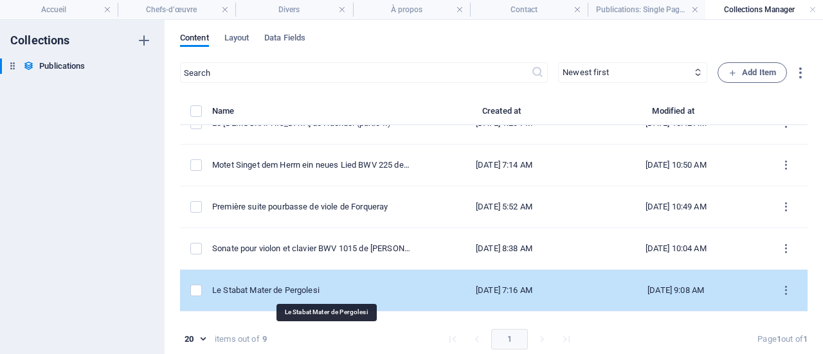
click at [343, 288] on div "Le Stabat Mater de Pergolesi" at bounding box center [311, 291] width 198 height 12
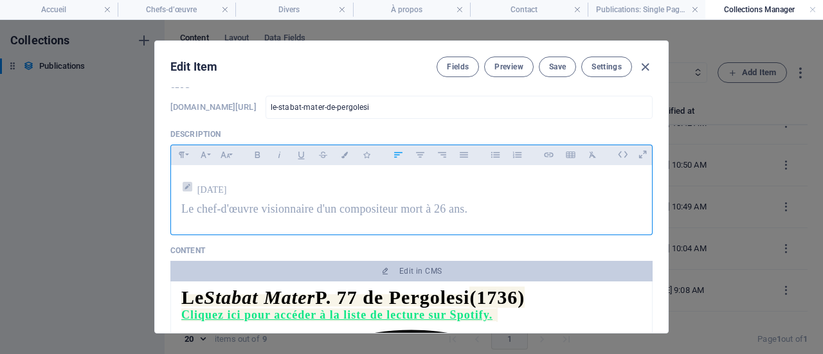
scroll to position [129, 0]
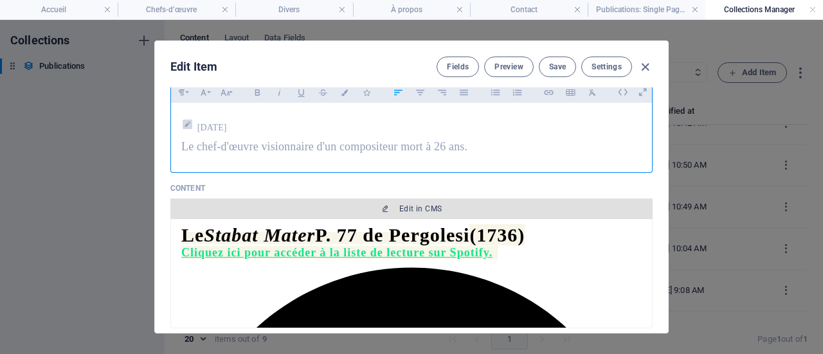
click at [411, 210] on span "Edit in CMS" at bounding box center [420, 209] width 42 height 10
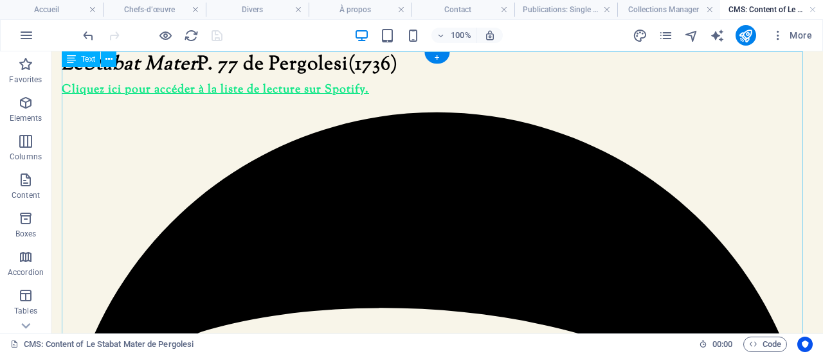
scroll to position [0, 0]
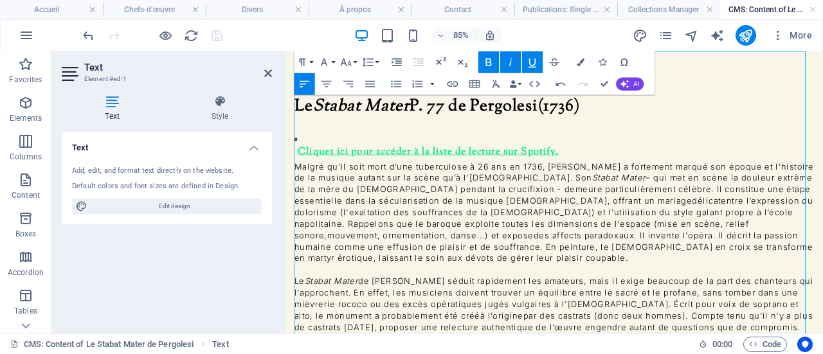
click at [298, 153] on icon at bounding box center [298, 155] width 4 height 4
click at [401, 62] on icon "button" at bounding box center [396, 62] width 13 height 13
click at [323, 161] on u "Cliquez ici pour accéder à la liste de lecture sur Spotify." at bounding box center [464, 169] width 311 height 17
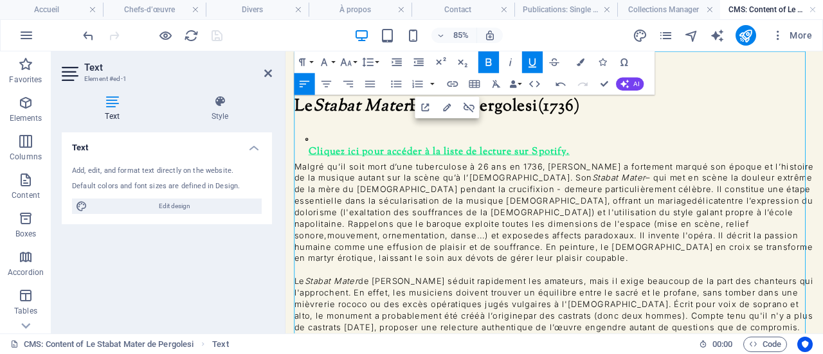
click at [536, 62] on icon "button" at bounding box center [532, 62] width 13 height 13
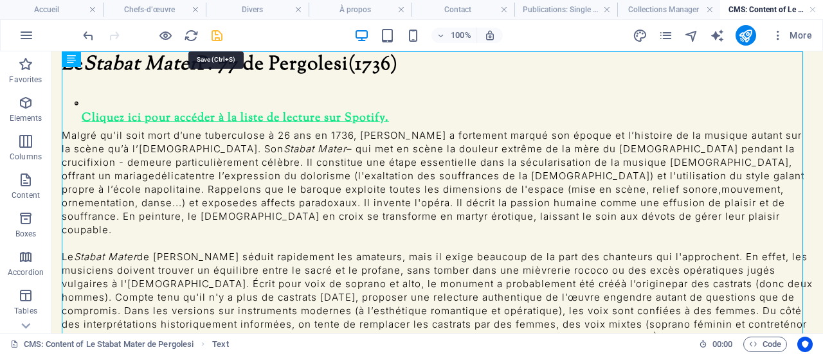
click at [215, 32] on icon "save" at bounding box center [217, 35] width 15 height 15
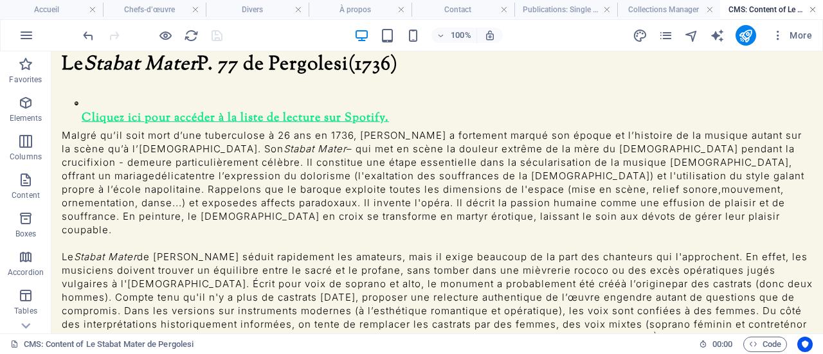
click at [815, 8] on link at bounding box center [813, 10] width 8 height 12
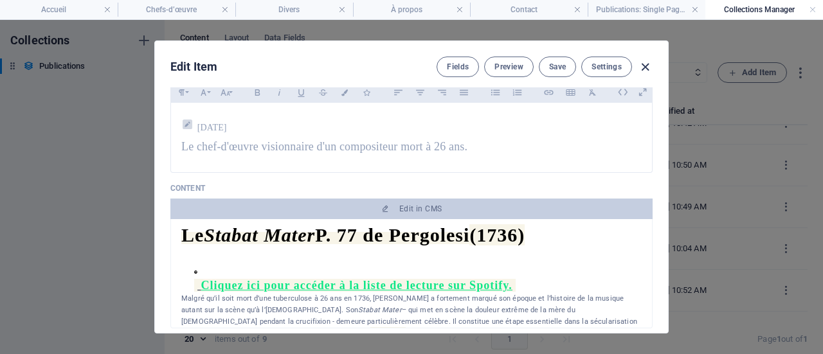
click at [648, 68] on icon "button" at bounding box center [645, 67] width 15 height 15
type input "[DATE]"
type input "le-stabat-mater-de-pergolesi"
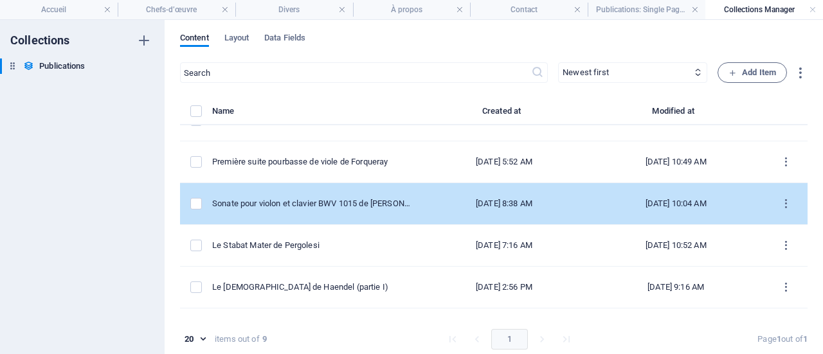
scroll to position [129, 0]
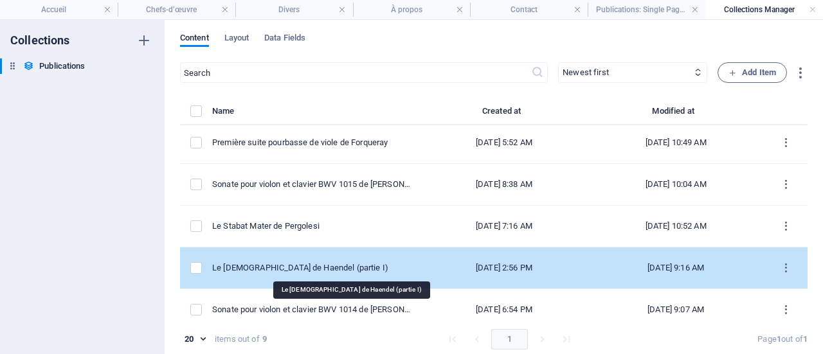
click at [357, 264] on div "Le [DEMOGRAPHIC_DATA] de Haendel (partie I)" at bounding box center [311, 268] width 198 height 12
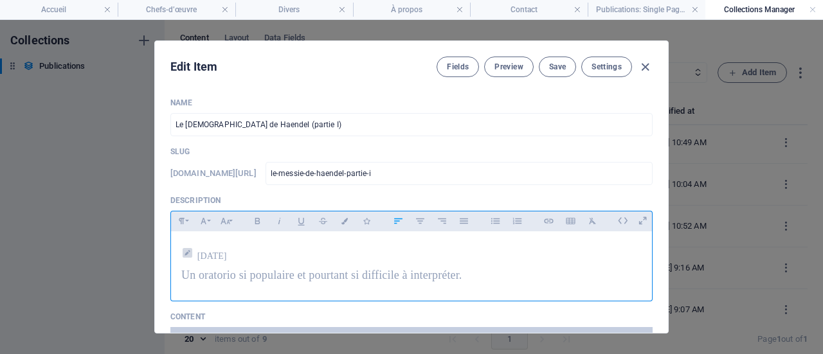
scroll to position [193, 0]
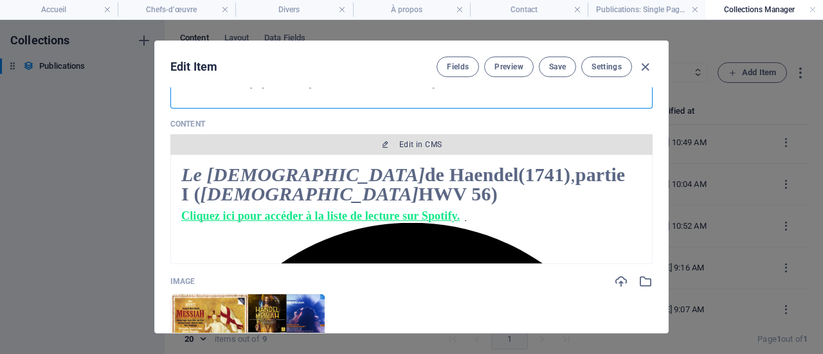
click at [429, 140] on span "Edit in CMS" at bounding box center [420, 145] width 42 height 10
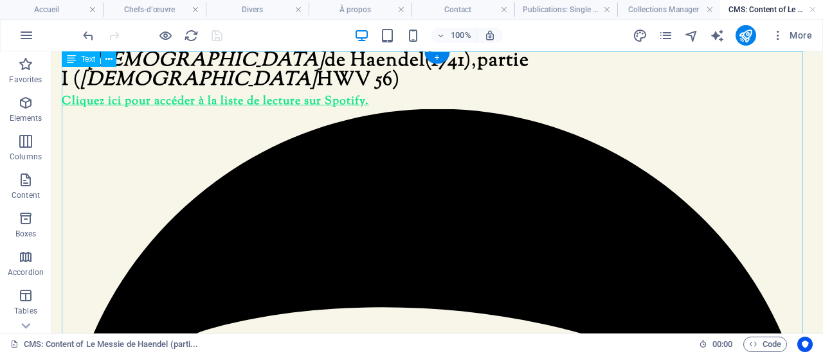
scroll to position [0, 0]
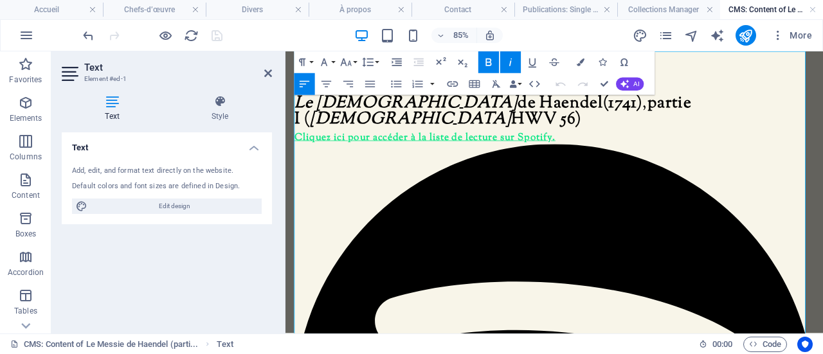
drag, startPoint x: 613, startPoint y: 130, endPoint x: 299, endPoint y: 128, distance: 314.4
drag, startPoint x: 616, startPoint y: 133, endPoint x: 297, endPoint y: 132, distance: 318.9
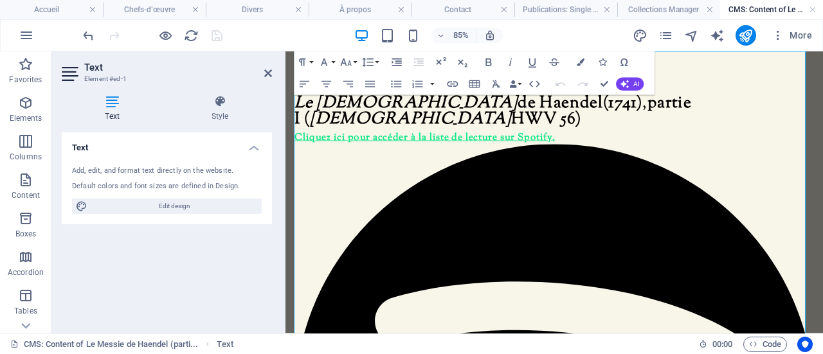
drag, startPoint x: 614, startPoint y: 131, endPoint x: 304, endPoint y: 136, distance: 310.6
drag, startPoint x: 854, startPoint y: 170, endPoint x: 606, endPoint y: 129, distance: 251.7
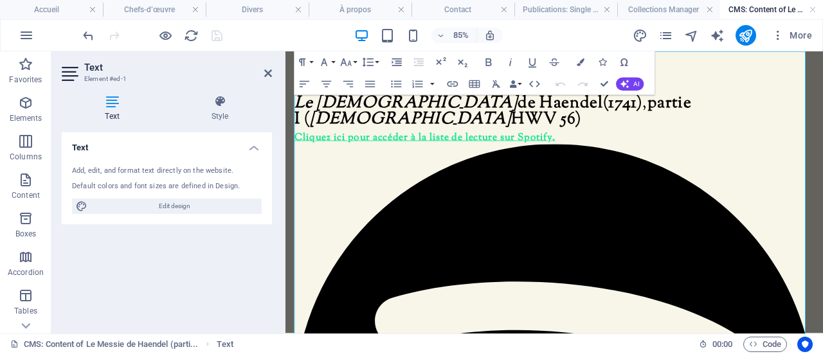
click at [297, 145] on u "Cliquez ici pour accéder à la liste de lecture sur" at bounding box center [426, 153] width 260 height 17
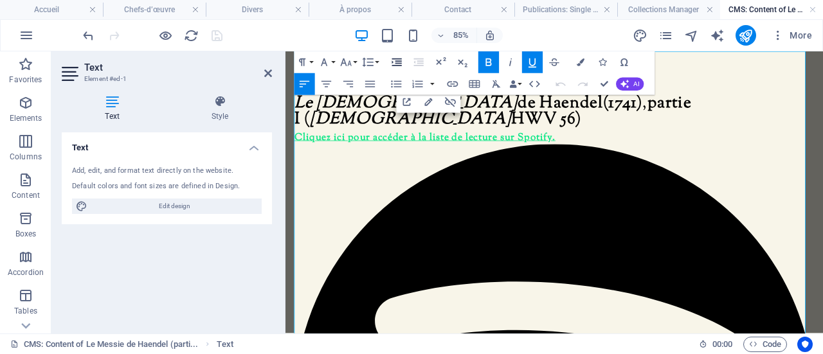
click at [399, 60] on icon "button" at bounding box center [396, 62] width 13 height 13
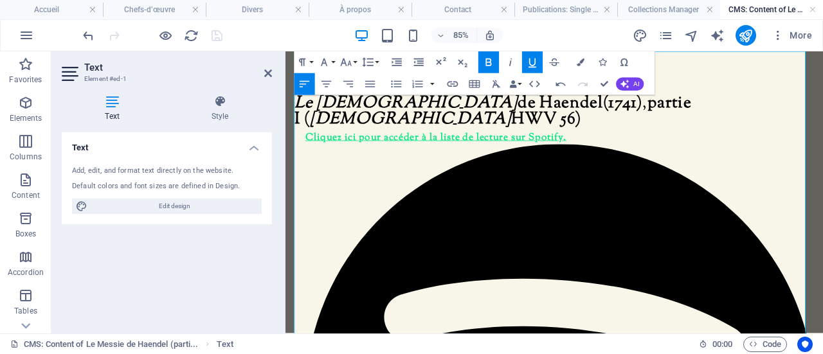
drag, startPoint x: 864, startPoint y: 173, endPoint x: 307, endPoint y: 132, distance: 558.3
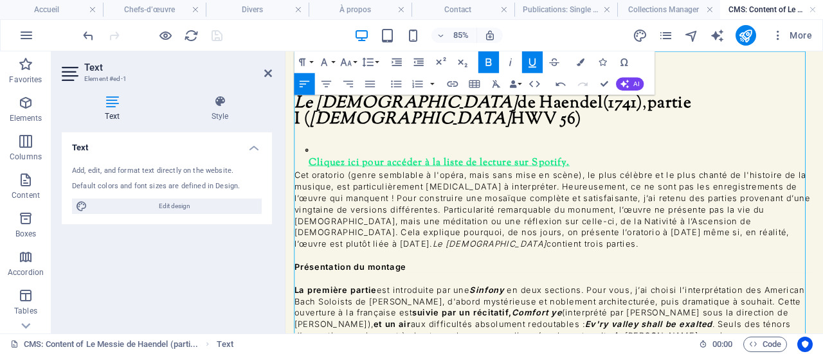
click at [313, 141] on icon at bounding box center [311, 164] width 4 height 46
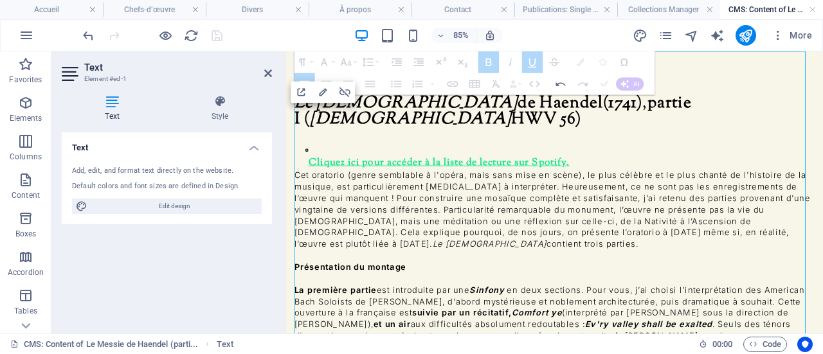
click at [325, 174] on u "Cliquez ici pour accéder à la liste de lecture sur" at bounding box center [441, 182] width 264 height 17
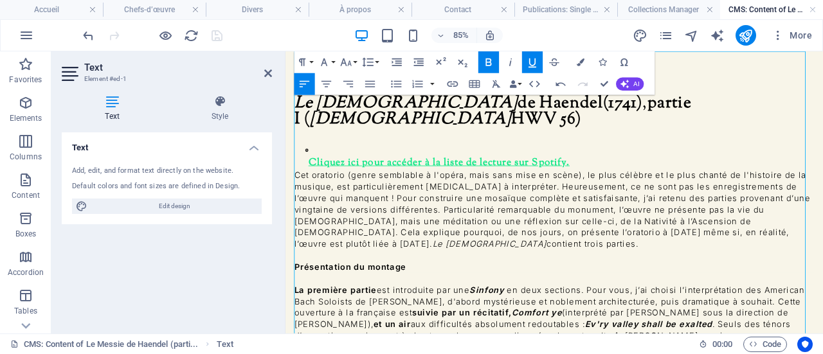
click at [532, 59] on icon "button" at bounding box center [532, 62] width 13 height 13
click at [673, 141] on p "​ Cliquez ici pour accéder à la liste de lecture sur Spotify ." at bounding box center [608, 165] width 599 height 49
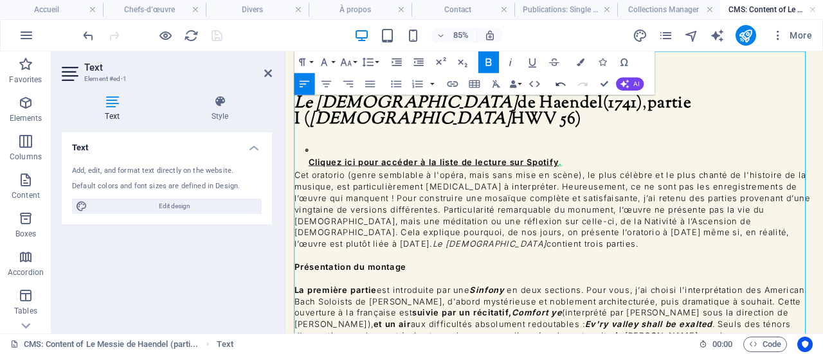
click at [561, 82] on icon "button" at bounding box center [560, 84] width 13 height 13
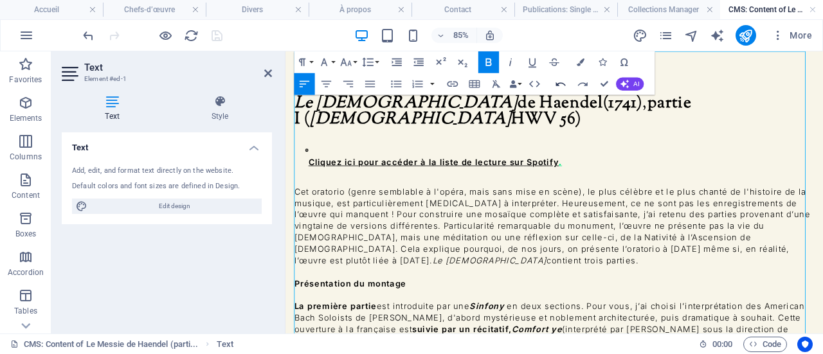
click at [560, 82] on icon "button" at bounding box center [560, 84] width 13 height 13
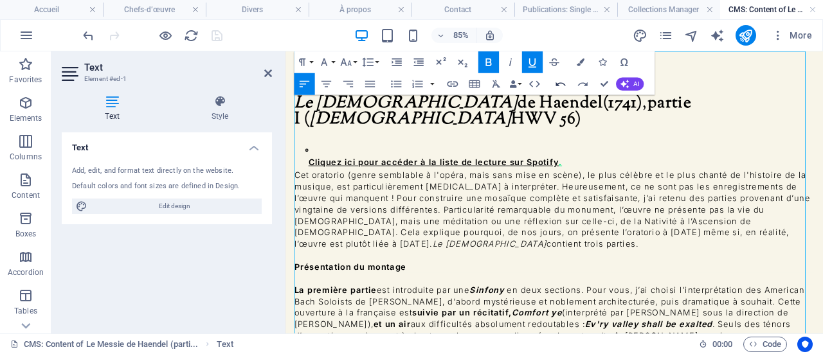
click at [560, 82] on icon "button" at bounding box center [560, 84] width 13 height 13
click at [565, 85] on icon "button" at bounding box center [560, 84] width 13 height 13
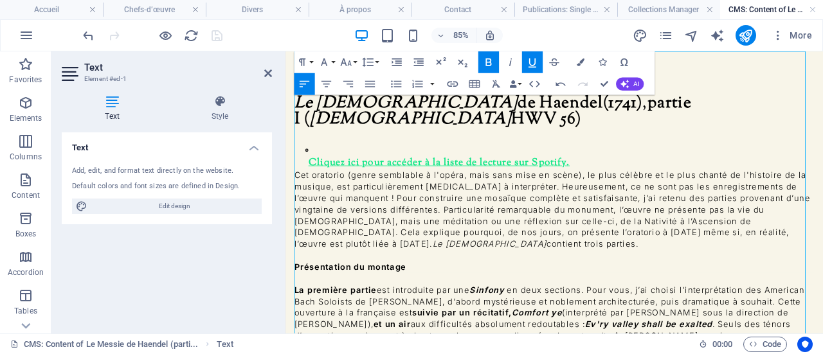
click at [640, 141] on p "Cliquez ici pour accéder à la liste de lecture sur Spotify ." at bounding box center [608, 165] width 599 height 49
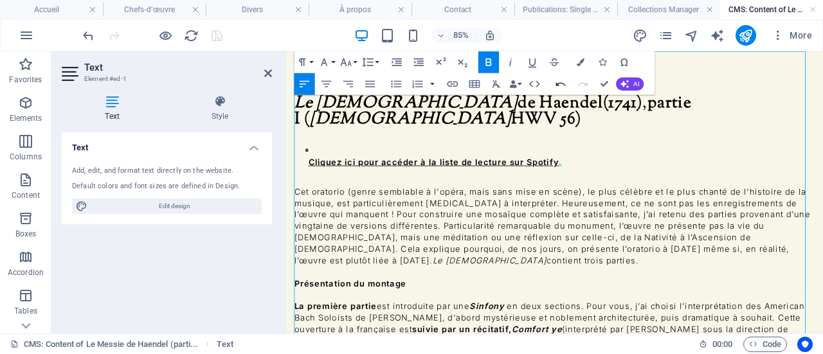
click at [561, 86] on icon "button" at bounding box center [560, 84] width 13 height 13
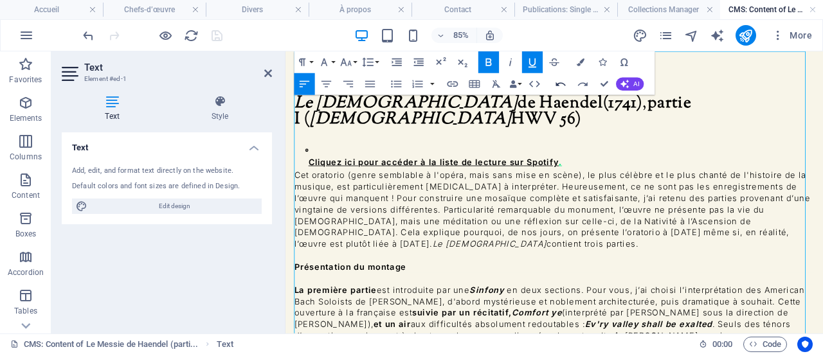
click at [561, 81] on icon "button" at bounding box center [560, 84] width 13 height 13
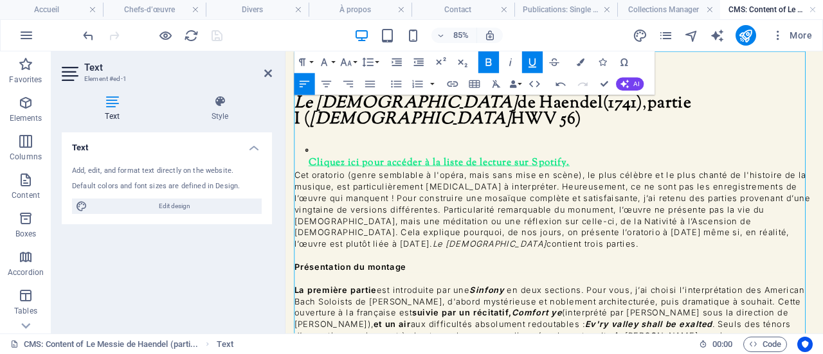
click at [620, 174] on u "." at bounding box center [618, 182] width 4 height 17
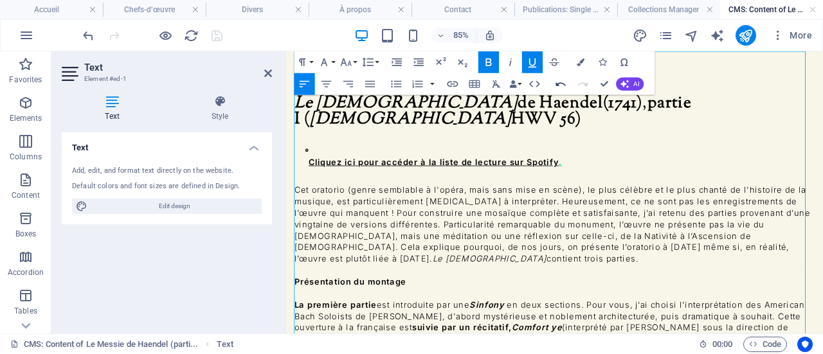
click at [560, 83] on icon "button" at bounding box center [561, 84] width 10 height 4
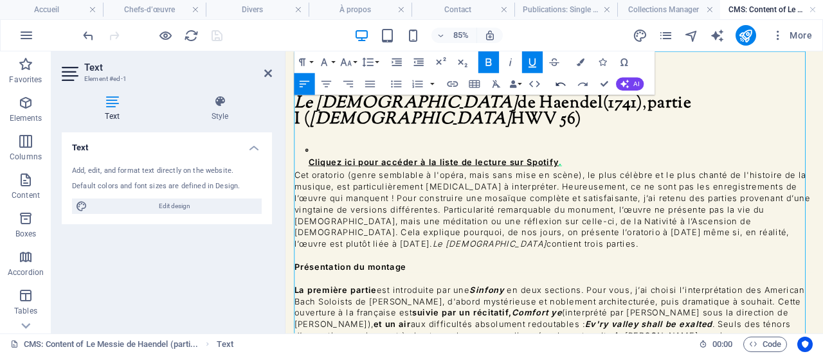
click at [560, 83] on icon "button" at bounding box center [561, 84] width 10 height 4
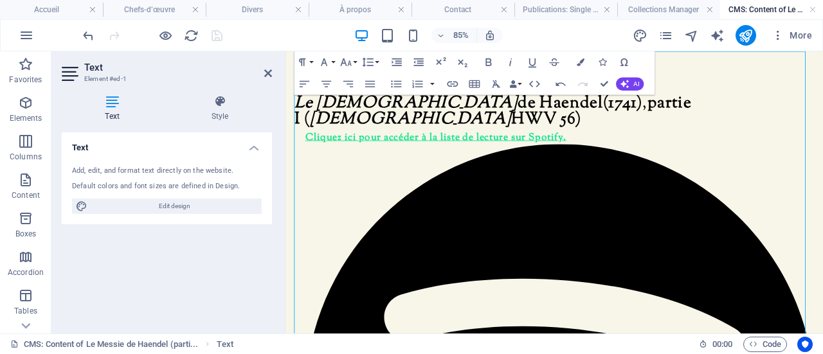
drag, startPoint x: 864, startPoint y: 172, endPoint x: 580, endPoint y: 125, distance: 288.1
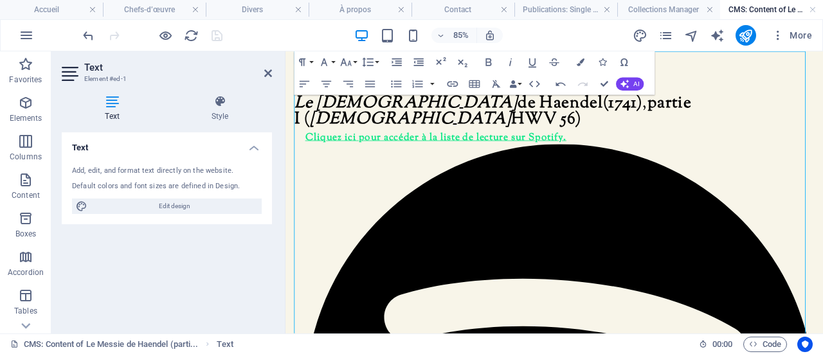
drag, startPoint x: 631, startPoint y: 131, endPoint x: 612, endPoint y: 130, distance: 19.3
click at [612, 145] on u "Spotify" at bounding box center [592, 153] width 41 height 17
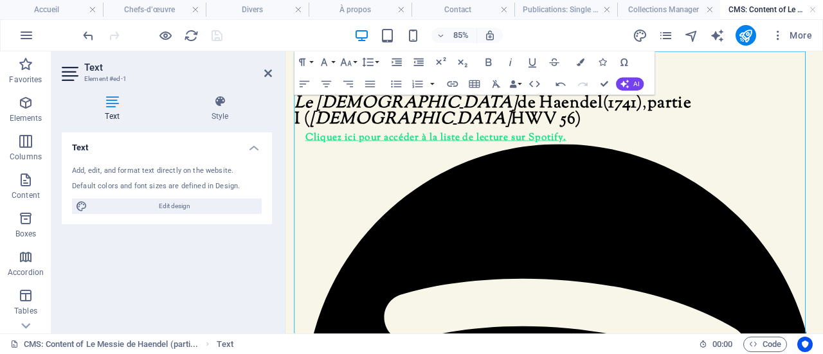
click at [311, 145] on u "Cliquez ici pour accéder à la liste de lecture sur" at bounding box center [439, 153] width 260 height 17
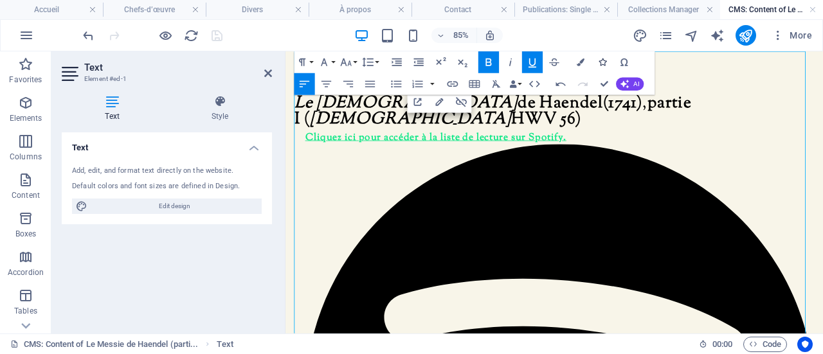
click at [602, 61] on icon "button" at bounding box center [603, 63] width 8 height 8
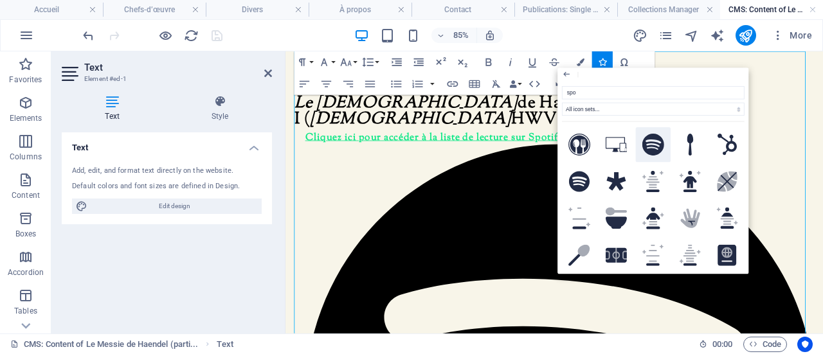
click at [651, 140] on icon at bounding box center [653, 145] width 22 height 22
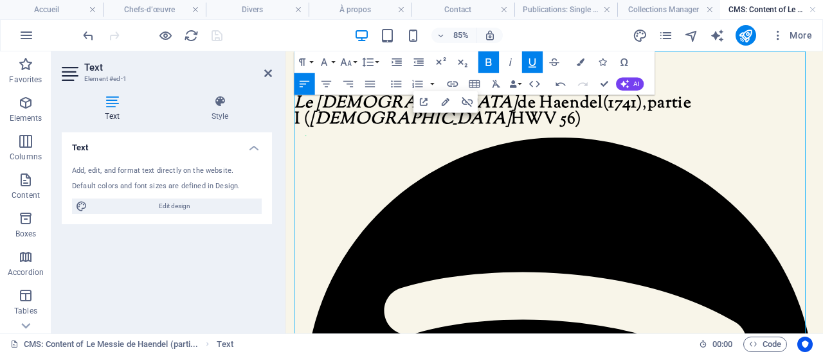
click at [356, 64] on button "Font Size" at bounding box center [348, 62] width 21 height 22
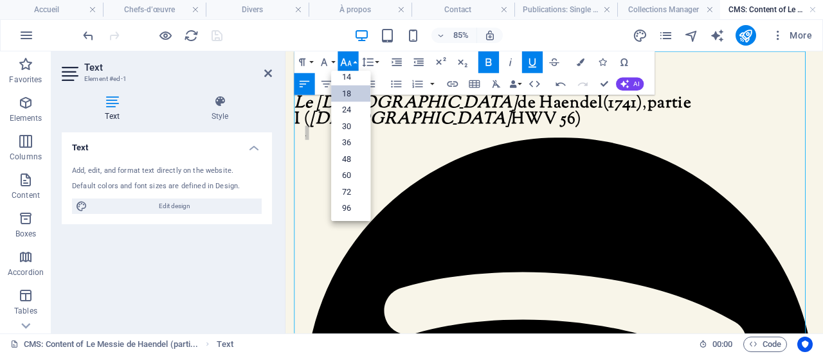
scroll to position [103, 0]
click at [354, 108] on link "24" at bounding box center [350, 111] width 39 height 17
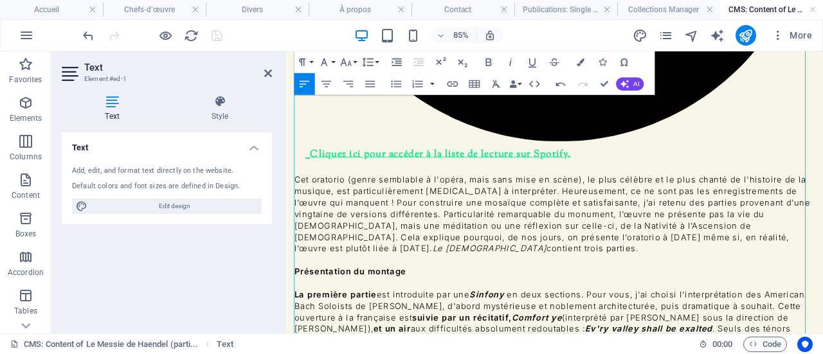
scroll to position [613, 0]
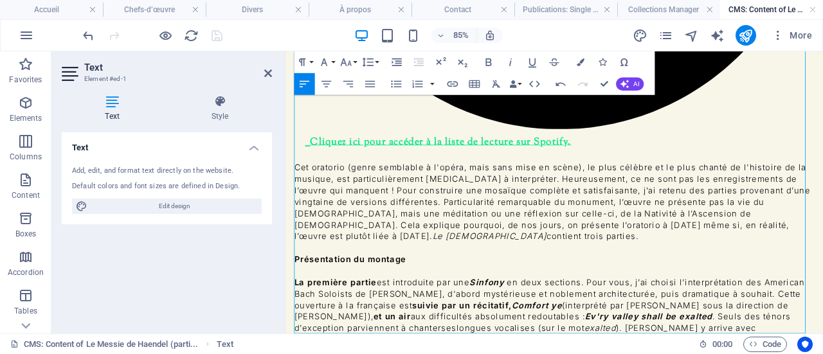
click at [294, 345] on div "Le Messie de Haendel (1741) , partie I ( Messiah HWV 56)     Cliquez ici pour a…" at bounding box center [601, 237] width 633 height 1596
click at [532, 63] on icon "button" at bounding box center [532, 62] width 13 height 13
click at [397, 61] on icon "button" at bounding box center [397, 63] width 10 height 8
click at [602, 60] on icon "button" at bounding box center [603, 63] width 8 height 8
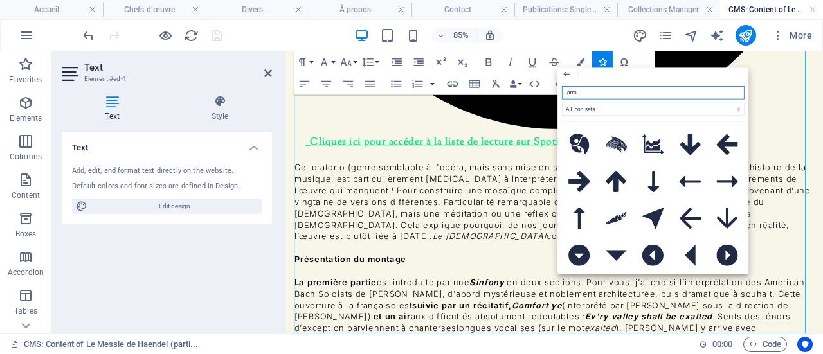
type input "arrow"
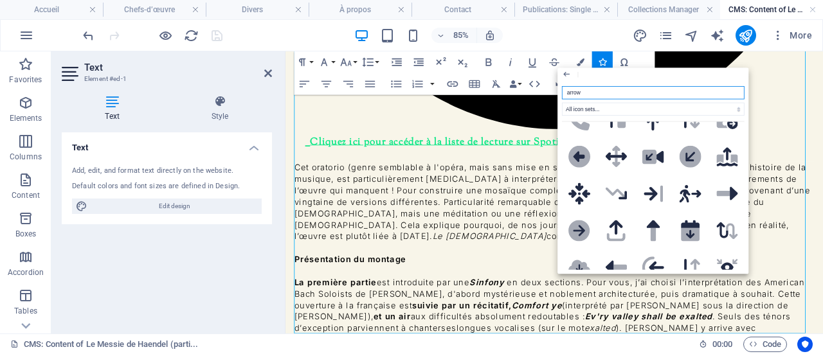
scroll to position [1736, 0]
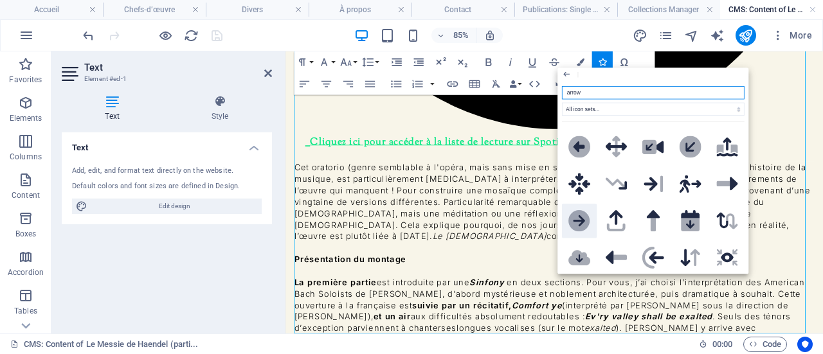
click at [577, 210] on icon at bounding box center [580, 221] width 22 height 22
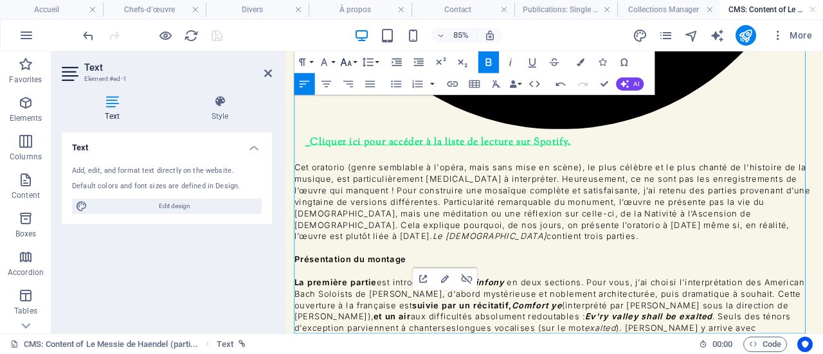
click at [349, 61] on icon "button" at bounding box center [346, 62] width 13 height 13
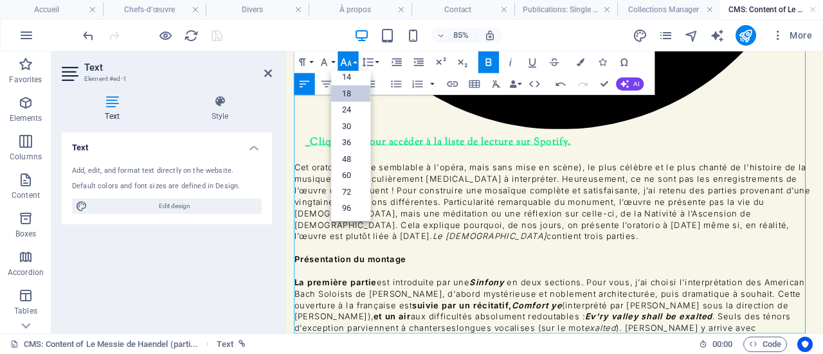
scroll to position [103, 0]
click at [351, 109] on link "24" at bounding box center [350, 111] width 39 height 17
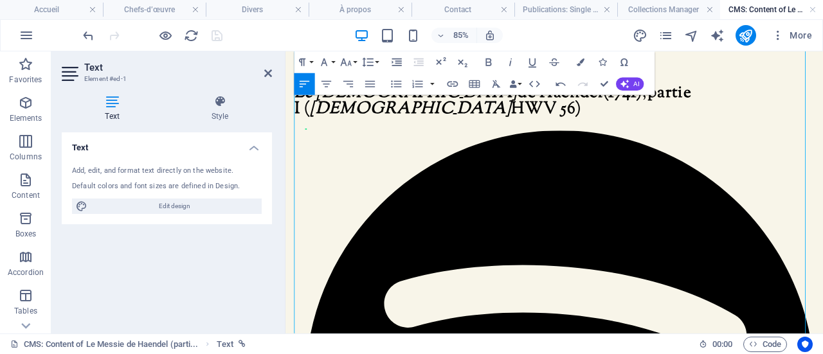
scroll to position [0, 0]
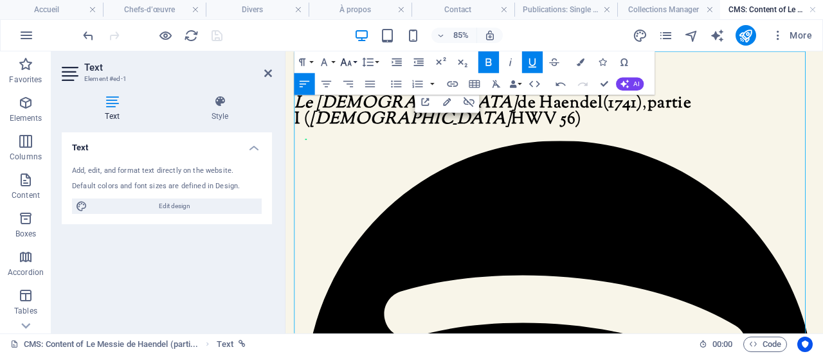
click at [350, 62] on icon "button" at bounding box center [346, 63] width 11 height 8
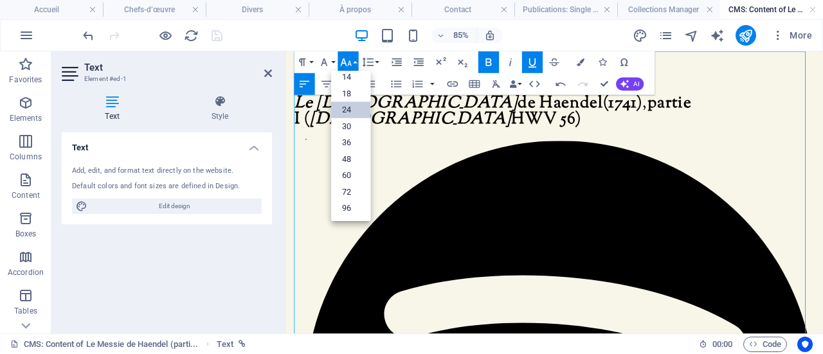
scroll to position [103, 0]
click at [350, 62] on icon "button" at bounding box center [346, 63] width 11 height 8
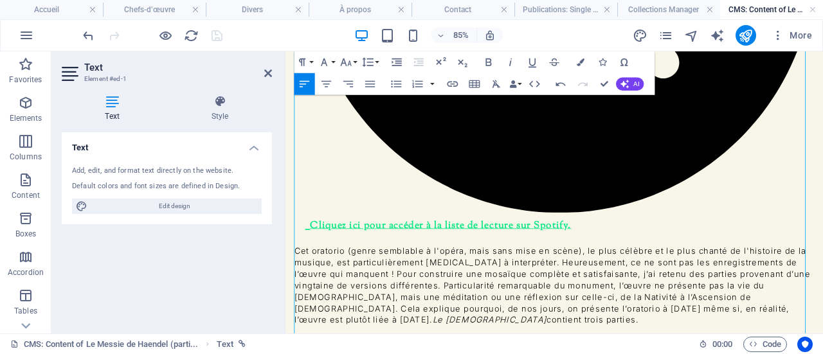
scroll to position [619, 0]
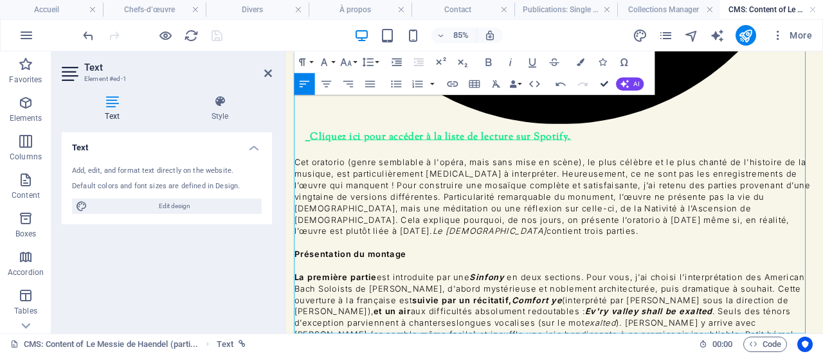
scroll to position [472, 0]
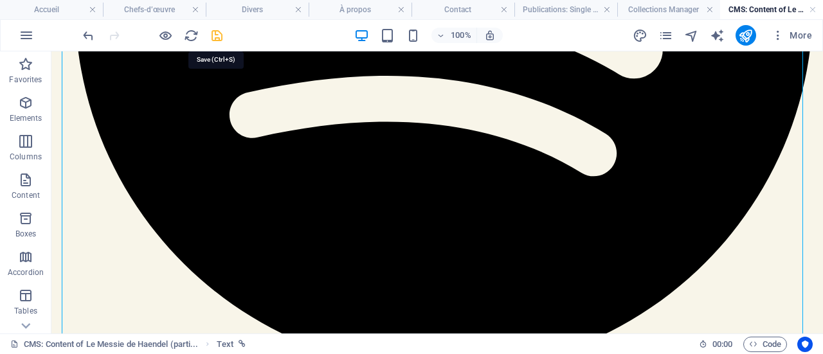
click at [221, 39] on icon "save" at bounding box center [217, 35] width 15 height 15
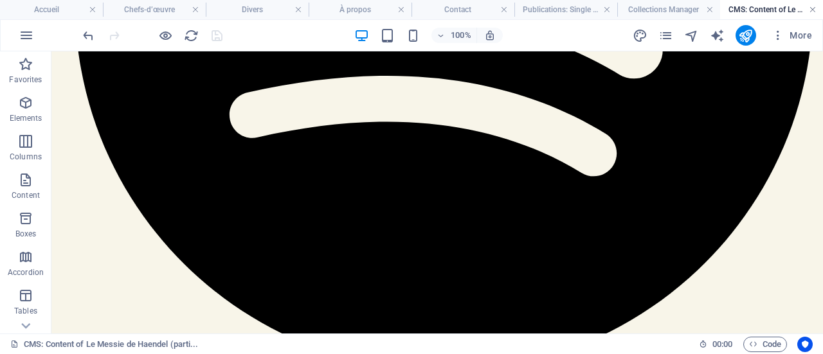
click at [814, 9] on link at bounding box center [813, 10] width 8 height 12
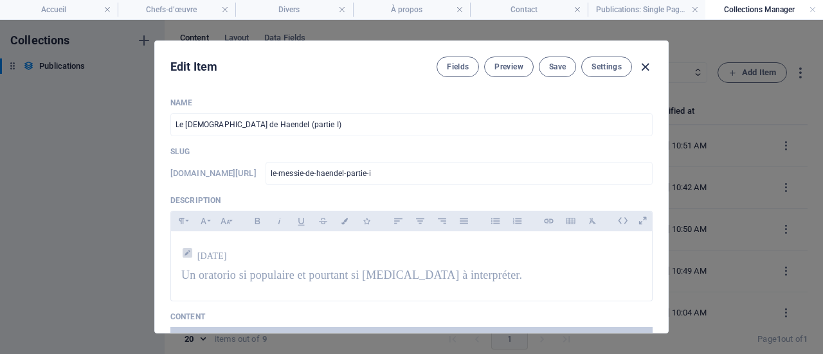
click at [642, 65] on icon "button" at bounding box center [645, 67] width 15 height 15
type input "[DATE]"
type input "le-messie-de-haendel-partie-i"
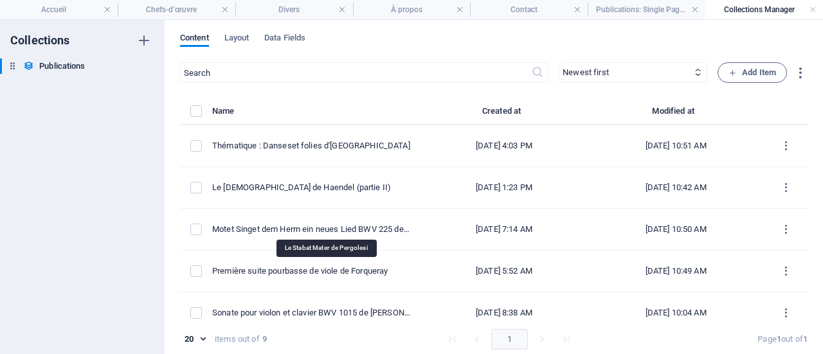
click at [289, 349] on div "Le Stabat Mater de Per golesi" at bounding box center [311, 355] width 198 height 12
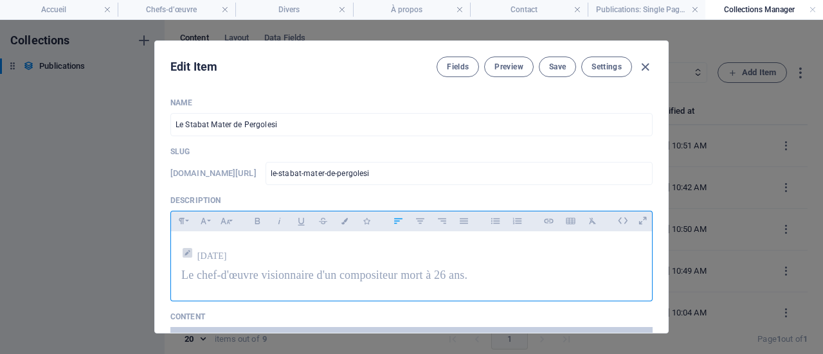
scroll to position [129, 0]
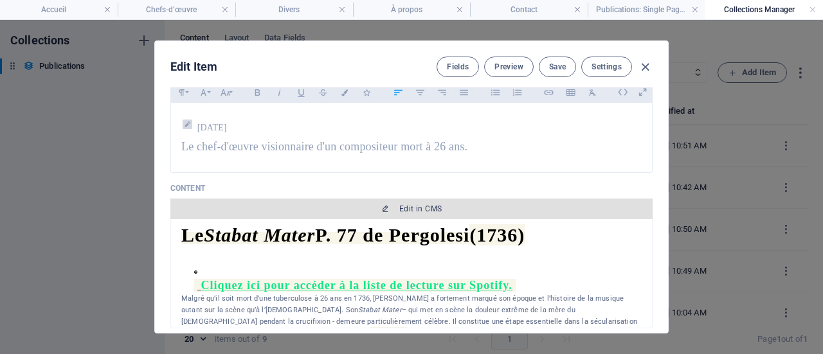
click at [415, 208] on span "Edit in CMS" at bounding box center [420, 209] width 42 height 10
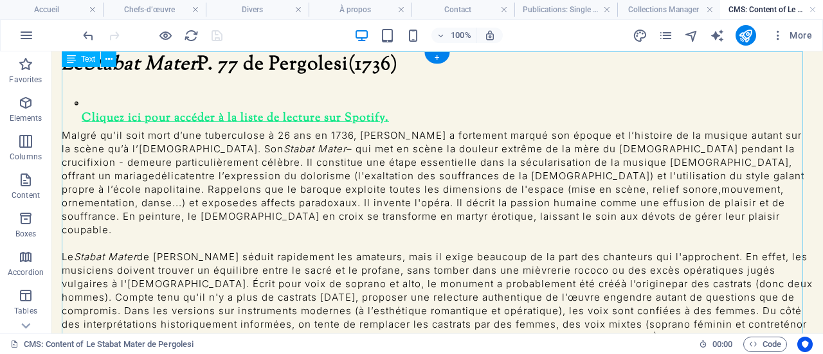
scroll to position [0, 0]
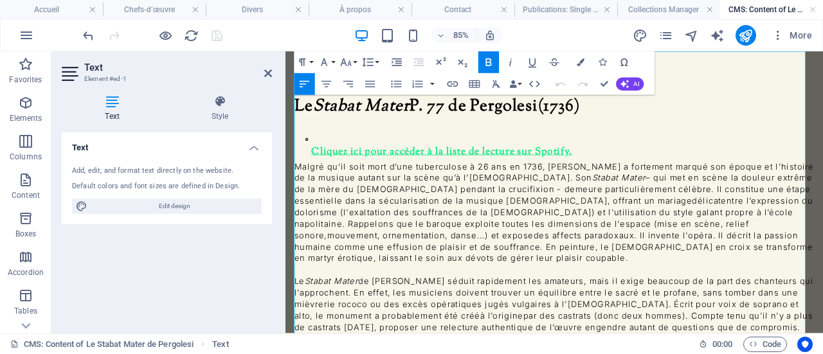
click at [626, 161] on span at bounding box center [624, 169] width 3 height 17
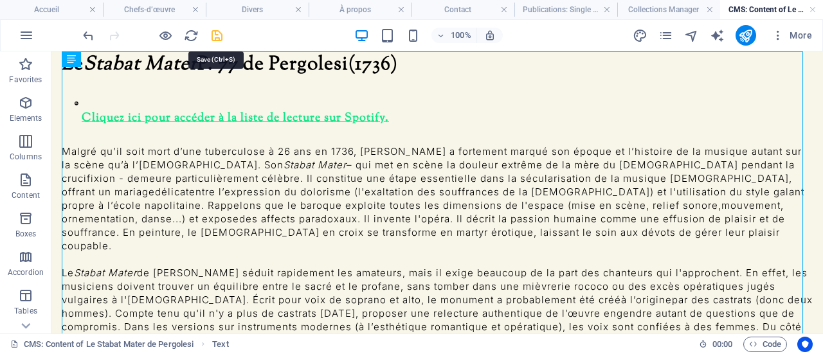
click at [217, 32] on icon "save" at bounding box center [217, 35] width 15 height 15
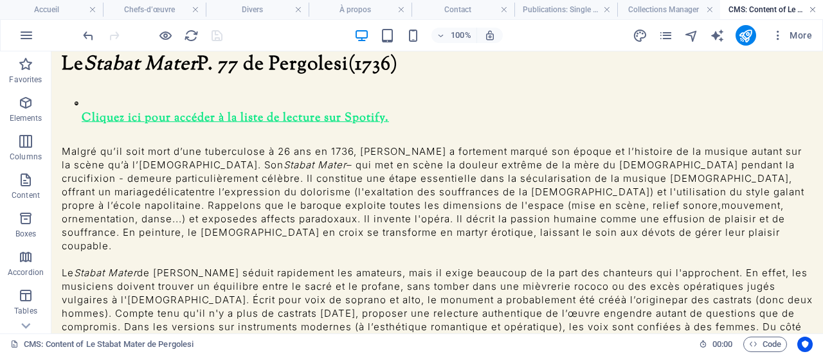
click at [815, 10] on link at bounding box center [813, 10] width 8 height 12
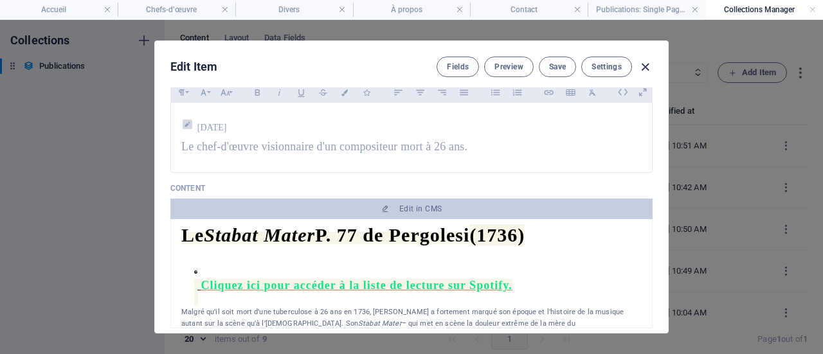
click at [642, 68] on icon "button" at bounding box center [645, 67] width 15 height 15
type input "[DATE]"
type input "le-stabat-mater-de-pergolesi"
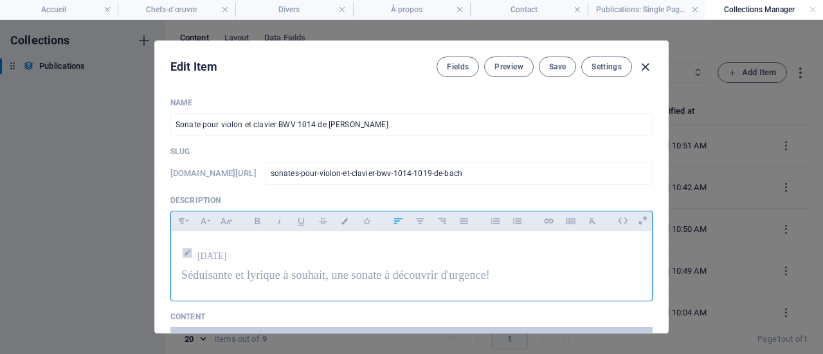
click at [642, 60] on icon "button" at bounding box center [645, 67] width 15 height 15
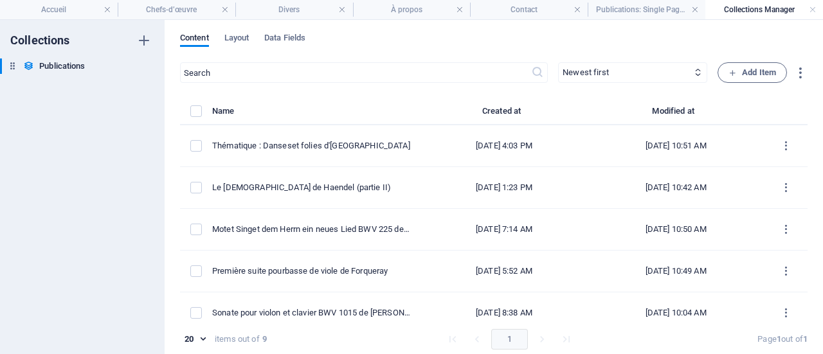
type input "[DATE]"
type input "sonates-pour-violon-et-clavier-bwv-1014-1019-de-bach"
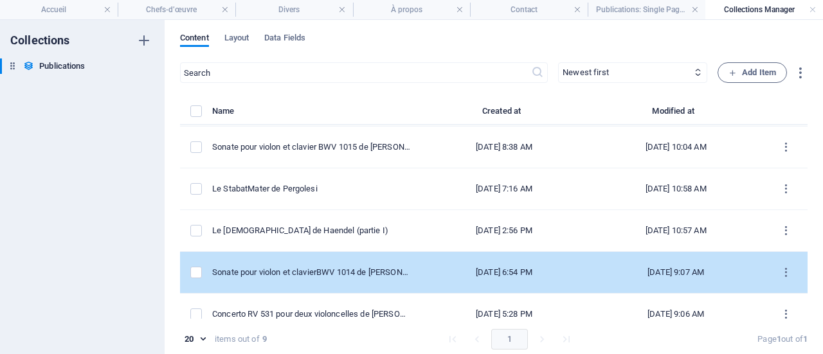
scroll to position [180, 0]
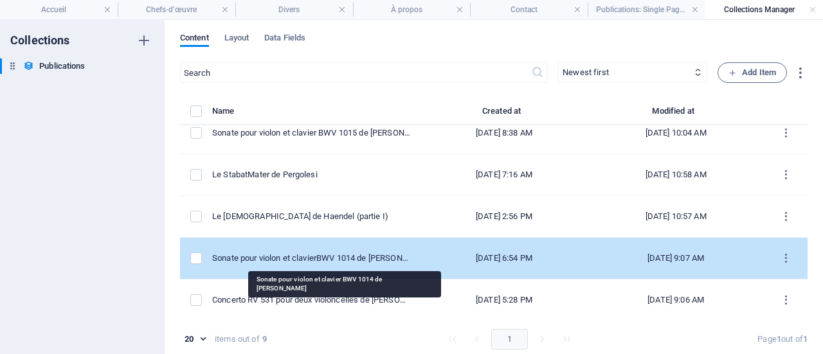
click at [379, 255] on div "Sonate pour violon et clavier BWV 1014 de Bach" at bounding box center [311, 259] width 198 height 12
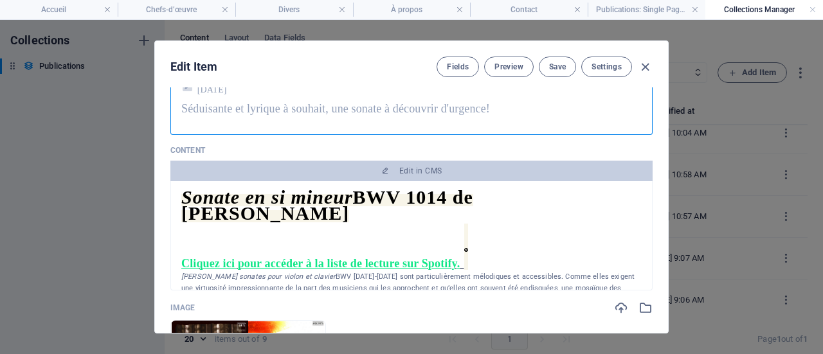
scroll to position [193, 0]
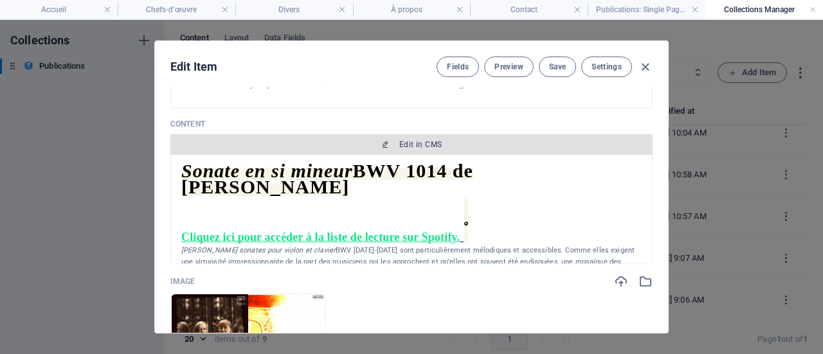
click at [417, 140] on span "Edit in CMS" at bounding box center [420, 145] width 42 height 10
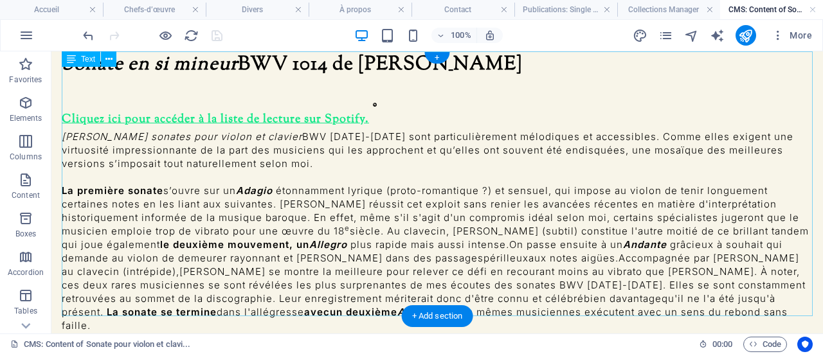
scroll to position [0, 0]
click at [377, 103] on icon at bounding box center [375, 105] width 4 height 4
click at [368, 107] on div "Sonate en si mineur BWV 1014 de Jean-Sébastien Bach Cliquez ici pour accéder à …" at bounding box center [437, 205] width 751 height 308
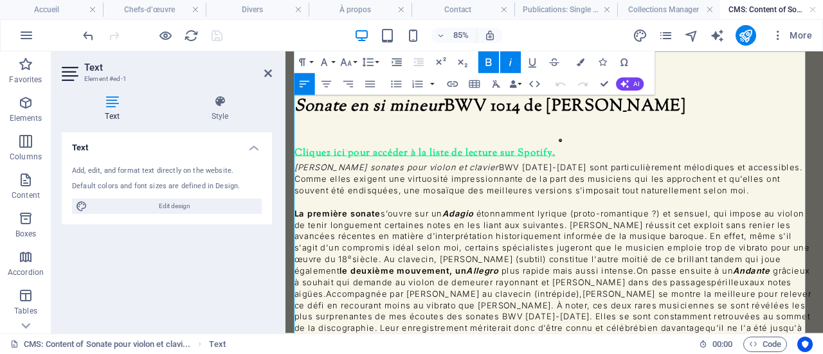
click at [611, 154] on icon at bounding box center [609, 156] width 4 height 4
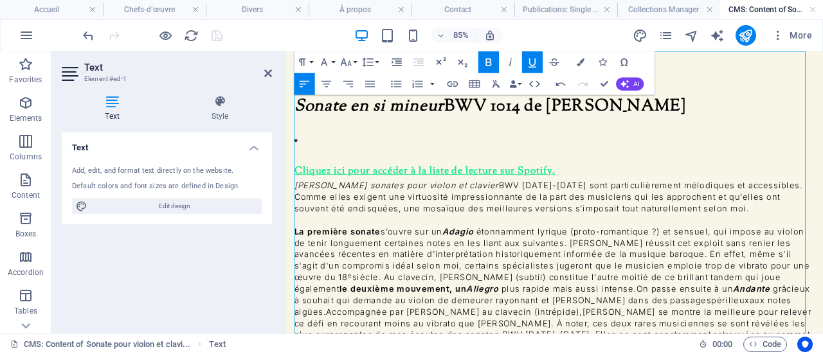
click at [296, 163] on u "Cliquez ici pour accéder à la liste de lecture sur Spotify." at bounding box center [449, 182] width 307 height 39
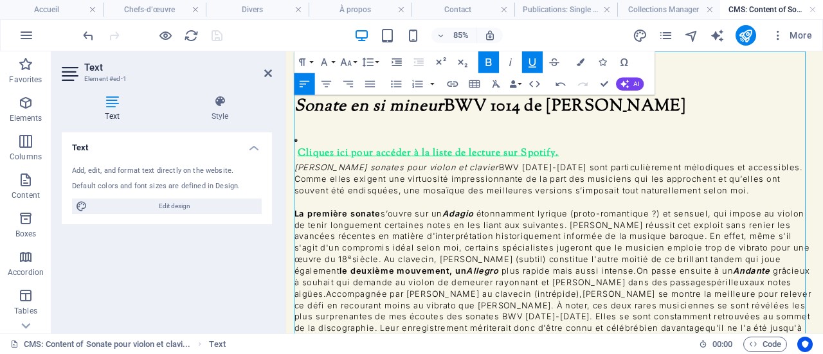
click at [530, 63] on icon "button" at bounding box center [533, 63] width 8 height 9
click at [299, 154] on icon at bounding box center [298, 156] width 4 height 4
click at [397, 62] on icon "button" at bounding box center [396, 62] width 13 height 13
click at [648, 139] on p "​ Cliquez ici pour accéder à la liste de lecture sur Spotify." at bounding box center [608, 155] width 599 height 51
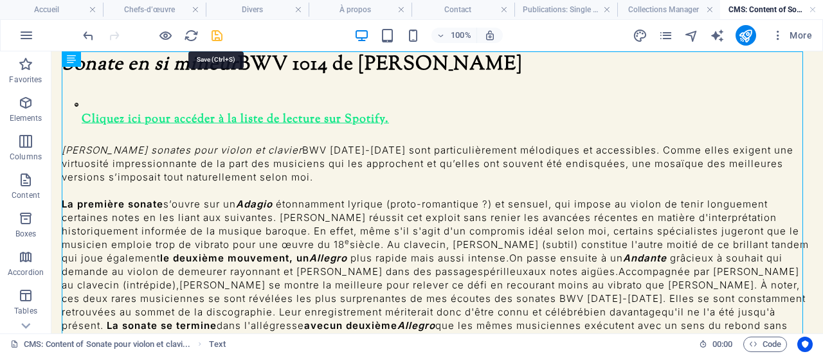
click at [215, 37] on icon "save" at bounding box center [217, 35] width 15 height 15
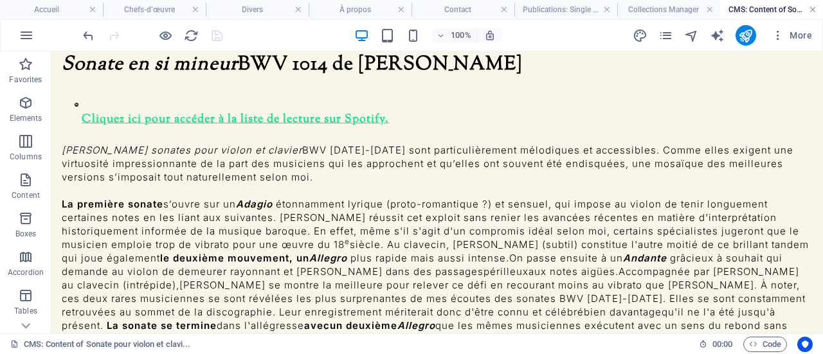
click at [813, 7] on link at bounding box center [813, 10] width 8 height 12
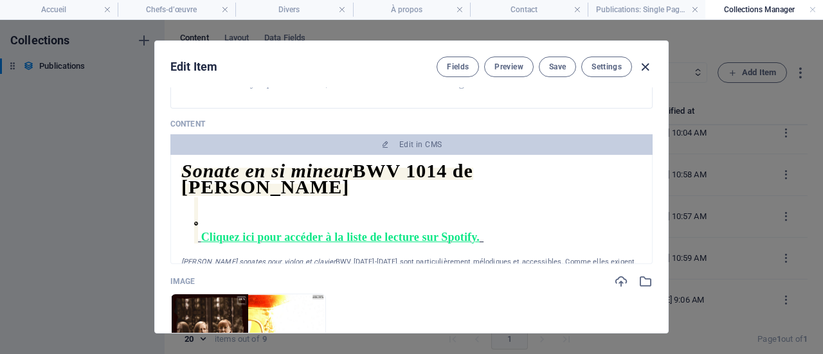
click at [648, 64] on icon "button" at bounding box center [645, 67] width 15 height 15
type input "[DATE]"
type input "sonates-pour-violon-et-clavier-bwv-1014-1019-de-bach"
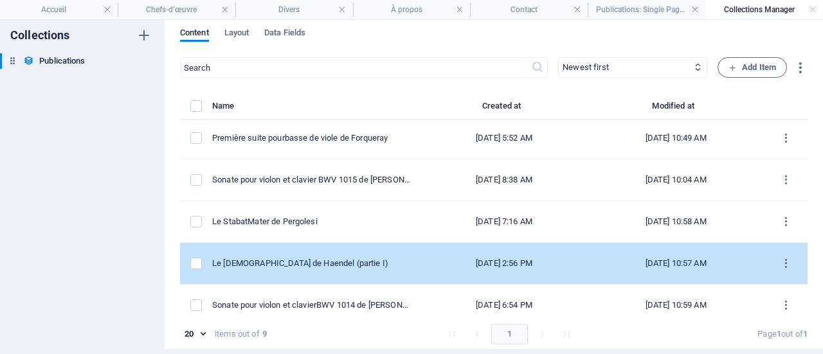
scroll to position [116, 0]
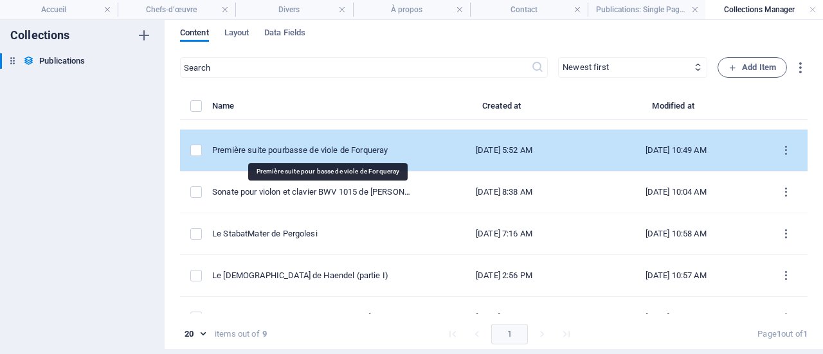
click at [359, 145] on div "Première suite pour b asse de viole de Forqueray" at bounding box center [311, 151] width 198 height 12
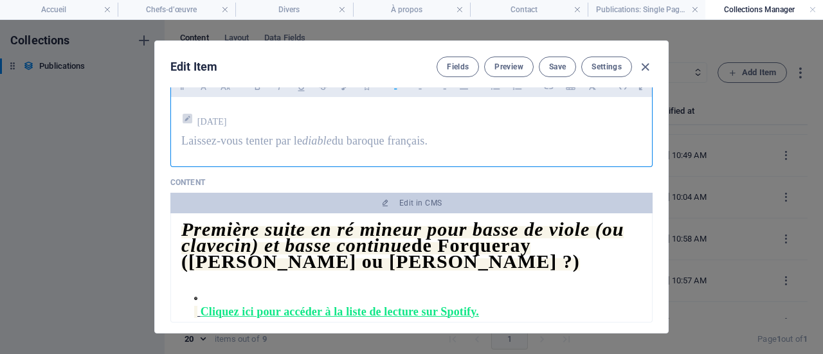
scroll to position [193, 0]
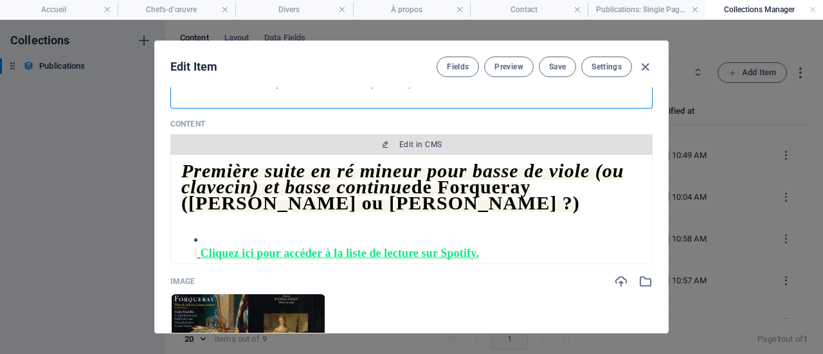
click at [401, 140] on span "Edit in CMS" at bounding box center [420, 145] width 42 height 10
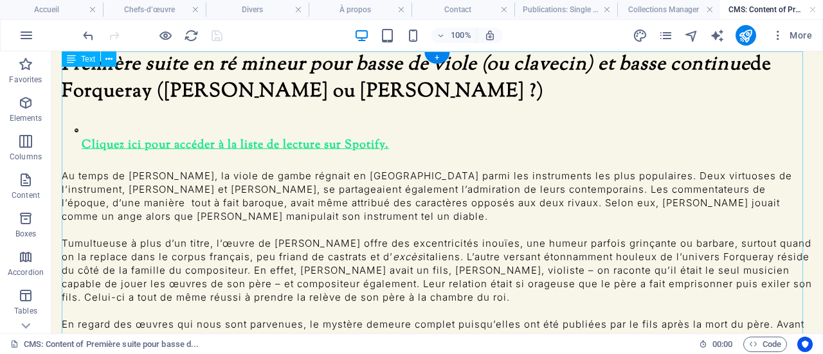
scroll to position [0, 0]
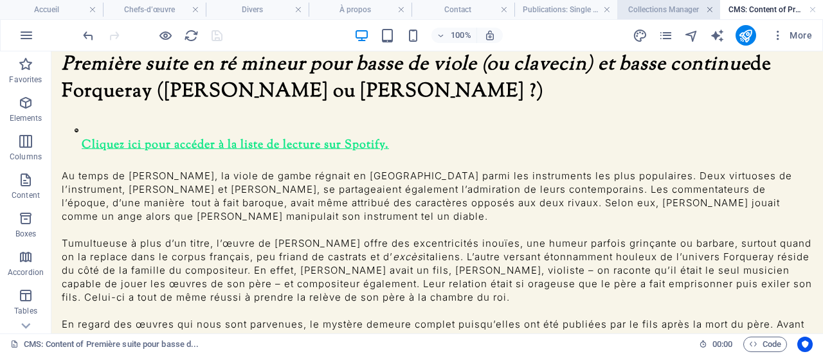
click at [814, 9] on link at bounding box center [813, 10] width 8 height 12
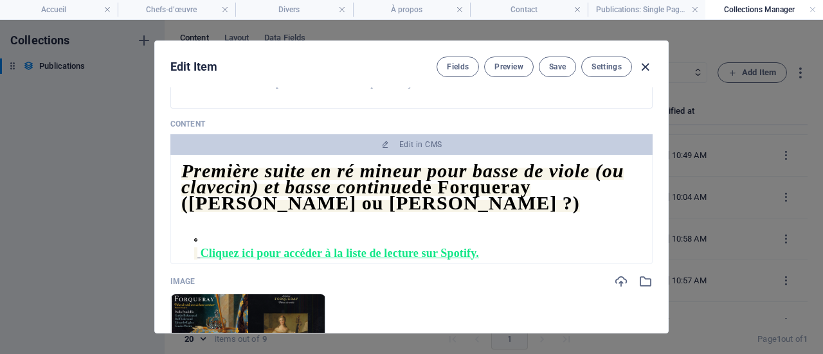
click at [646, 65] on icon "button" at bounding box center [645, 67] width 15 height 15
type input "[DATE]"
type input "premiere-suite-pour-basse-de-viole-de-forqueray"
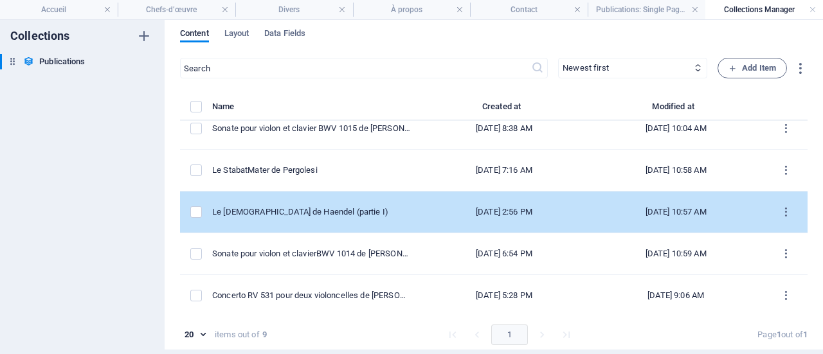
scroll to position [5, 0]
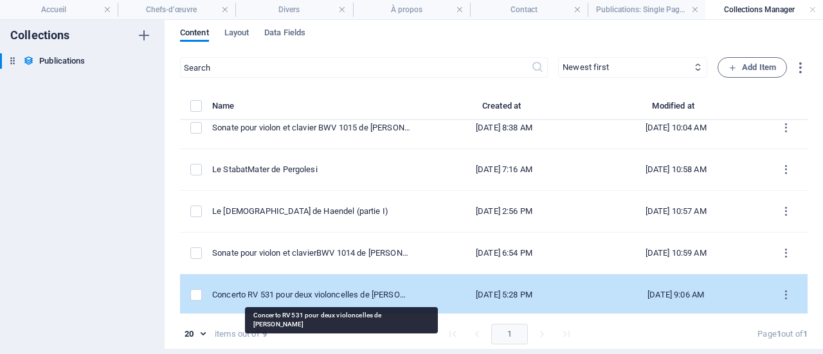
click at [361, 291] on div "Concerto RV 531 pour deux violoncelles de [PERSON_NAME]" at bounding box center [311, 295] width 198 height 12
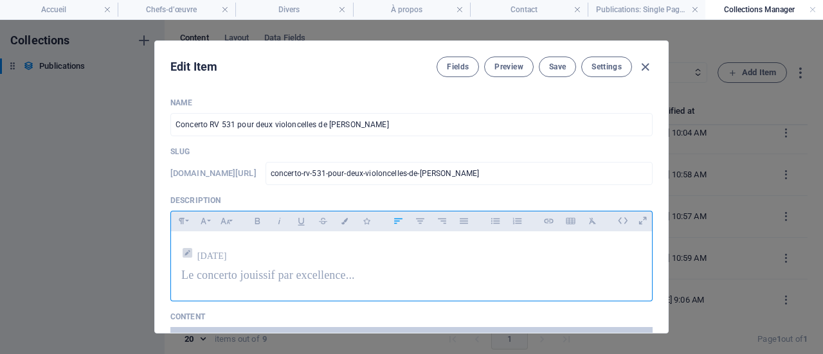
scroll to position [129, 0]
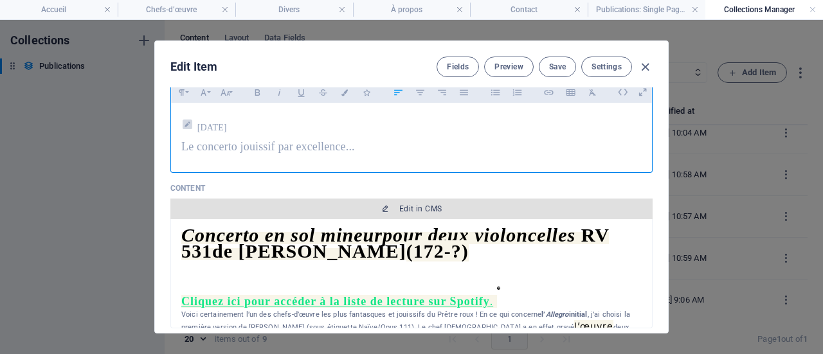
click at [410, 209] on span "Edit in CMS" at bounding box center [420, 209] width 42 height 10
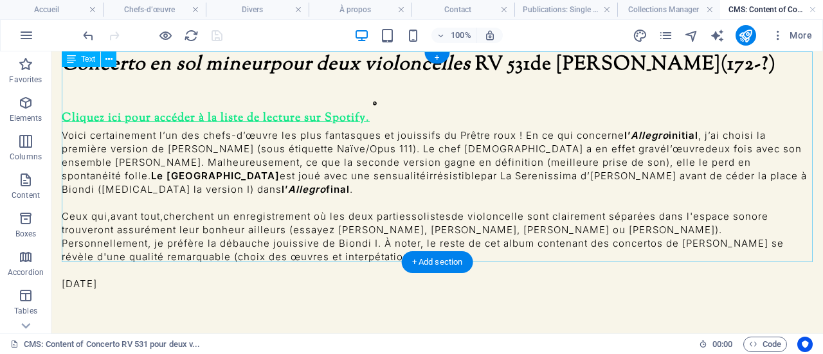
scroll to position [0, 0]
click at [377, 102] on icon at bounding box center [375, 104] width 4 height 4
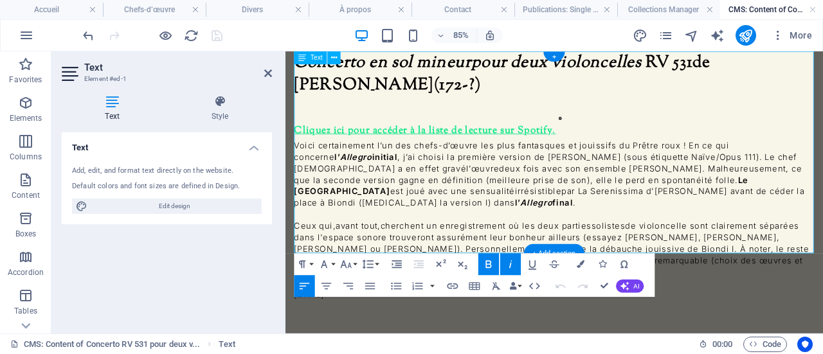
click at [611, 129] on icon at bounding box center [609, 131] width 4 height 4
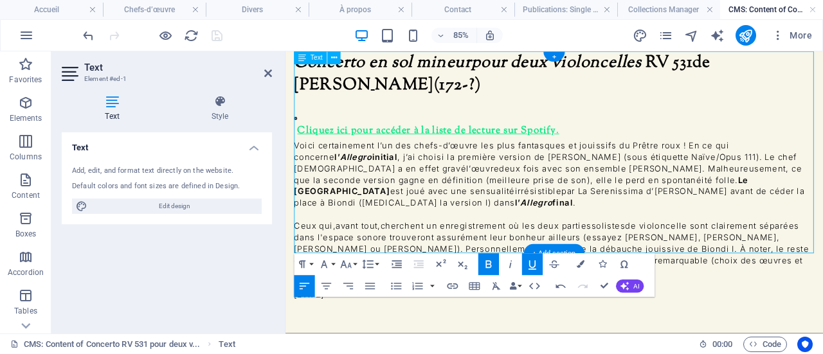
click at [300, 129] on icon at bounding box center [298, 131] width 4 height 4
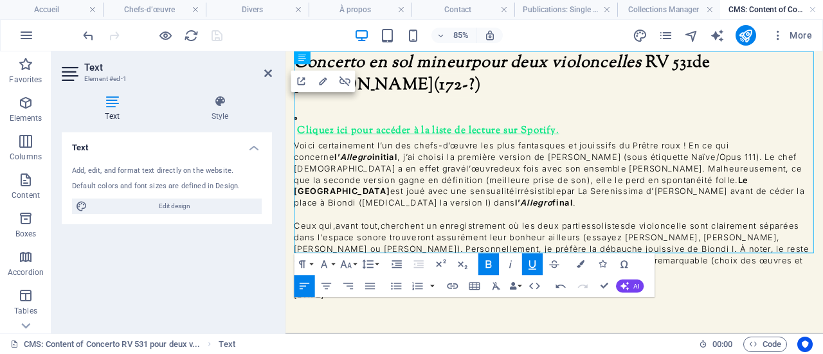
click at [533, 260] on icon "button" at bounding box center [532, 264] width 13 height 13
click at [300, 129] on icon at bounding box center [298, 131] width 4 height 4
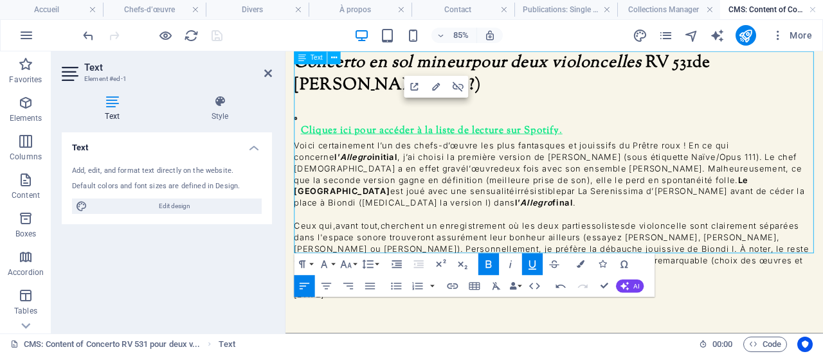
click at [300, 129] on icon at bounding box center [298, 131] width 4 height 4
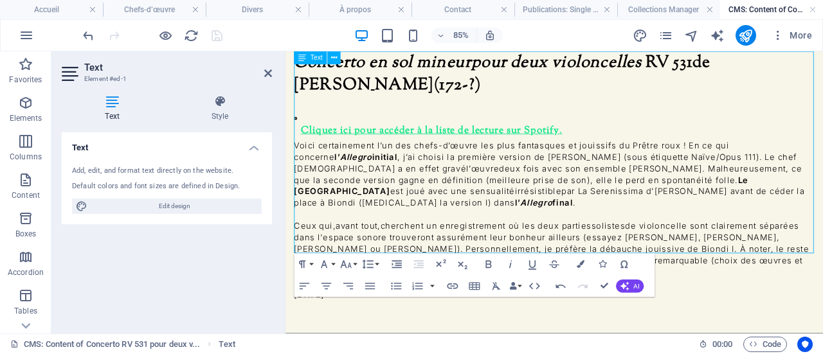
click at [300, 129] on icon at bounding box center [298, 131] width 4 height 4
click at [397, 265] on icon "button" at bounding box center [396, 264] width 13 height 13
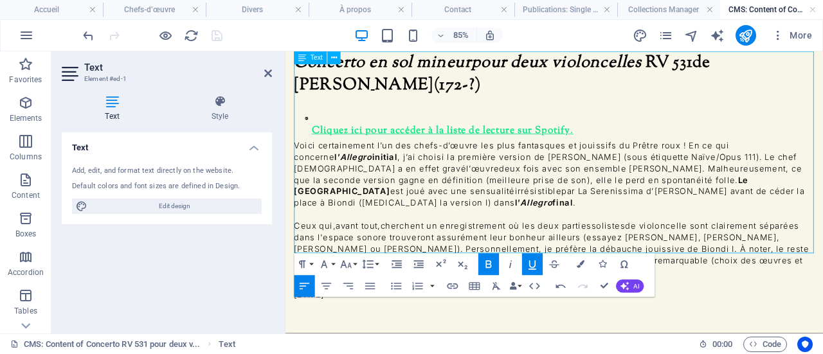
click at [666, 114] on p "Cliquez ici pour accéder à la liste de lecture sur Spotify ." at bounding box center [608, 130] width 599 height 50
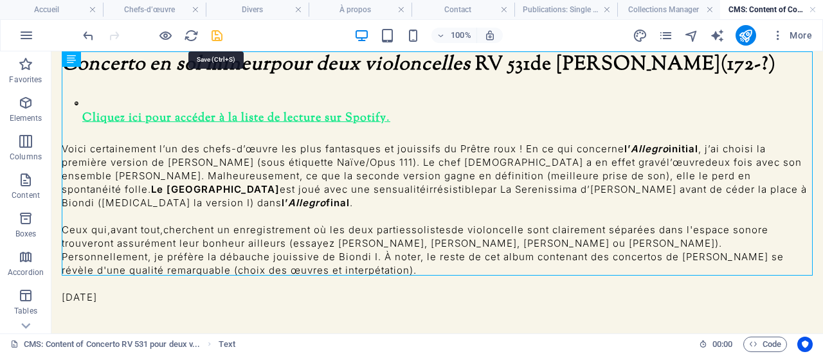
click at [215, 32] on icon "save" at bounding box center [217, 35] width 15 height 15
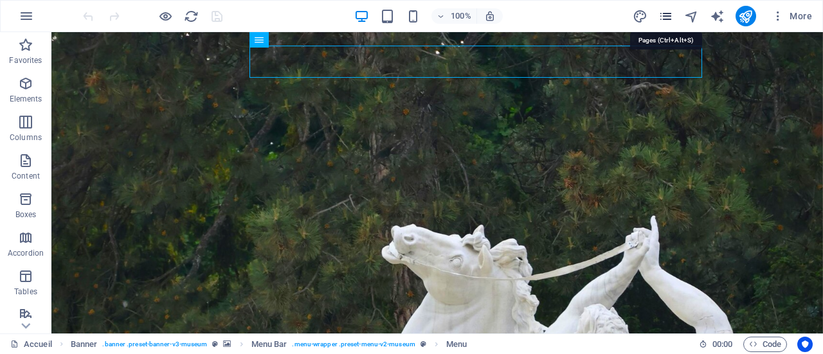
click at [673, 16] on icon "pages" at bounding box center [665, 16] width 15 height 15
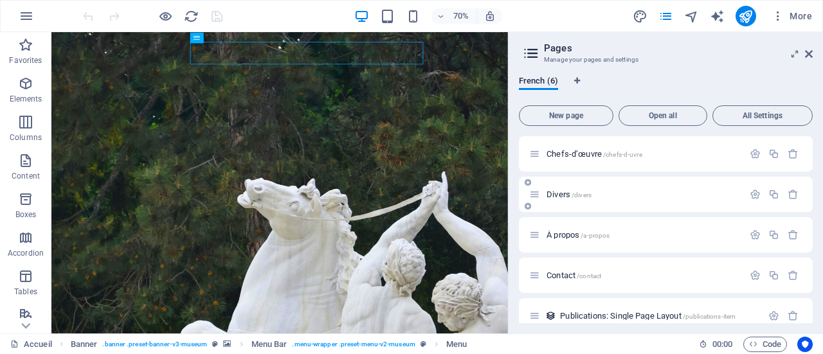
scroll to position [55, 0]
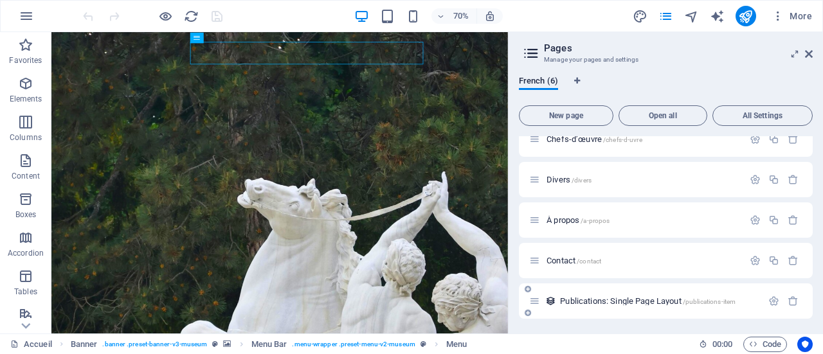
click at [668, 296] on div "Publications: Single Page Layout /publications-item" at bounding box center [645, 301] width 233 height 15
click at [661, 299] on span "Publications: Single Page Layout /publications-item" at bounding box center [648, 301] width 176 height 10
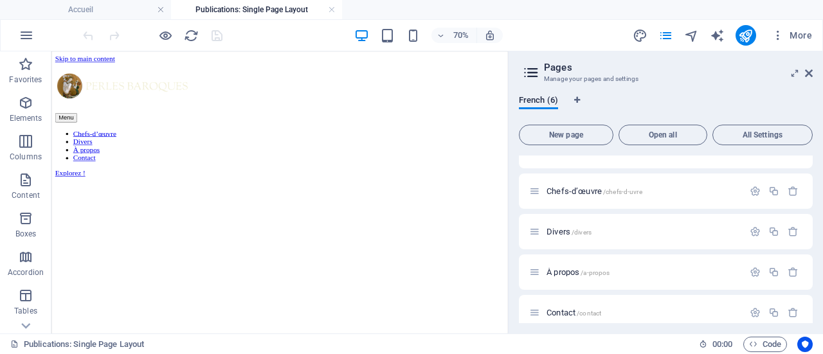
scroll to position [0, 0]
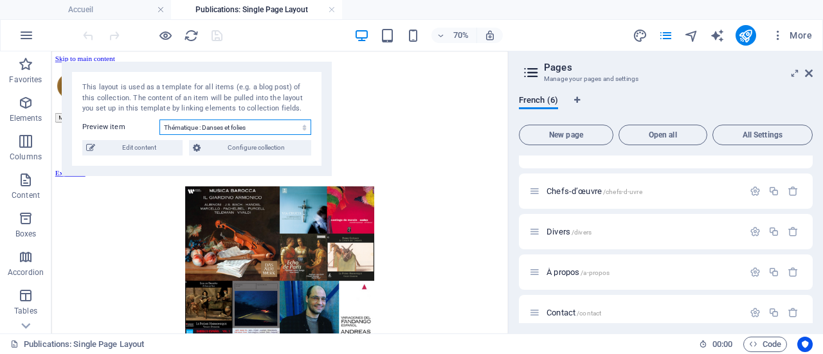
click at [266, 131] on select "Thématique : Danses et folies d'Espagne Le Messie de Haendel (partie II) Motet …" at bounding box center [235, 127] width 152 height 15
select select "68d5240f82e68501980b9bea"
click at [159, 120] on select "Thématique : Danses et folies d'Espagne Le Messie de Haendel (partie II) Motet …" at bounding box center [235, 127] width 152 height 15
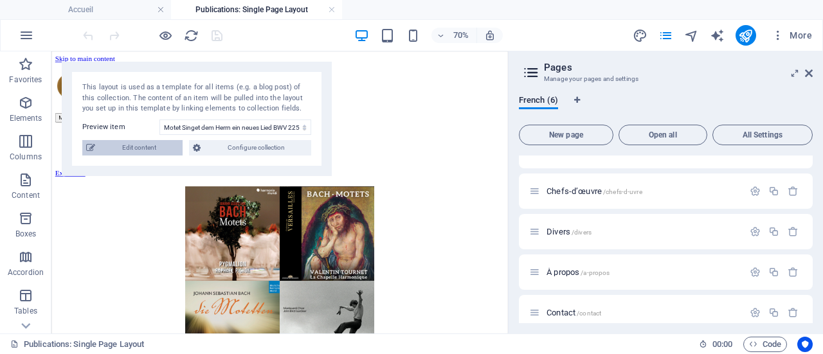
click at [131, 149] on span "Edit content" at bounding box center [139, 147] width 80 height 15
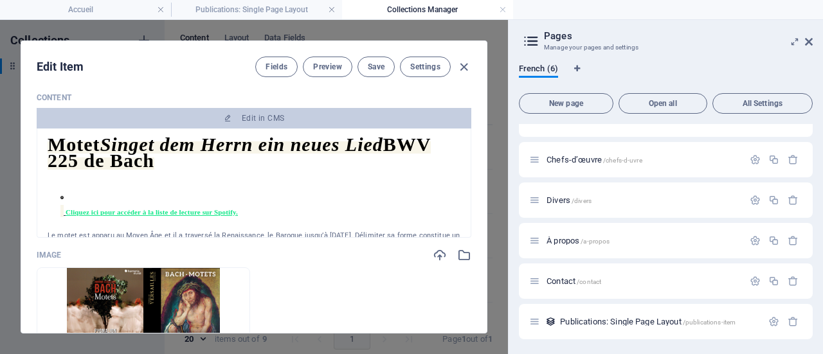
scroll to position [193, 0]
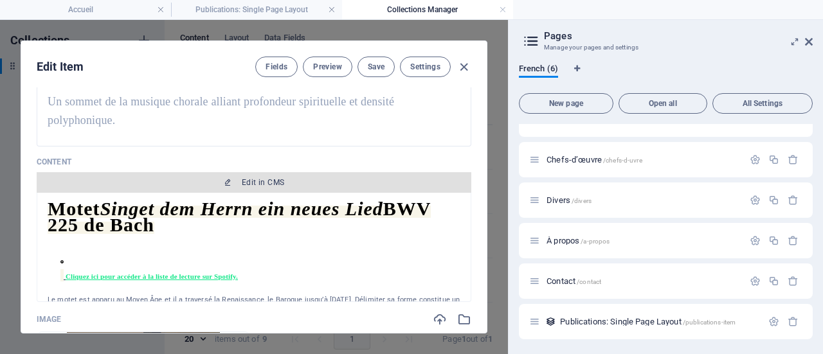
click at [248, 181] on span "Edit in CMS" at bounding box center [263, 182] width 42 height 10
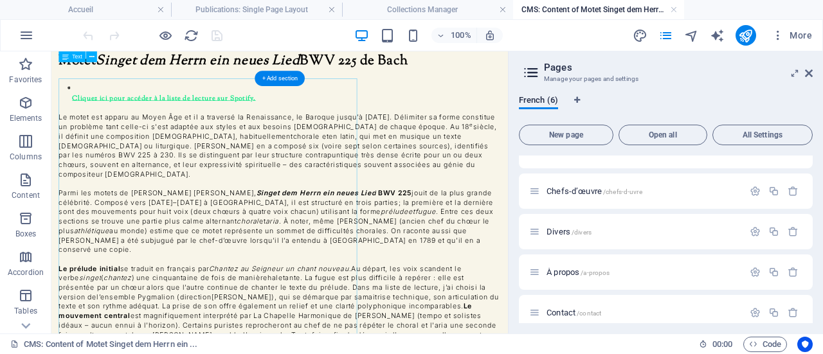
scroll to position [0, 0]
click at [284, 86] on div "Motet Singet dem Herrn ein neues Lied BWV 225 de Bach     Cliquez ici pour accé…" at bounding box center [377, 324] width 631 height 547
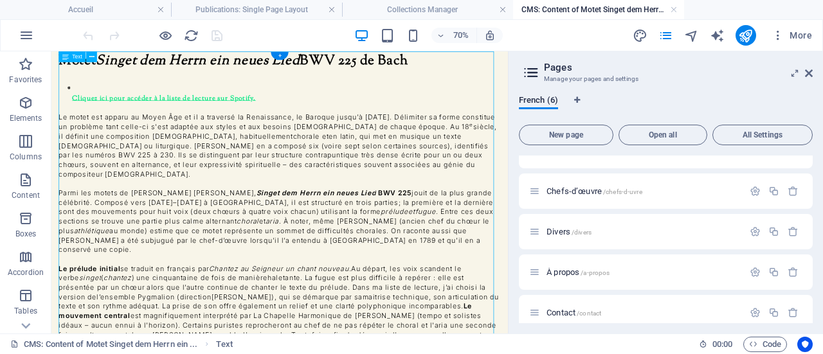
click at [284, 86] on div "Motet Singet dem Herrn ein neues Lied BWV 225 de Bach     Cliquez ici pour accé…" at bounding box center [377, 324] width 631 height 547
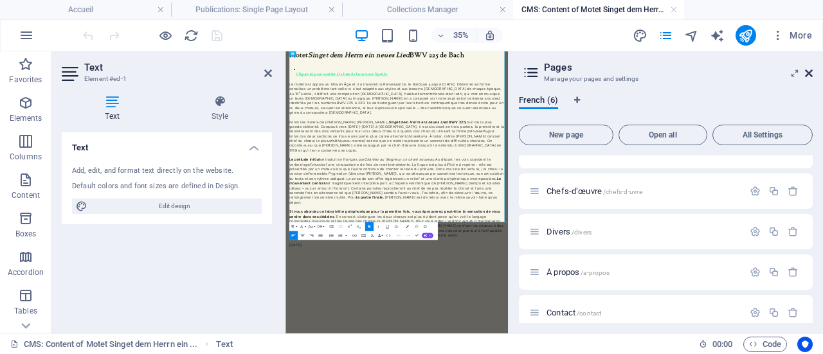
click at [809, 71] on icon at bounding box center [809, 73] width 8 height 10
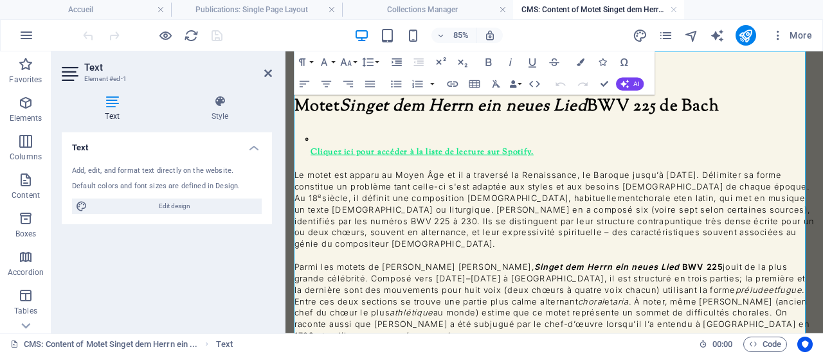
click at [525, 163] on u "Cliquez ici pour accéder à la liste de lecture sur Spotify." at bounding box center [446, 170] width 262 height 14
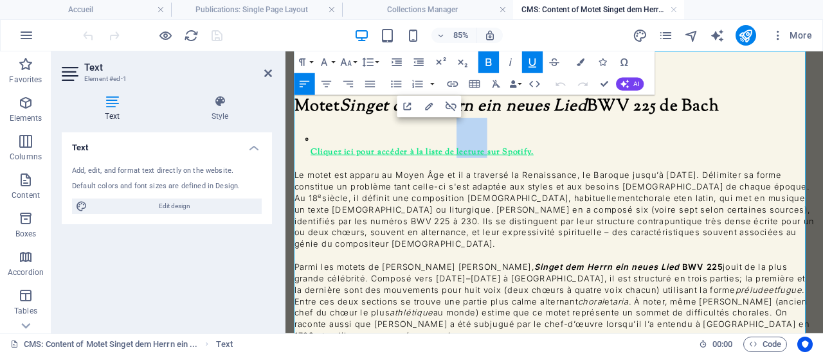
click at [525, 163] on u "Cliquez ici pour accéder à la liste de lecture sur Spotify." at bounding box center [446, 170] width 262 height 14
click at [349, 64] on icon "button" at bounding box center [346, 63] width 11 height 8
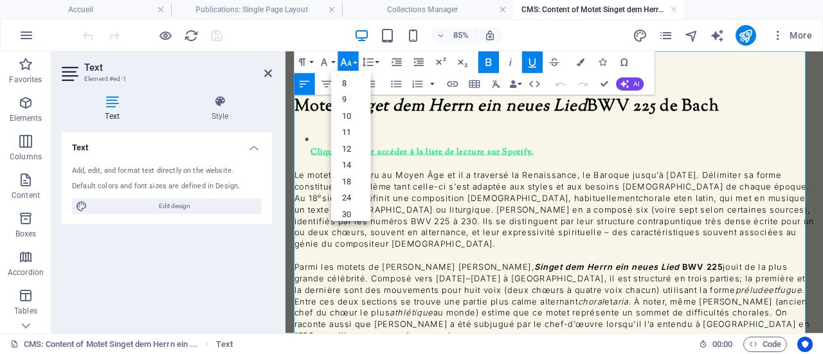
click at [512, 190] on p "Le motet est apparu au Moyen Âge et il a traversé la Renaissance, le Baroque ju…" at bounding box center [602, 237] width 612 height 95
click at [601, 139] on p "Cliquez ici pour accéder à la liste de lecture sur Spotify." at bounding box center [608, 153] width 599 height 47
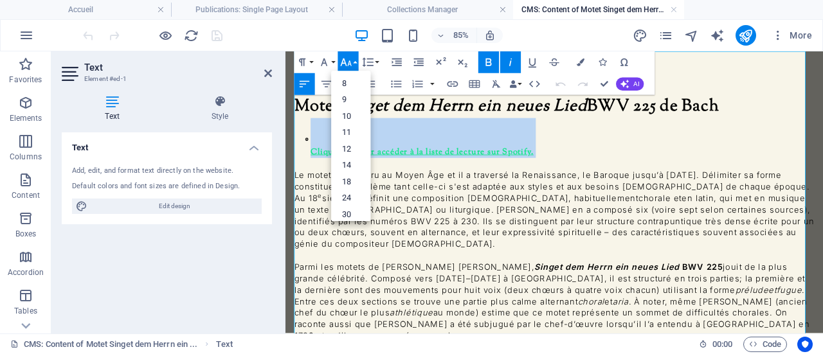
drag, startPoint x: 591, startPoint y: 138, endPoint x: 327, endPoint y: 140, distance: 263.6
click at [327, 140] on p "Cliquez ici pour accéder à la liste de lecture sur Spotify." at bounding box center [608, 153] width 599 height 47
click at [354, 177] on link "18" at bounding box center [350, 182] width 39 height 17
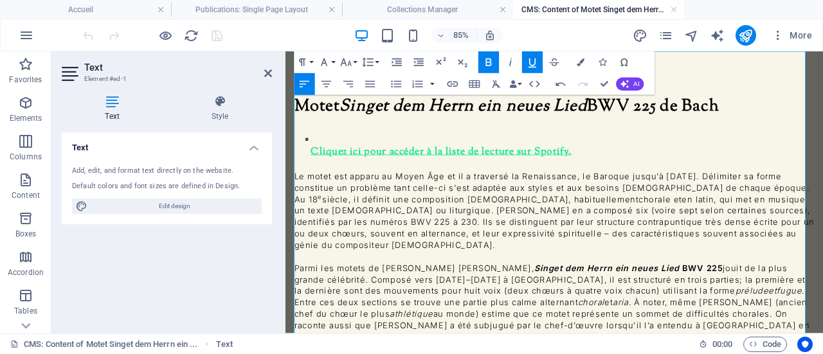
click at [366, 199] on p "Le motet est apparu au Moyen Âge et il a traversé la Renaissance, le Baroque ju…" at bounding box center [602, 239] width 612 height 95
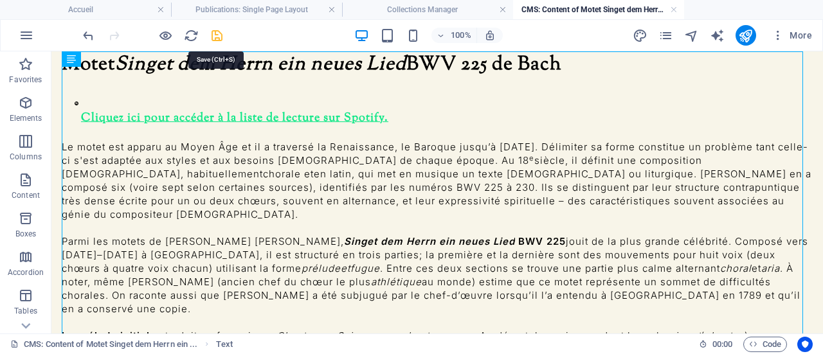
click at [217, 30] on icon "save" at bounding box center [217, 35] width 15 height 15
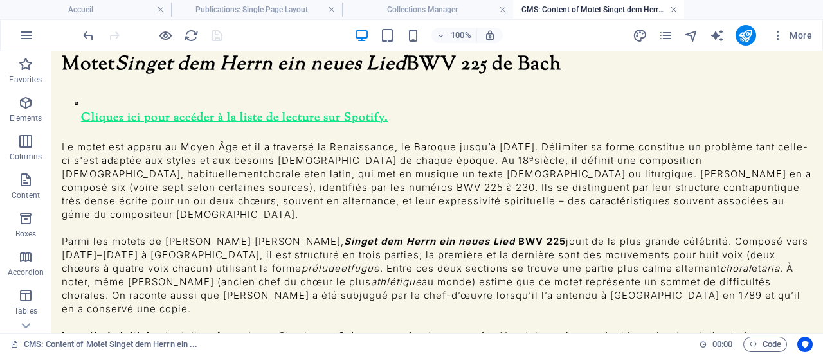
click at [676, 10] on link at bounding box center [674, 10] width 8 height 12
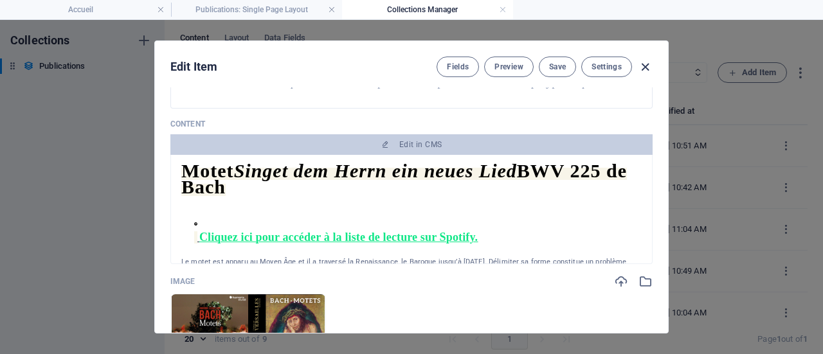
click at [648, 63] on icon "button" at bounding box center [645, 67] width 15 height 15
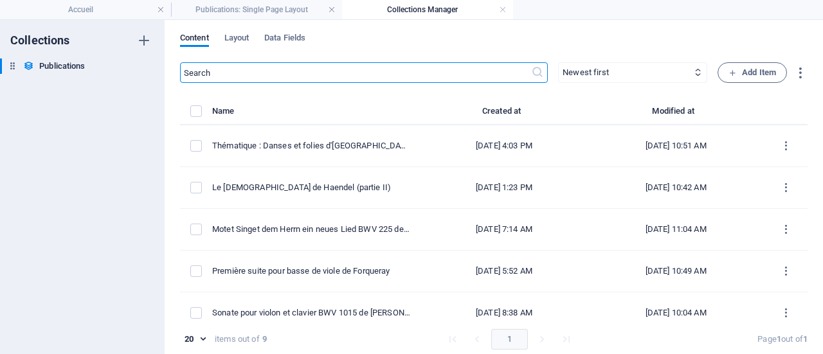
type input "[DATE]"
type input "motet-singet-dem-herrn-ein-neues-lied-bwv-225-de-[PERSON_NAME]"
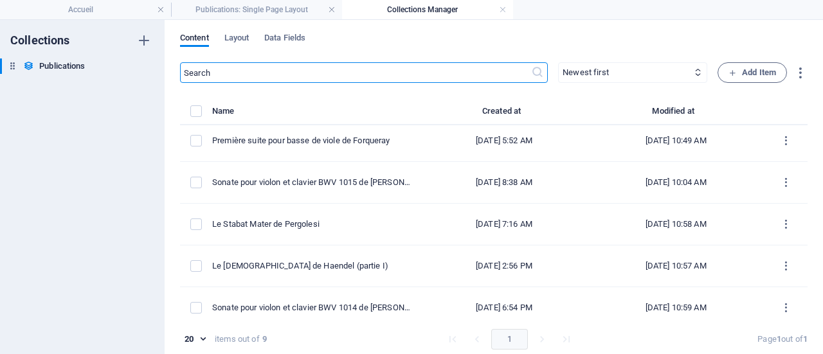
scroll to position [180, 0]
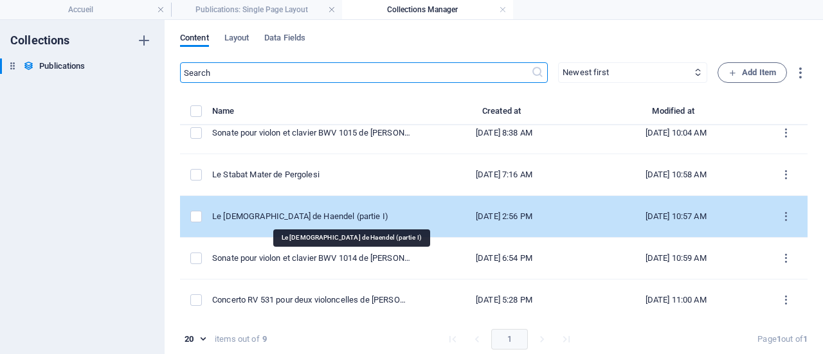
click at [342, 213] on div "Le [DEMOGRAPHIC_DATA] de Haendel (partie I)" at bounding box center [311, 217] width 198 height 12
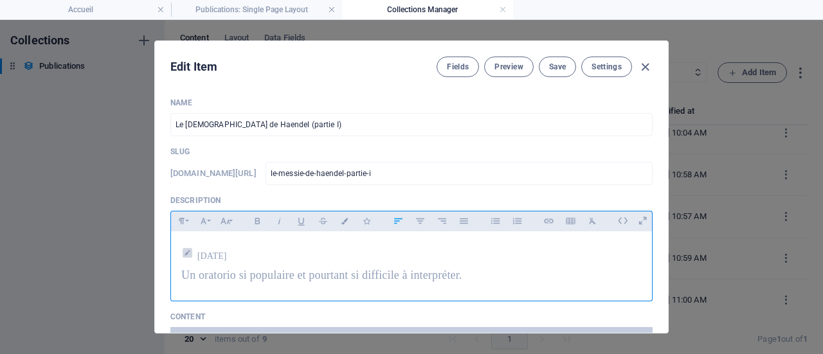
scroll to position [129, 0]
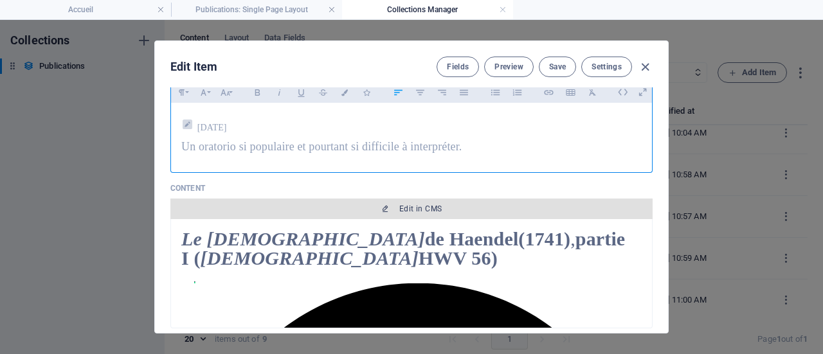
click at [415, 208] on span "Edit in CMS" at bounding box center [420, 209] width 42 height 10
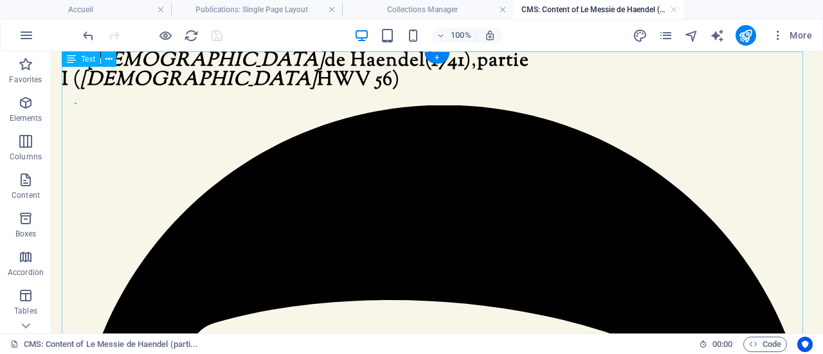
scroll to position [0, 0]
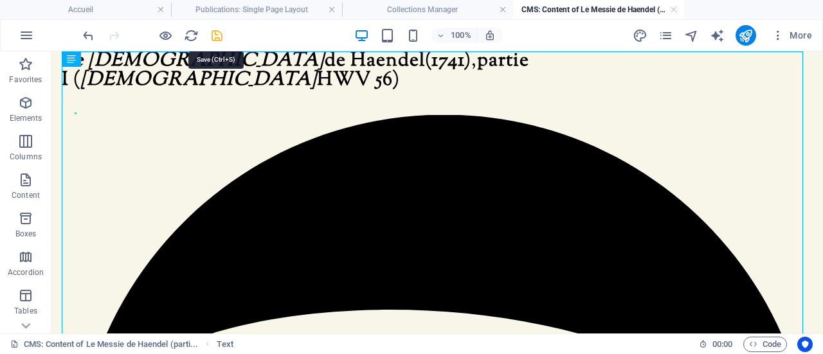
click at [216, 34] on icon "save" at bounding box center [217, 35] width 15 height 15
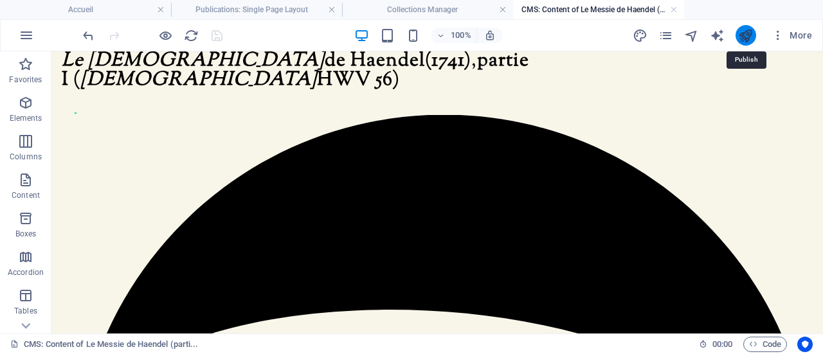
click at [748, 32] on icon "publish" at bounding box center [745, 35] width 15 height 15
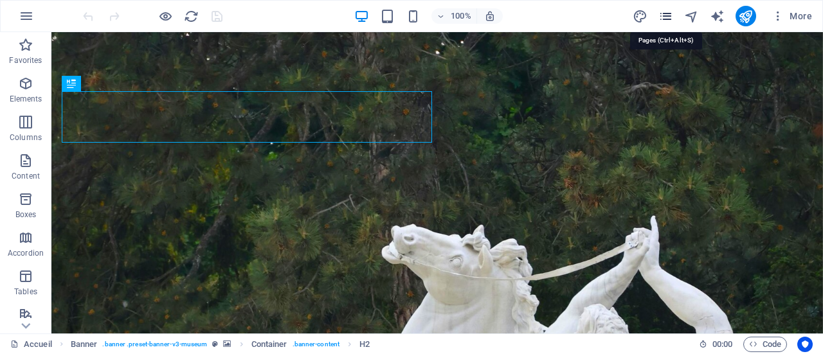
click at [670, 15] on icon "pages" at bounding box center [665, 16] width 15 height 15
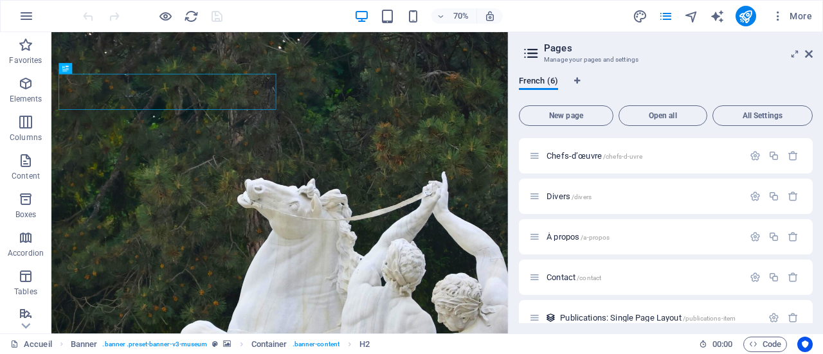
scroll to position [55, 0]
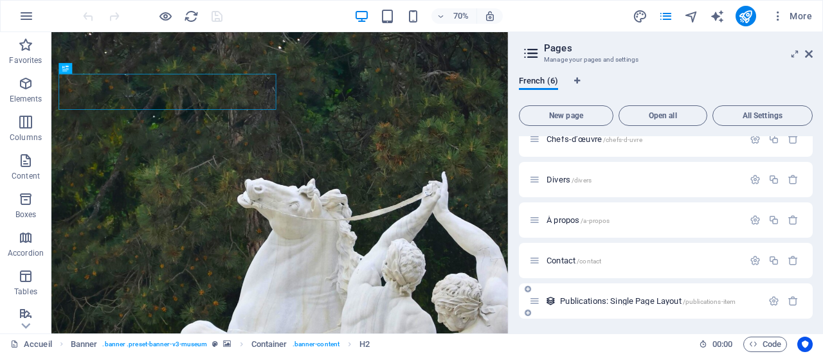
click at [655, 302] on span "Publications: Single Page Layout /publications-item" at bounding box center [648, 301] width 176 height 10
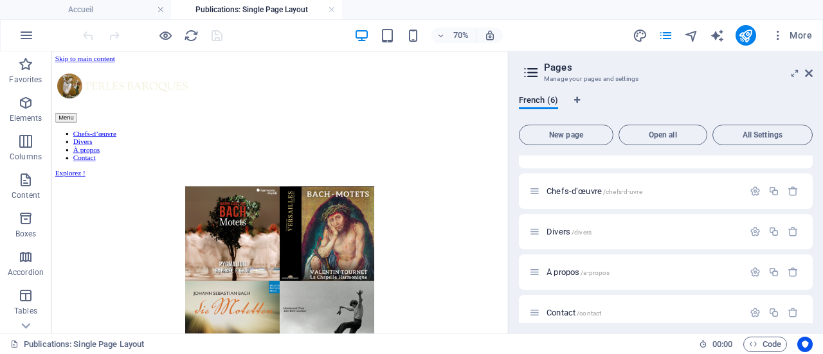
scroll to position [0, 0]
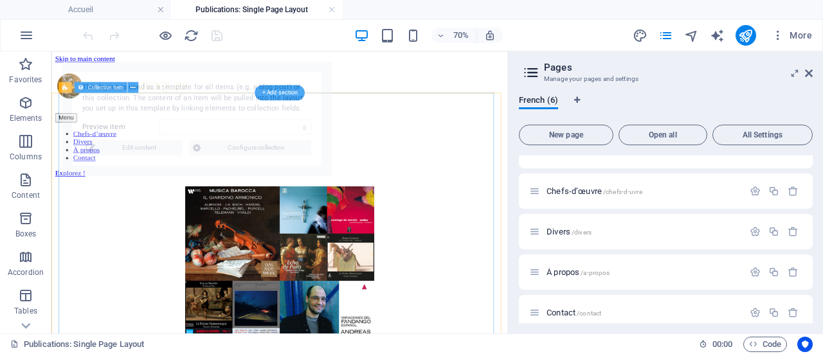
select select "68dc378af8526265190e439e"
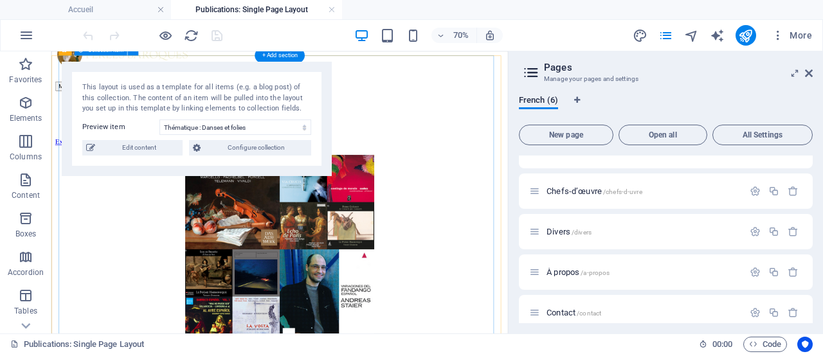
scroll to position [64, 0]
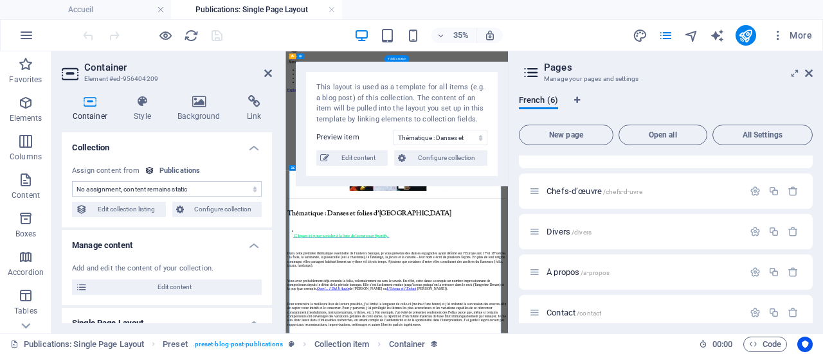
select select "content"
click at [359, 160] on span "Edit content" at bounding box center [358, 157] width 51 height 15
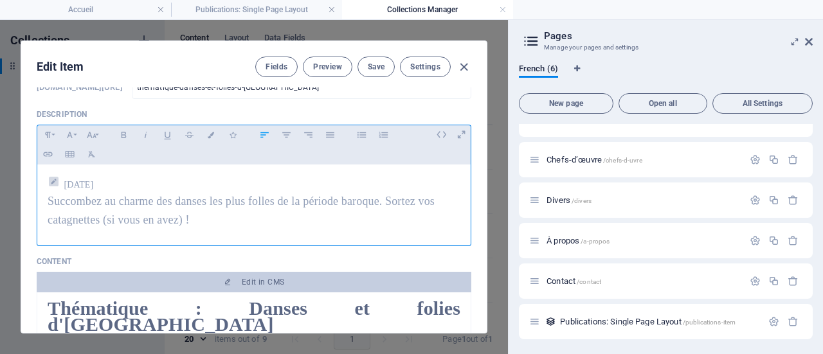
scroll to position [193, 0]
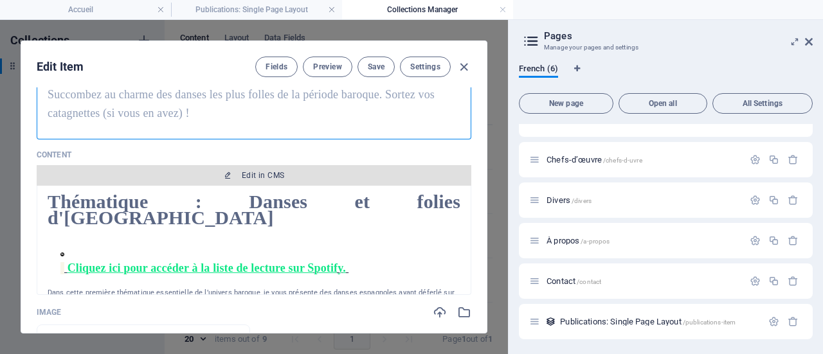
click at [260, 177] on span "Edit in CMS" at bounding box center [263, 175] width 42 height 10
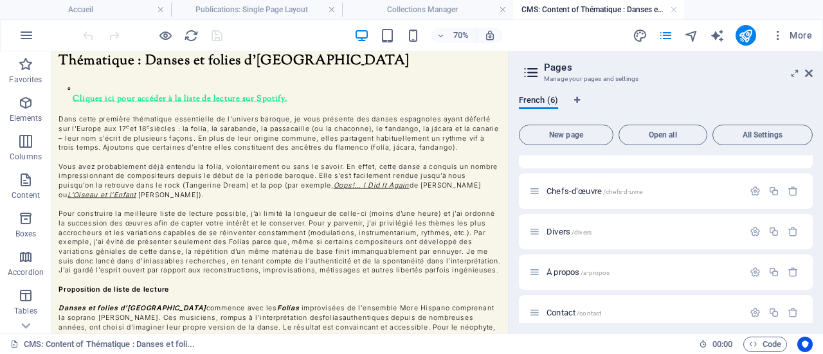
scroll to position [0, 0]
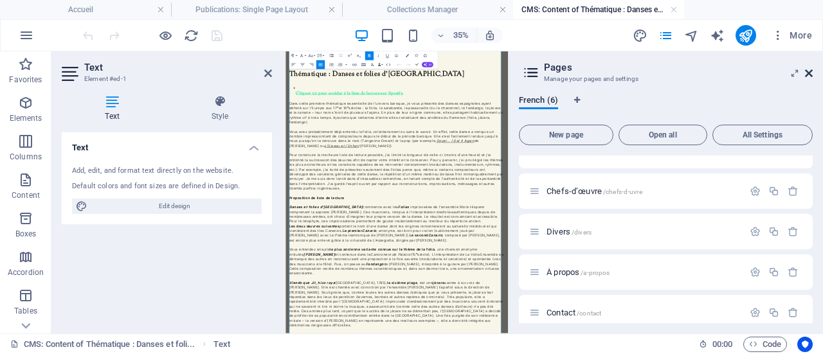
click at [808, 74] on icon at bounding box center [809, 73] width 8 height 10
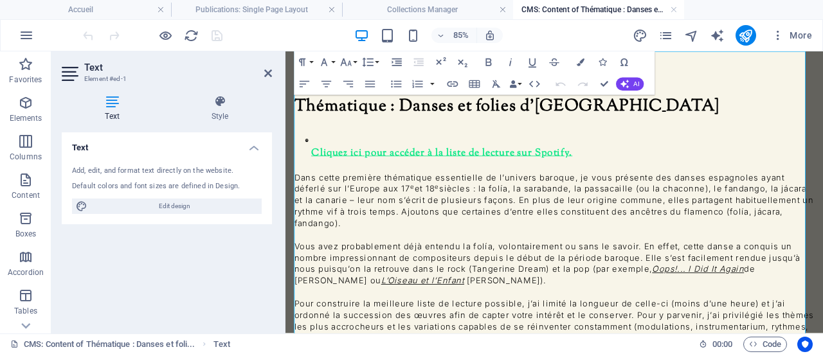
click at [662, 115] on p "Thématique : Danses et folies d'[GEOGRAPHIC_DATA]" at bounding box center [602, 116] width 612 height 27
drag, startPoint x: 662, startPoint y: 115, endPoint x: 608, endPoint y: 111, distance: 54.2
click at [608, 111] on p "Thématique : Danses et folies d'[GEOGRAPHIC_DATA]" at bounding box center [602, 116] width 612 height 27
click at [611, 193] on p "Dans cette première thématique essentielle de l’univers baroque, je vous présen…" at bounding box center [602, 227] width 612 height 68
click at [646, 114] on strong "Thématique : Danses et folies d'[GEOGRAPHIC_DATA]" at bounding box center [546, 116] width 501 height 28
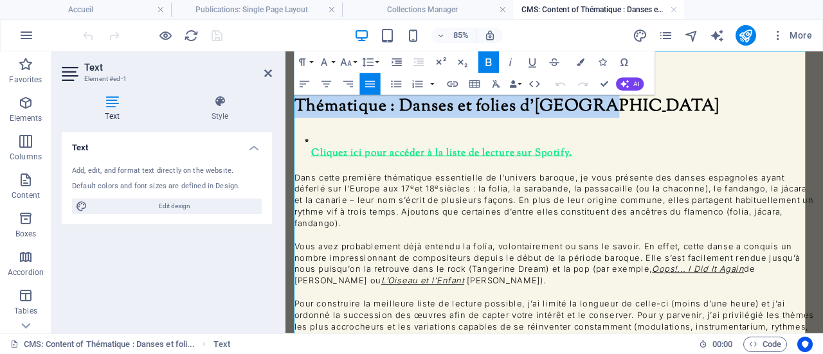
drag, startPoint x: 648, startPoint y: 113, endPoint x: 302, endPoint y: 109, distance: 345.3
click at [302, 109] on strong "Thématique : Danses et folies d'[GEOGRAPHIC_DATA]" at bounding box center [546, 116] width 501 height 28
click at [306, 83] on icon "button" at bounding box center [304, 84] width 13 height 13
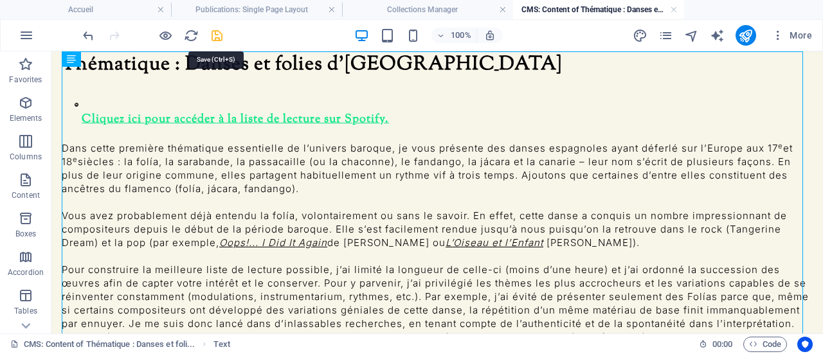
click at [220, 38] on icon "save" at bounding box center [217, 35] width 15 height 15
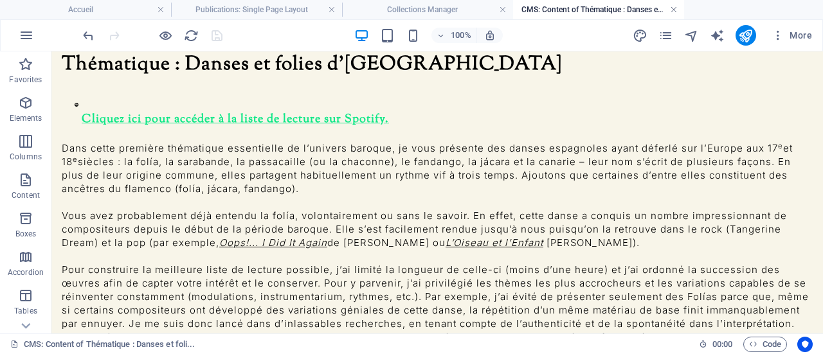
click at [673, 10] on link at bounding box center [674, 10] width 8 height 12
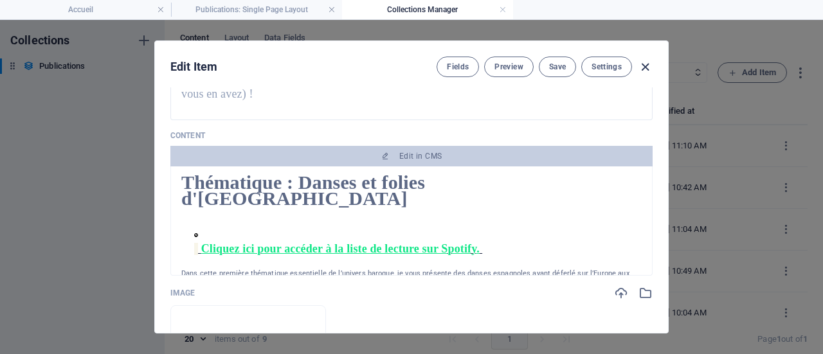
click at [647, 66] on icon "button" at bounding box center [645, 67] width 15 height 15
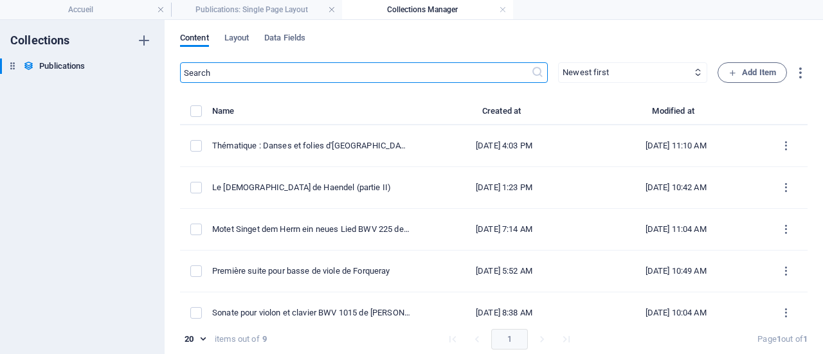
type input "[DATE]"
type input "thematique-danses-et-folies-d-[GEOGRAPHIC_DATA]"
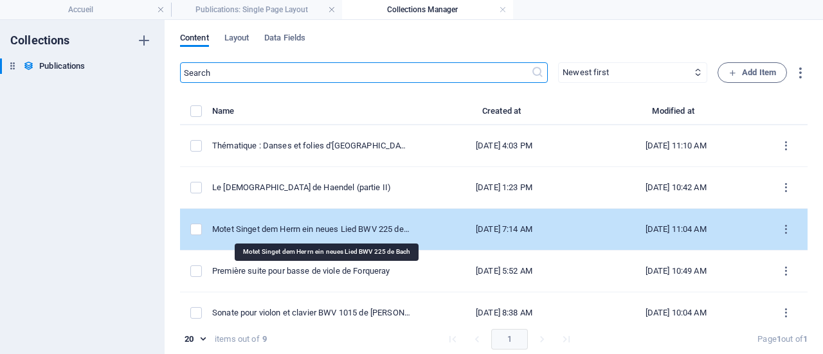
click at [376, 226] on div "Motet Singet dem Herrn ein neues Lied BWV 225 de Bach" at bounding box center [311, 230] width 198 height 12
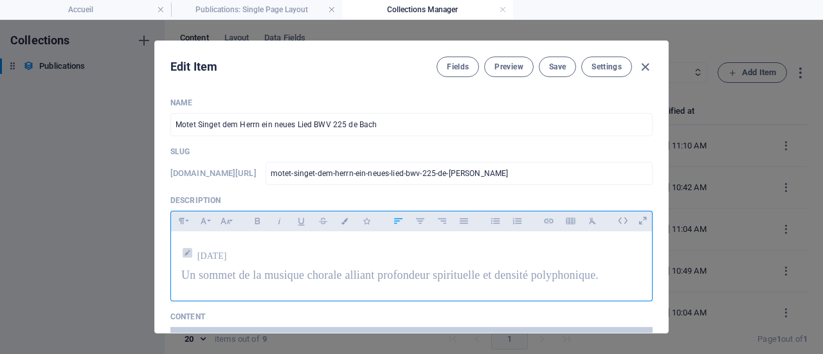
scroll to position [129, 0]
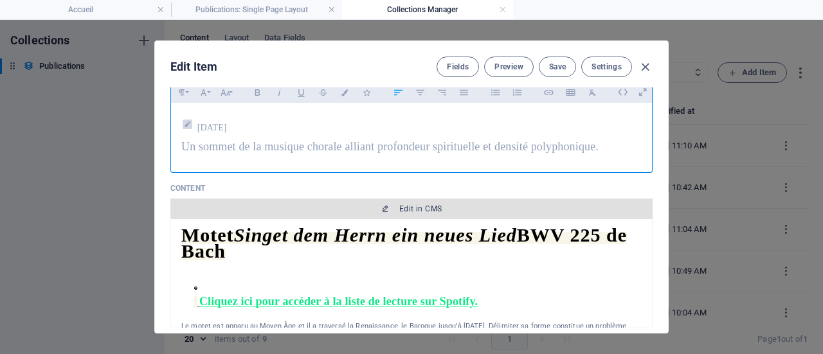
click at [412, 202] on button "Edit in CMS" at bounding box center [411, 209] width 482 height 21
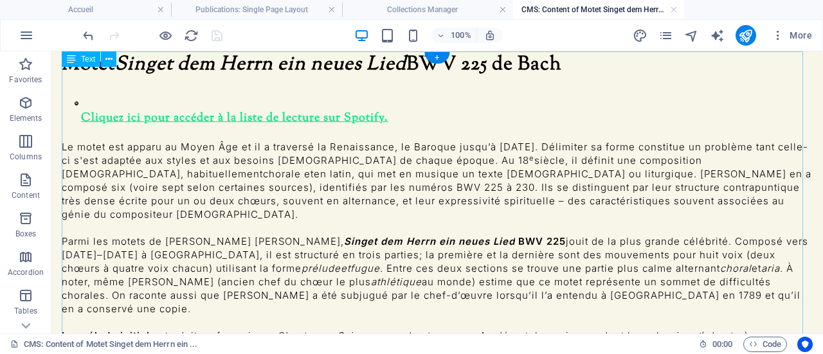
scroll to position [0, 0]
click at [281, 63] on div "Motet Singet dem Herrn ein neues Lied BWV 225 de Bach     Cliquez ici pour accé…" at bounding box center [437, 298] width 751 height 494
click at [579, 63] on div "Motet Singet dem Herrn ein neues Lied BWV 225 de Bach     Cliquez ici pour accé…" at bounding box center [437, 298] width 751 height 494
click at [78, 102] on icon at bounding box center [77, 104] width 4 height 4
click at [273, 127] on div "Motet Singet dem Herrn ein neues Lied BWV 225 de Bach     Cliquez ici pour accé…" at bounding box center [437, 298] width 751 height 494
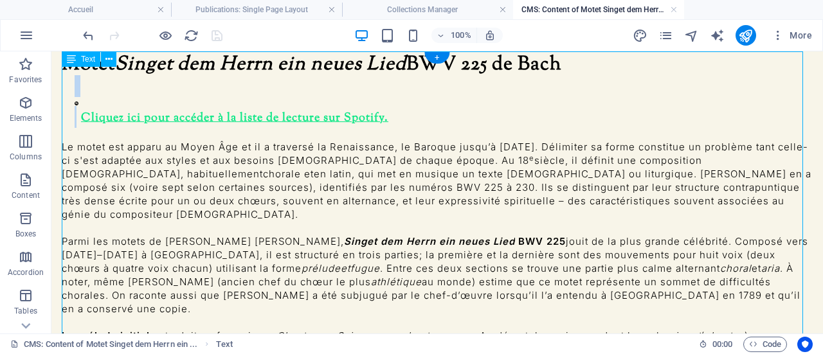
click at [274, 126] on div "Motet Singet dem Herrn ein neues Lied BWV 225 de Bach     Cliquez ici pour accé…" at bounding box center [437, 298] width 751 height 494
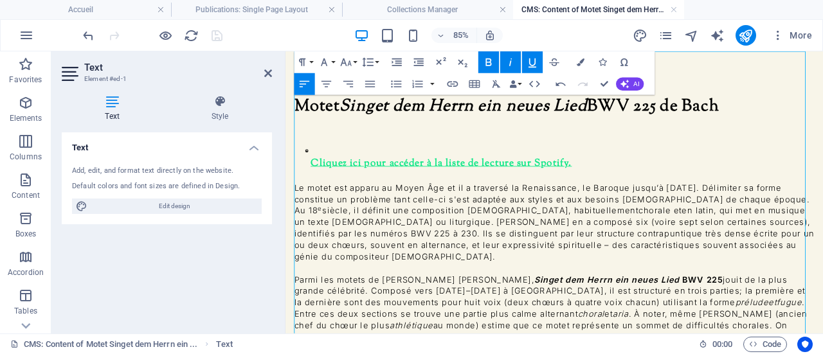
click at [324, 129] on span "Motet Singet dem Herrn ein neues Lied BWV 225 de Bach" at bounding box center [546, 116] width 500 height 28
click at [318, 134] on p at bounding box center [608, 137] width 599 height 14
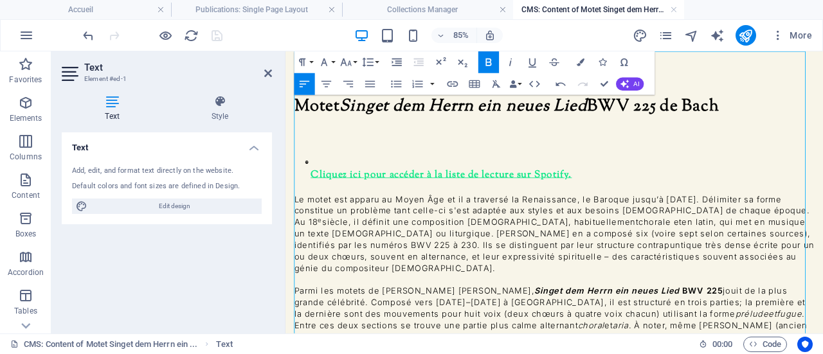
click at [313, 180] on icon at bounding box center [311, 182] width 4 height 4
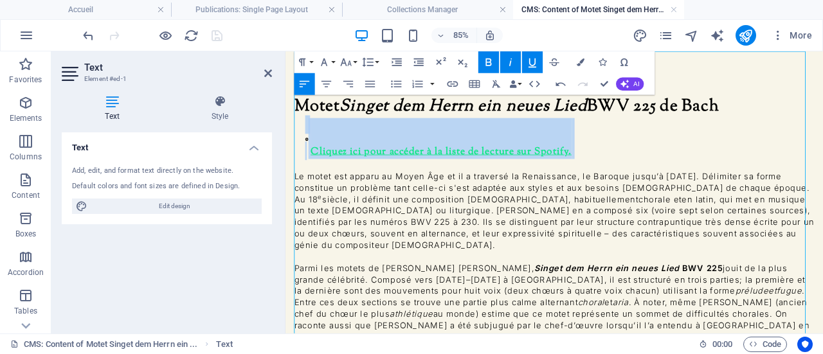
drag, startPoint x: 657, startPoint y: 138, endPoint x: 310, endPoint y: 131, distance: 346.7
click at [310, 131] on p "Cliquez ici pour accéder à la liste de lecture sur Spotify." at bounding box center [608, 154] width 599 height 48
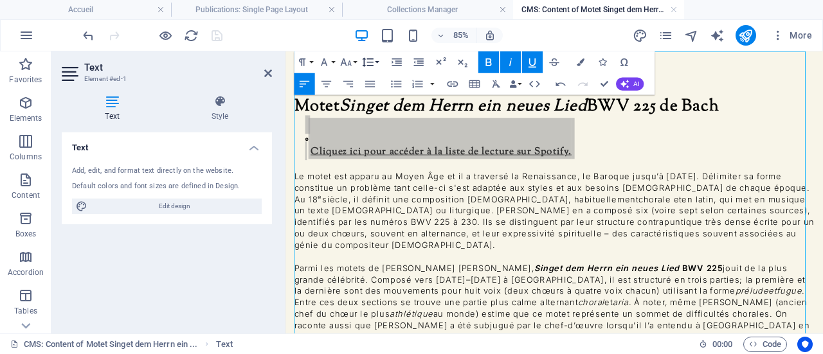
click at [372, 63] on icon "button" at bounding box center [367, 62] width 13 height 13
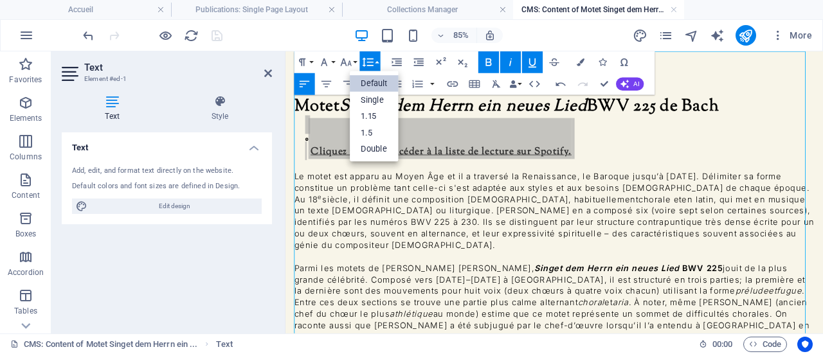
click at [372, 63] on icon "button" at bounding box center [367, 62] width 13 height 13
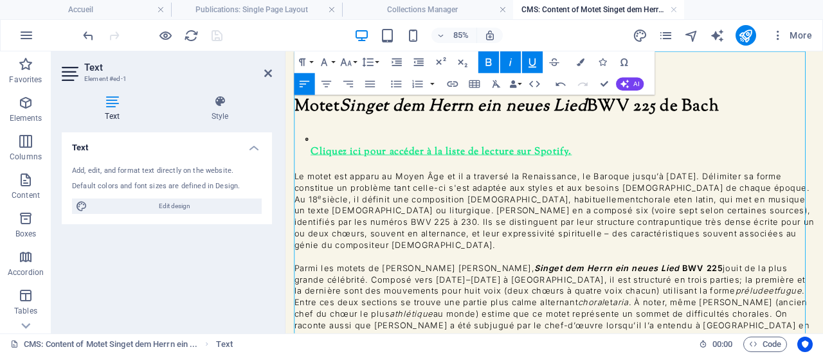
click at [403, 113] on em "Singet dem Herrn ein neues Lied" at bounding box center [494, 116] width 291 height 28
click at [379, 65] on button "Line Height" at bounding box center [370, 62] width 21 height 22
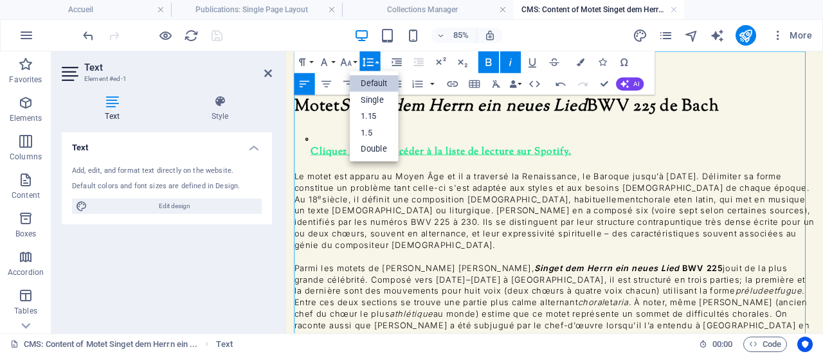
click at [702, 131] on p "Cliquez ici pour accéder à la liste de lecture sur Spotify." at bounding box center [608, 154] width 599 height 48
click at [707, 192] on p "Le motet est apparu au Moyen Âge et il a traversé la Renaissance, le Baroque ju…" at bounding box center [602, 239] width 612 height 95
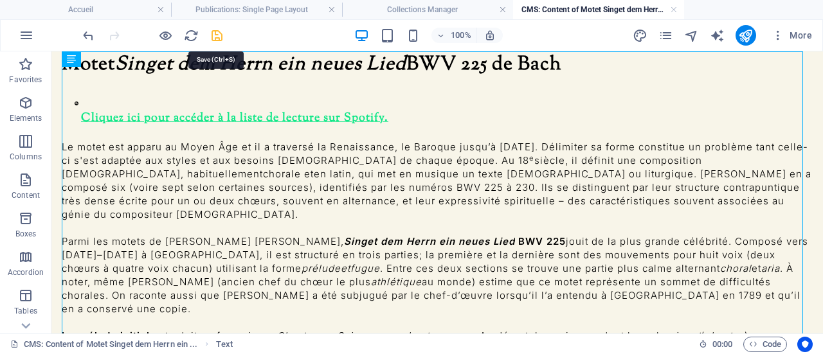
click at [219, 31] on icon "save" at bounding box center [217, 35] width 15 height 15
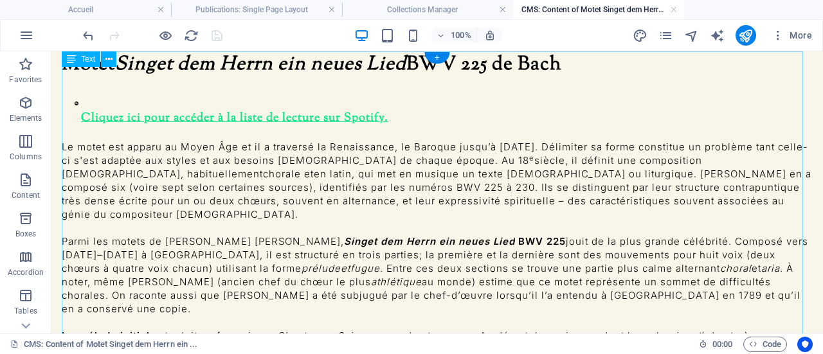
click at [209, 136] on div "Motet Singet dem Herrn ein neues Lied BWV 225 de Bach     Cliquez ici pour accé…" at bounding box center [437, 298] width 751 height 494
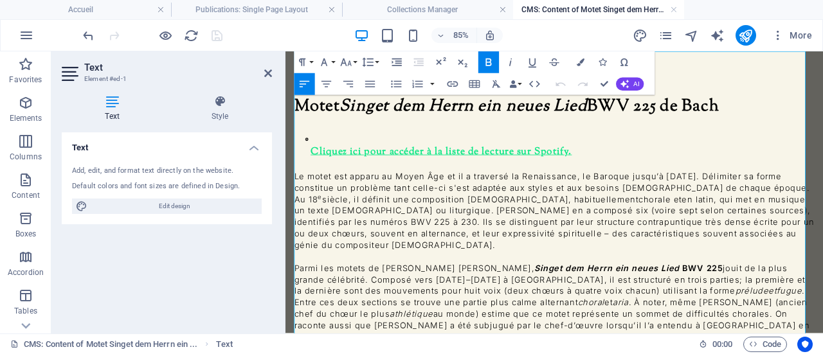
click at [311, 153] on icon at bounding box center [311, 155] width 4 height 4
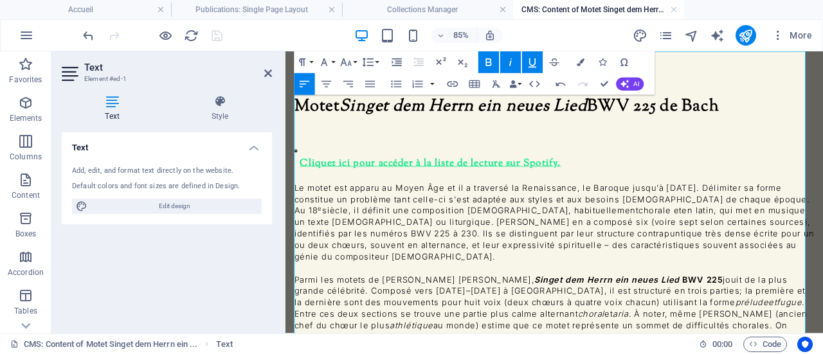
click at [339, 131] on p at bounding box center [602, 137] width 612 height 14
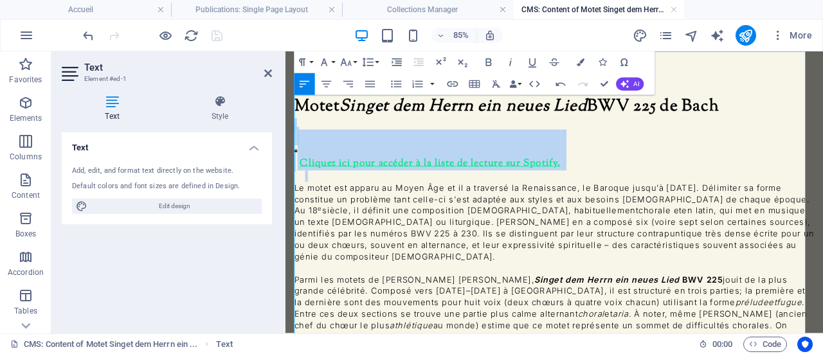
drag, startPoint x: 298, startPoint y: 136, endPoint x: 390, endPoint y: 172, distance: 98.7
click at [298, 167] on icon at bounding box center [298, 169] width 4 height 4
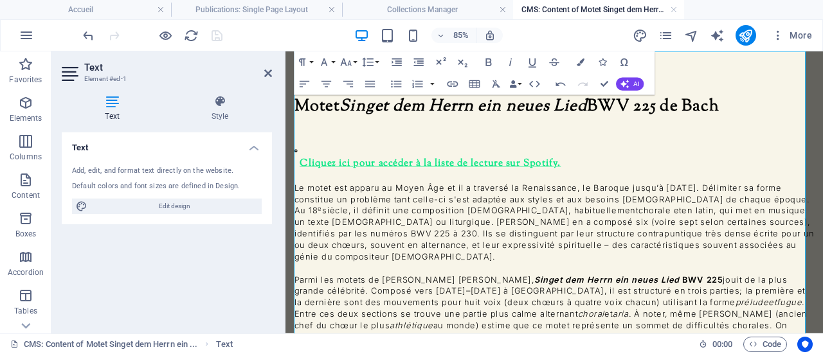
click at [298, 167] on icon at bounding box center [298, 169] width 4 height 4
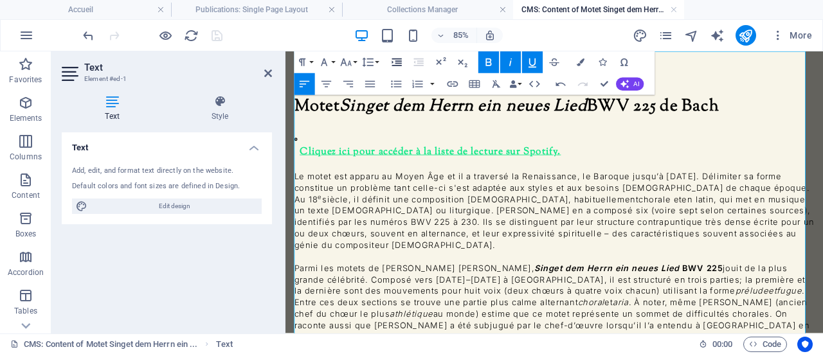
click at [399, 63] on icon "button" at bounding box center [397, 63] width 10 height 8
click at [429, 197] on p "Le motet est apparu au Moyen Âge et il a traversé la Renaissance, le Baroque ju…" at bounding box center [602, 239] width 612 height 95
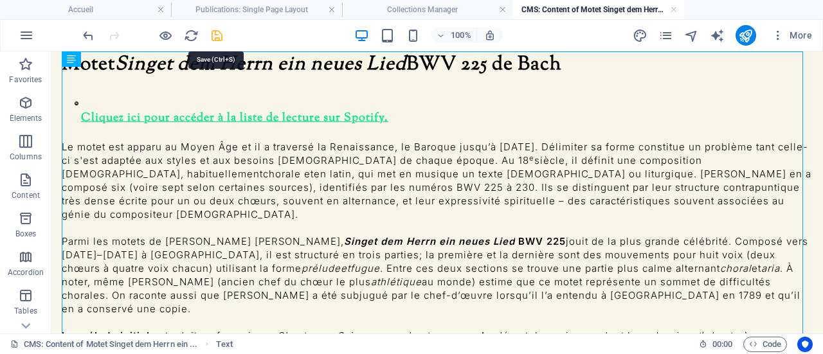
click at [217, 36] on icon "save" at bounding box center [217, 35] width 15 height 15
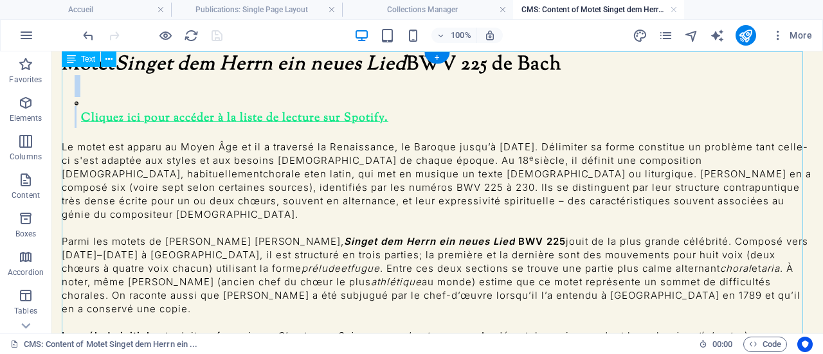
click at [78, 102] on icon at bounding box center [77, 104] width 4 height 4
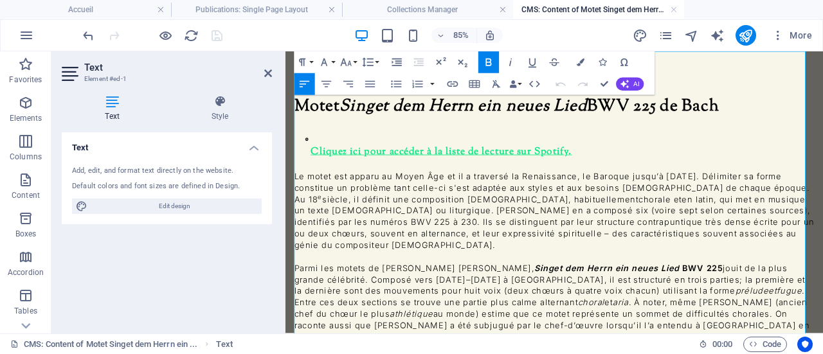
click at [313, 153] on icon at bounding box center [311, 155] width 4 height 4
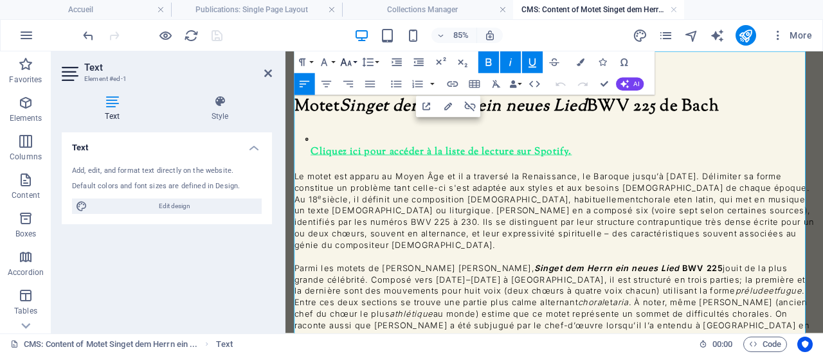
click at [350, 61] on icon "button" at bounding box center [346, 63] width 11 height 8
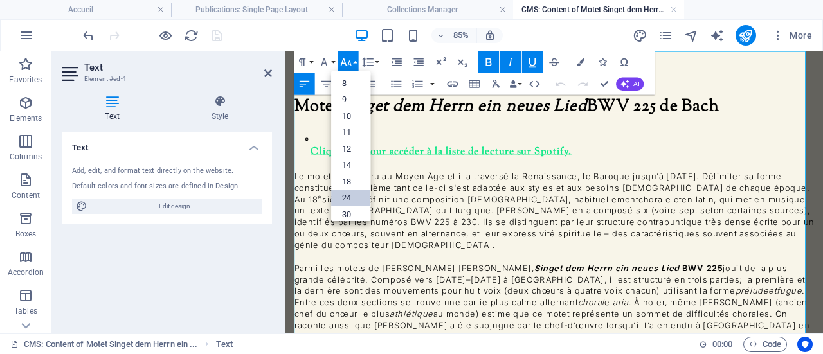
click at [365, 196] on link "24" at bounding box center [350, 198] width 39 height 17
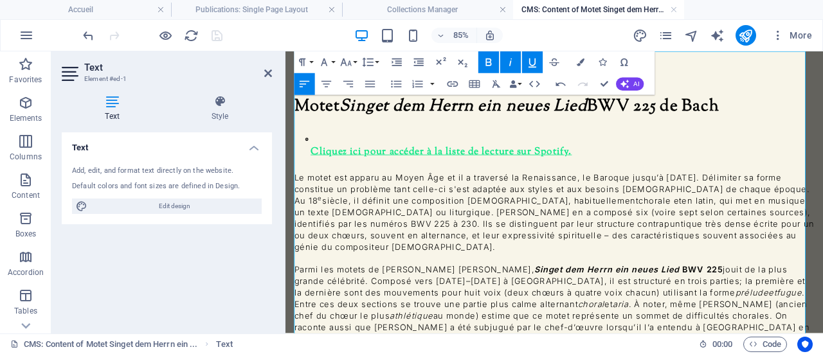
click at [379, 221] on p "Le motet est apparu au Moyen Âge et il a traversé la Renaissance, le Baroque ju…" at bounding box center [602, 241] width 612 height 95
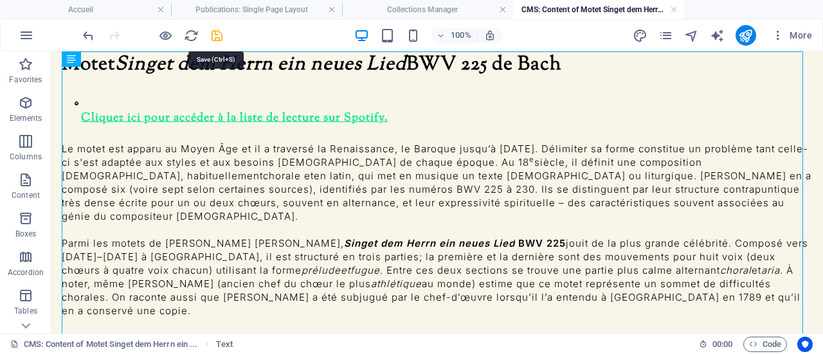
click at [219, 36] on icon "save" at bounding box center [217, 35] width 15 height 15
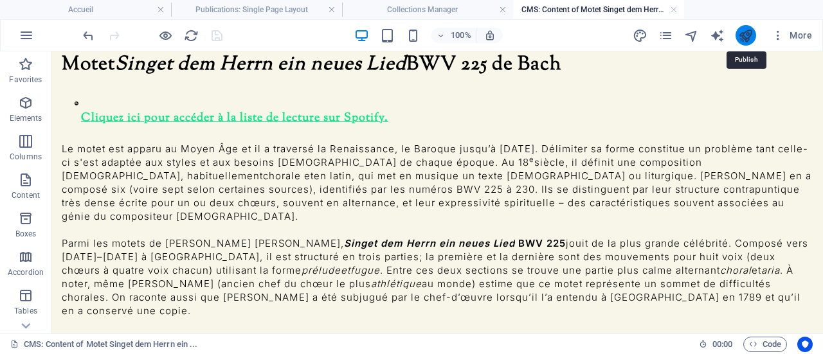
click at [749, 38] on icon "publish" at bounding box center [745, 35] width 15 height 15
